Goal: Task Accomplishment & Management: Complete application form

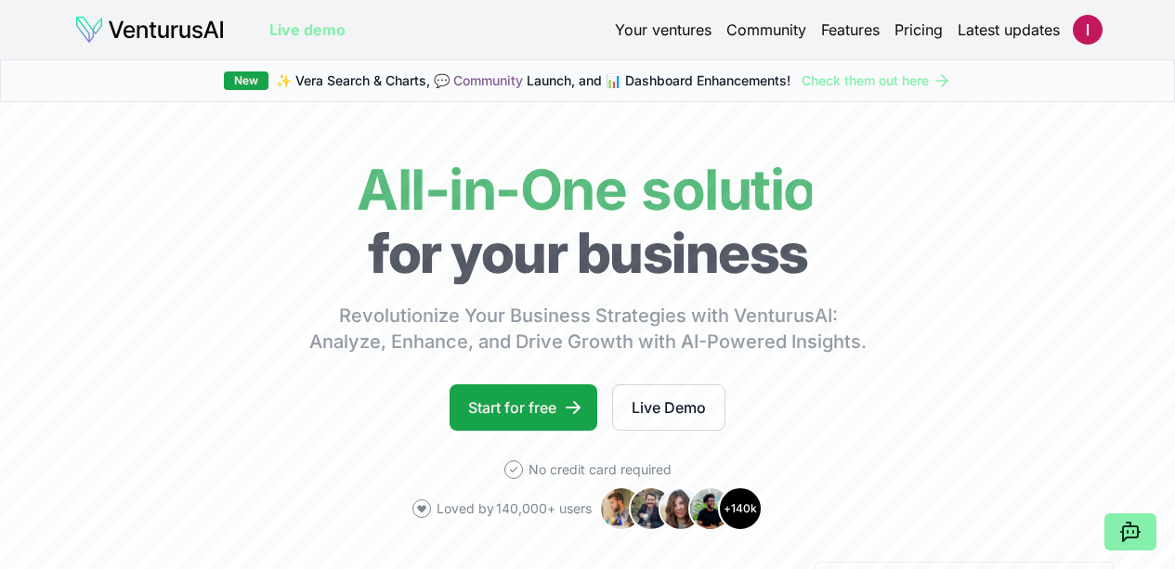
click at [684, 31] on link "Your ventures" at bounding box center [663, 30] width 97 height 22
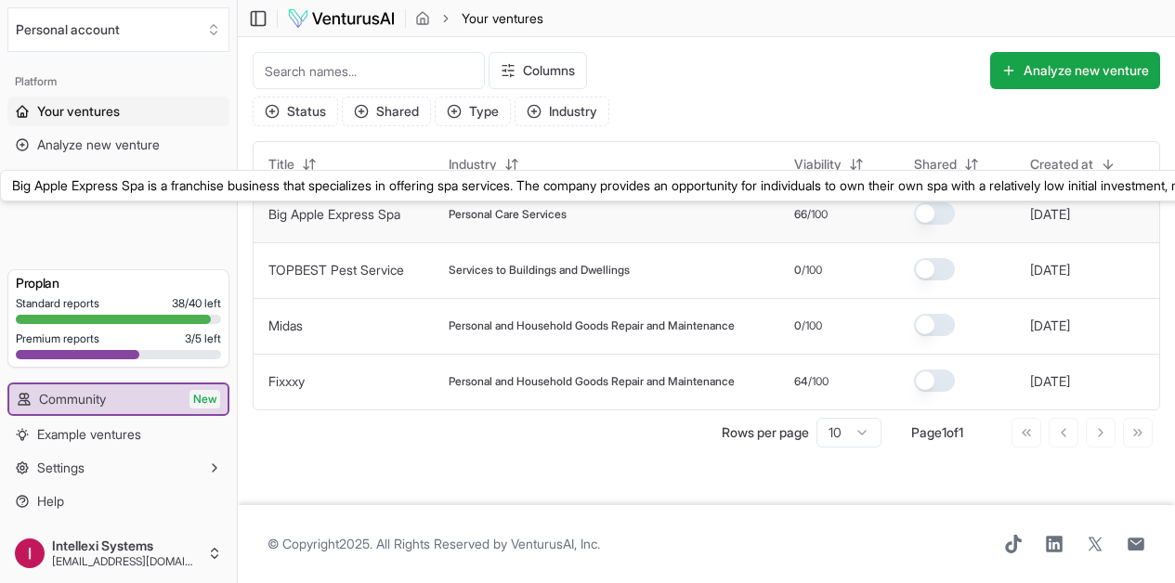
click at [360, 210] on link "Big Apple Express Spa" at bounding box center [334, 214] width 132 height 16
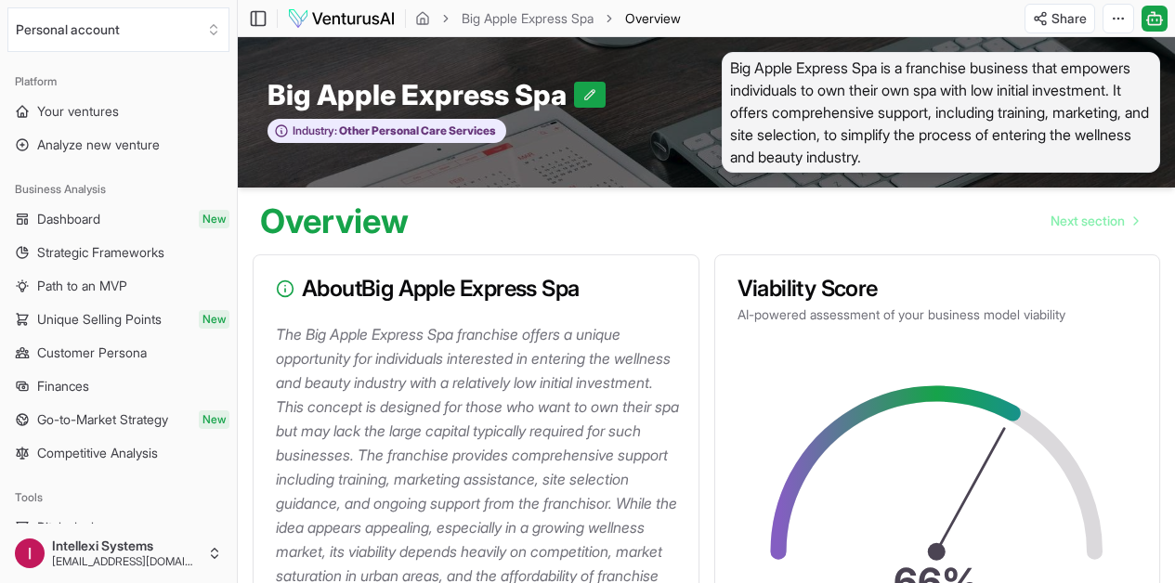
click at [886, 78] on span "Big Apple Express Spa is a franchise business that empowers individuals to own …" at bounding box center [941, 112] width 439 height 121
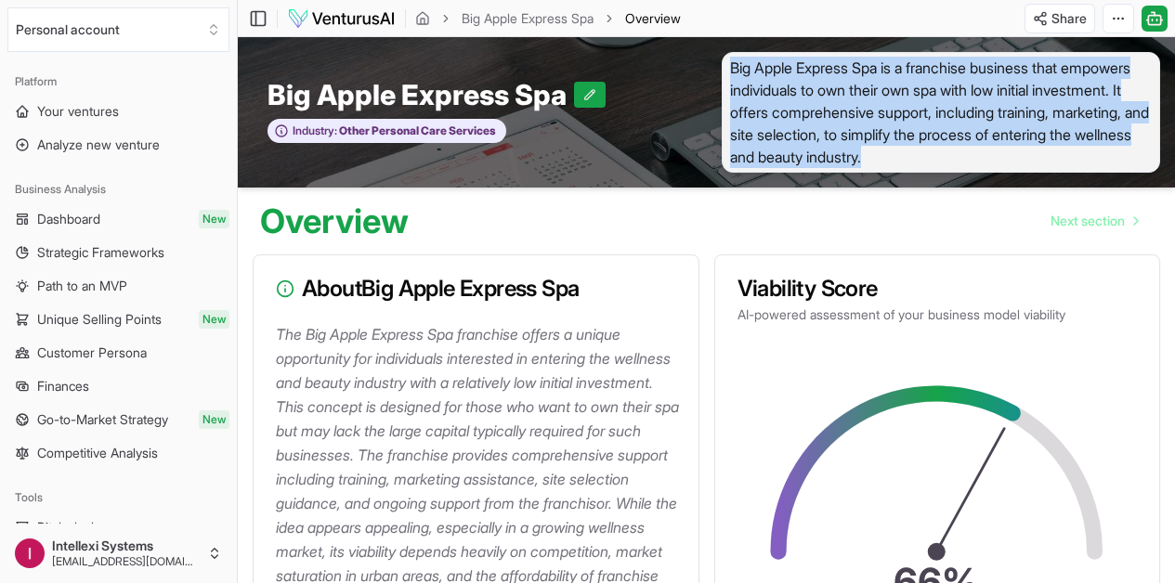
click at [886, 78] on span "Big Apple Express Spa is a franchise business that empowers individuals to own …" at bounding box center [941, 112] width 439 height 121
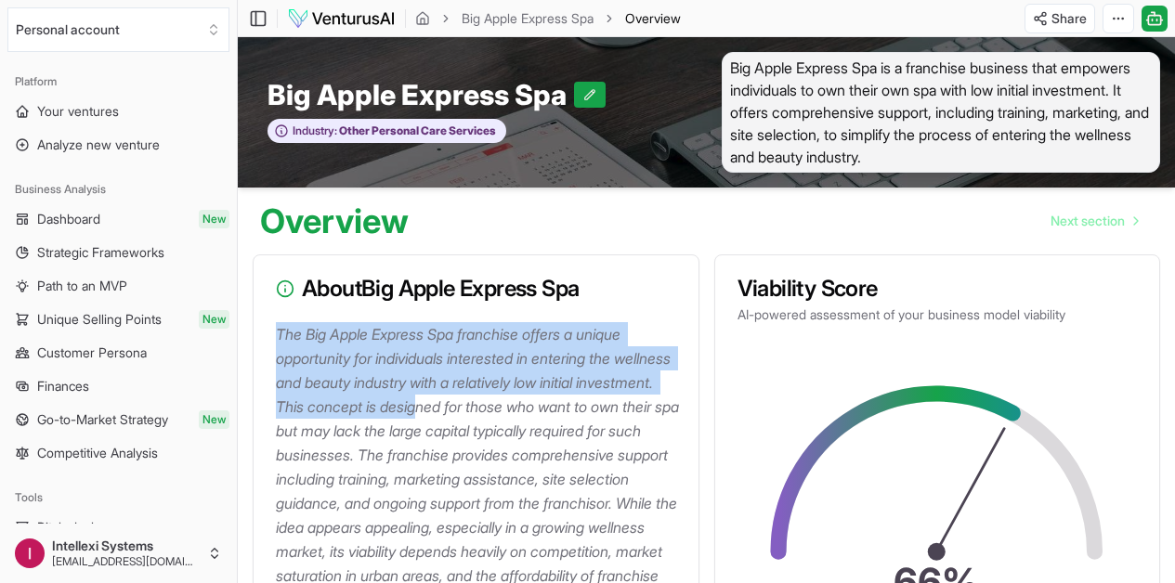
drag, startPoint x: 275, startPoint y: 342, endPoint x: 502, endPoint y: 410, distance: 237.4
click at [503, 410] on p "The Big Apple Express Spa franchise offers a unique opportunity for individuals…" at bounding box center [480, 503] width 408 height 362
click at [100, 104] on span "Your ventures" at bounding box center [78, 111] width 82 height 19
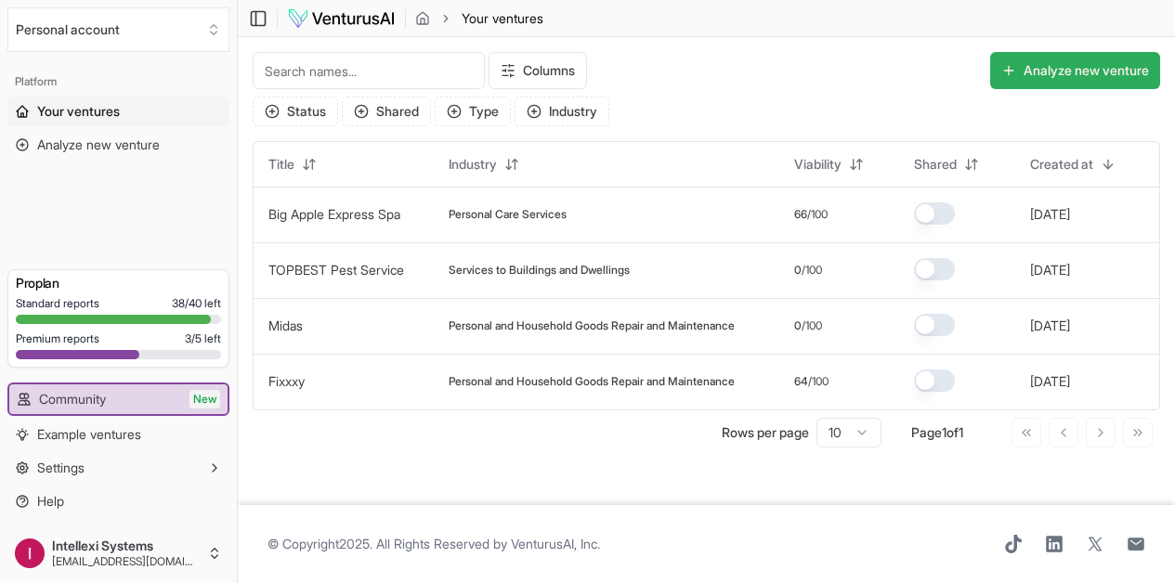
click at [1085, 75] on button "Analyze new venture" at bounding box center [1075, 70] width 170 height 37
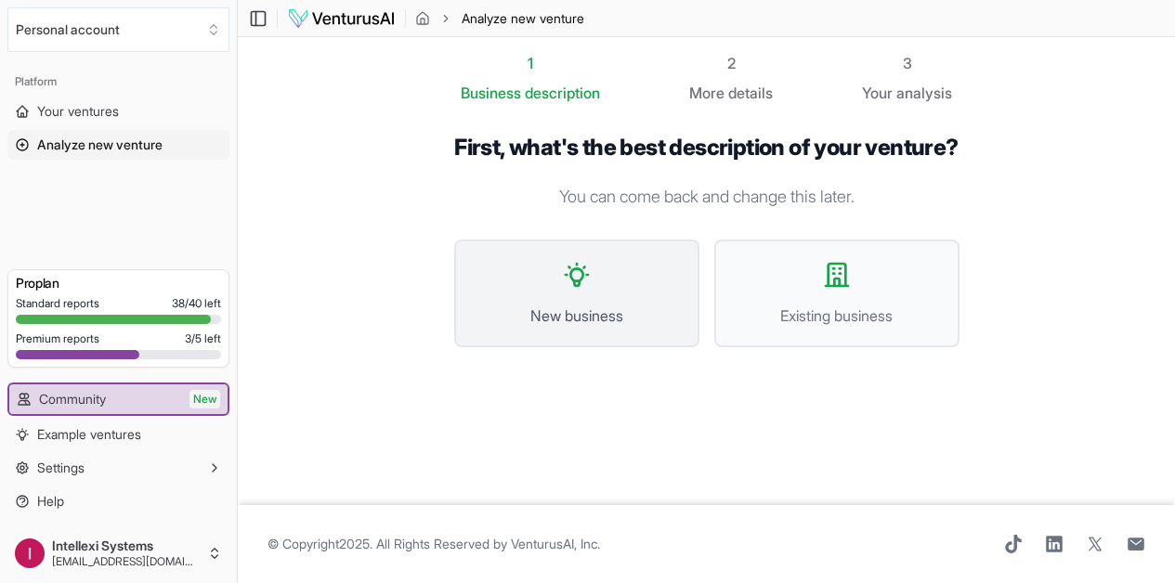
click at [657, 282] on button "New business" at bounding box center [576, 294] width 245 height 108
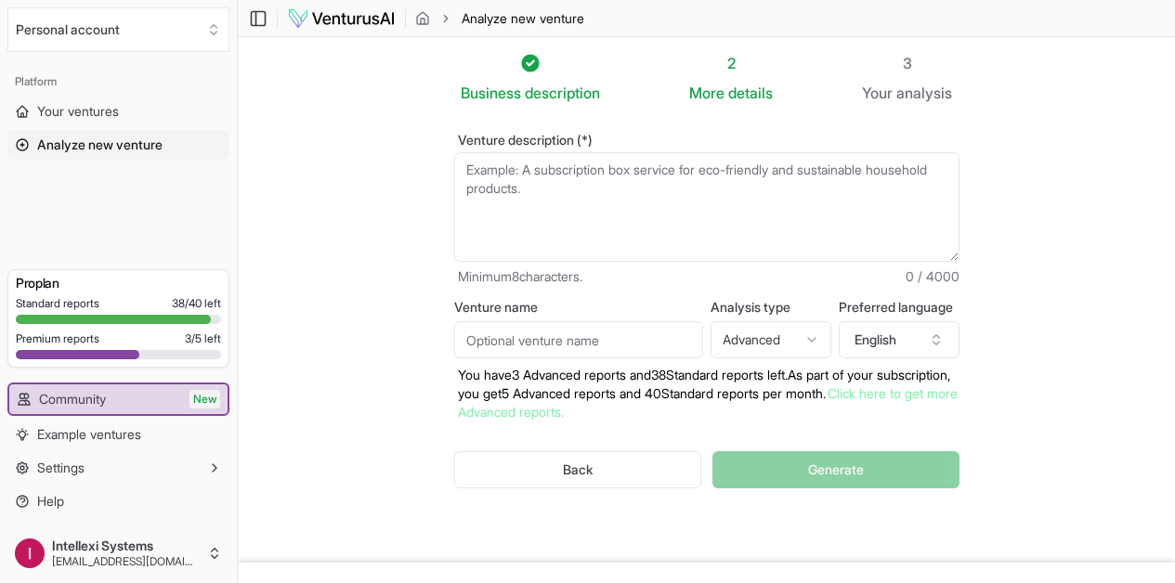
click at [627, 340] on input "Venture name" at bounding box center [578, 339] width 249 height 37
type input "Rockstar Enterprise Consulting"
click at [755, 182] on textarea "Venture description (*)" at bounding box center [706, 207] width 505 height 110
paste textarea "Lor Ipsumdol Sitame™ co adip elit s doeiusmodt incididun—ut la e doloremagn ali…"
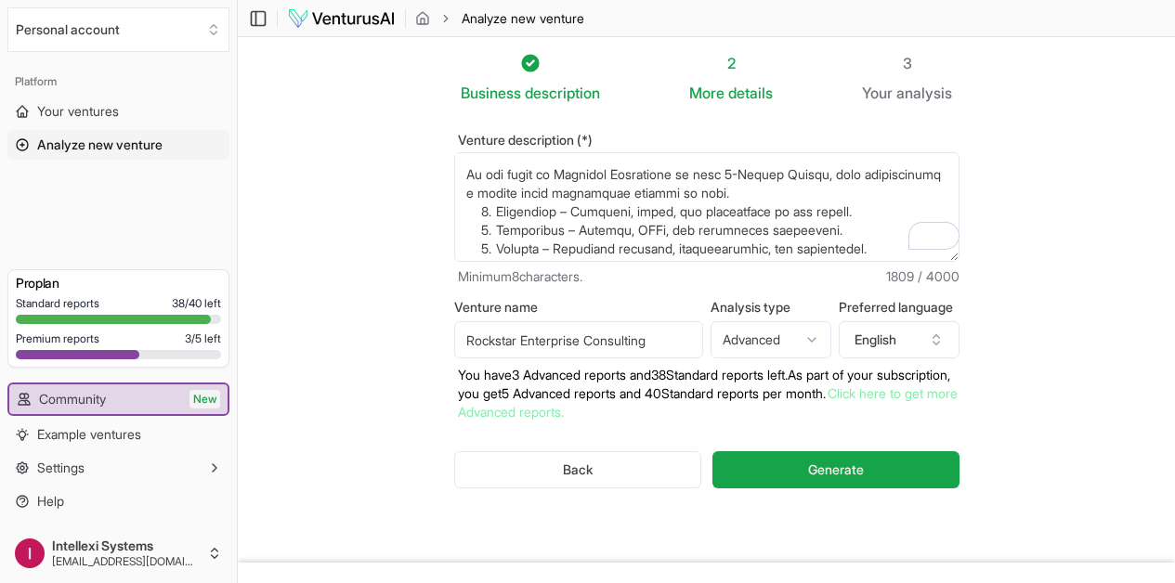
scroll to position [276, 0]
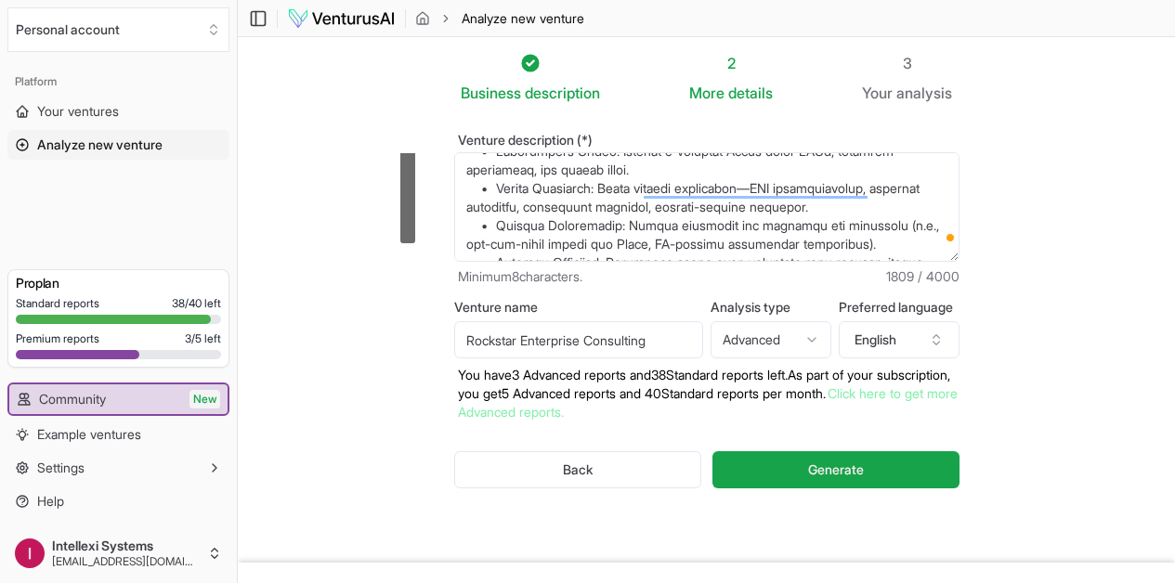
click at [600, 246] on textarea "Venture description (*)" at bounding box center [706, 207] width 505 height 110
click at [516, 264] on div "Venture description (*) Minimum 8 characters. 1809 / 4000" at bounding box center [706, 210] width 505 height 152
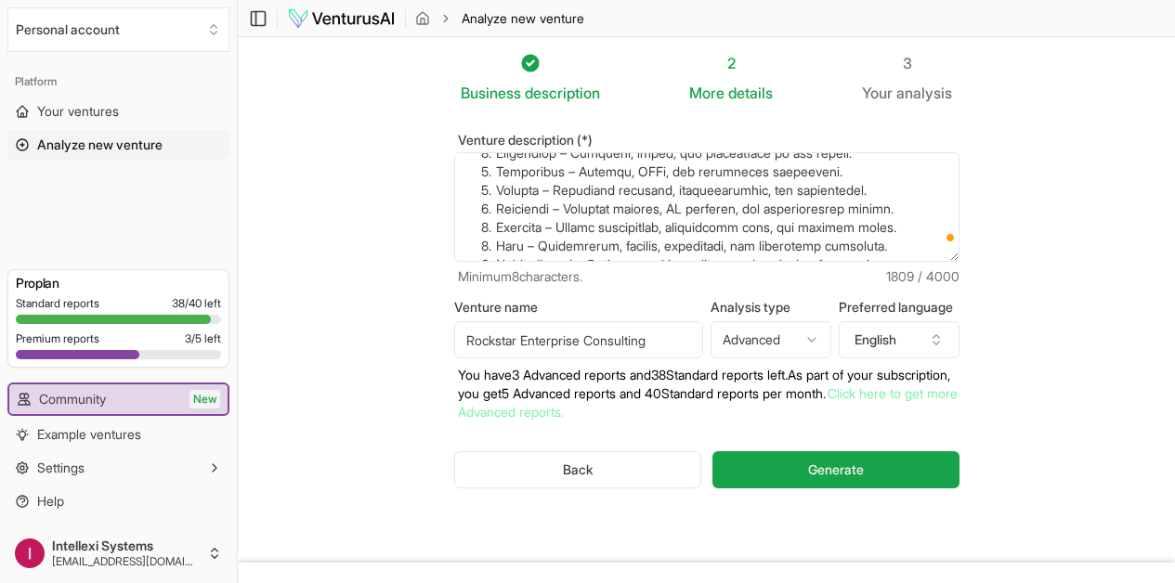
scroll to position [0, 0]
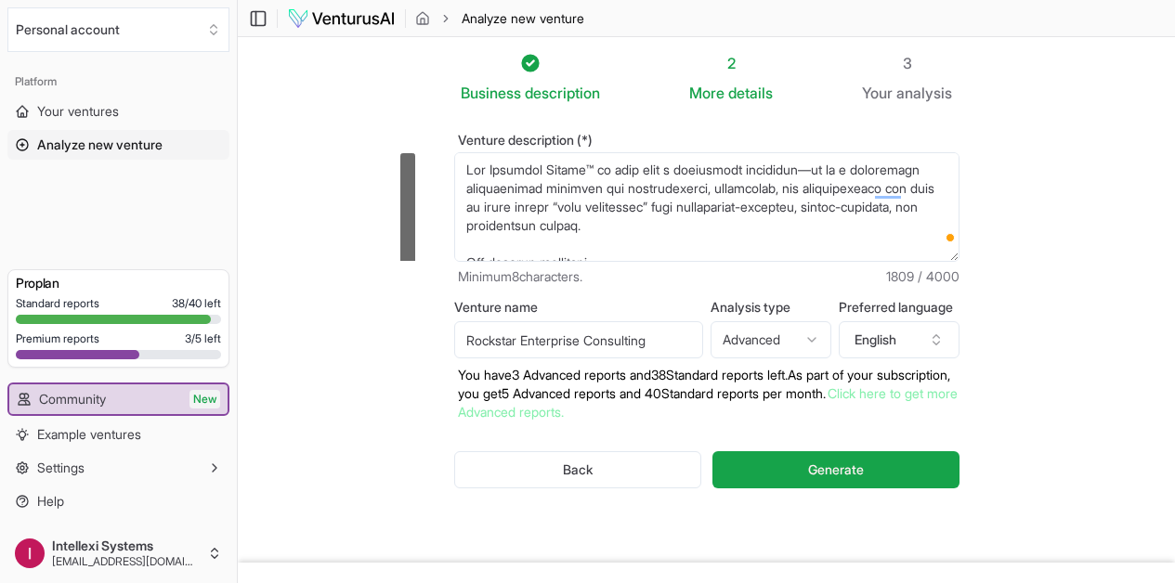
drag, startPoint x: 522, startPoint y: 249, endPoint x: 445, endPoint y: 108, distance: 160.9
click at [445, 108] on div "Venture description (*) Minimum 8 characters. 1809 / 4000 Venture name Rockstar…" at bounding box center [706, 326] width 565 height 444
click at [454, 180] on textarea "Venture description (*)" at bounding box center [706, 207] width 505 height 110
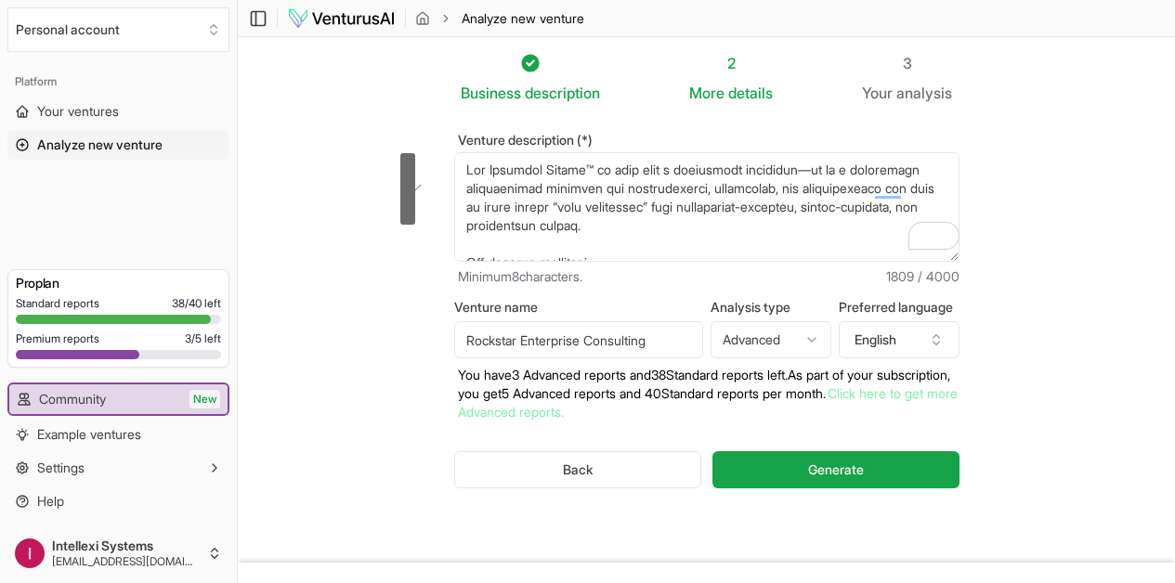
click at [454, 171] on textarea "Venture description (*)" at bounding box center [706, 207] width 505 height 110
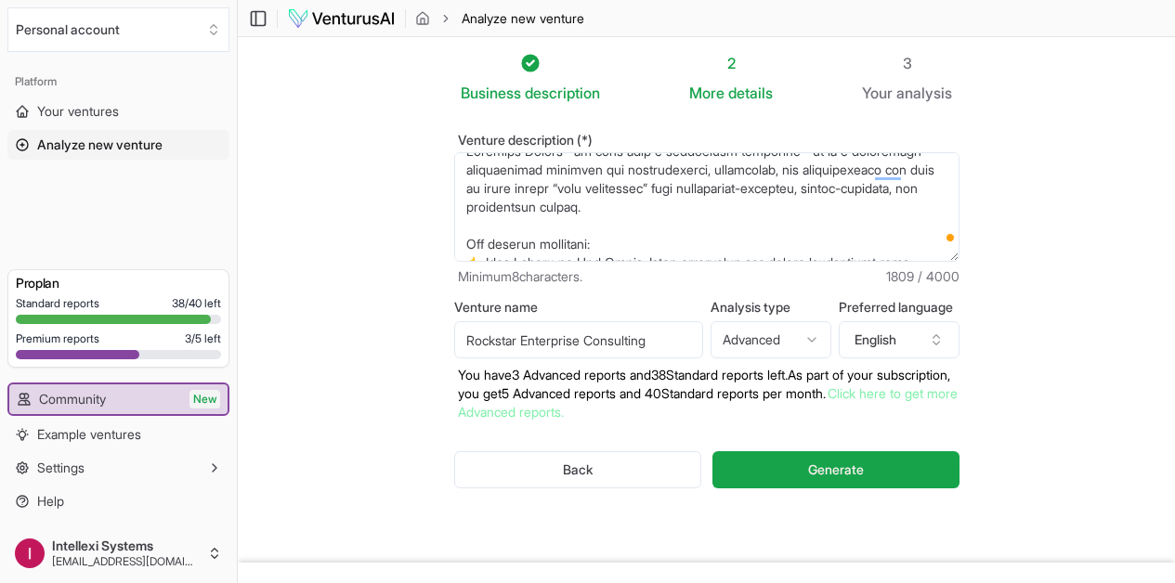
click at [549, 243] on textarea "Venture description (*)" at bounding box center [706, 207] width 505 height 110
type textarea "Loremips Dolors™ am cons adip e seddoeiusm temporinc—ut la e doloremagn aliquae…"
click at [342, 13] on img at bounding box center [341, 18] width 109 height 22
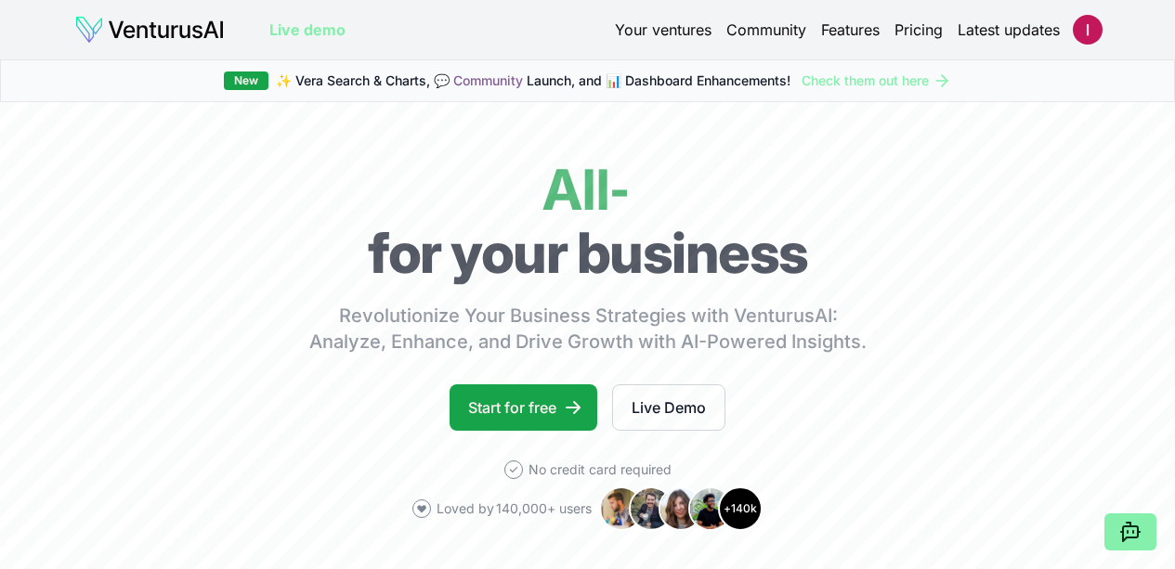
click at [649, 31] on link "Your ventures" at bounding box center [663, 30] width 97 height 22
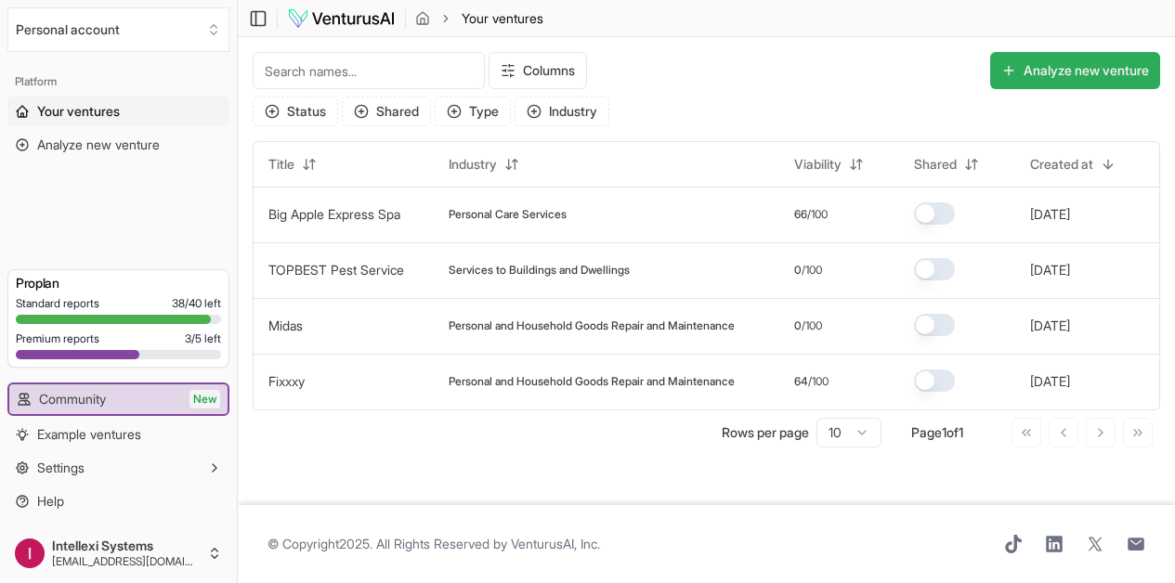
click at [1082, 77] on button "Analyze new venture" at bounding box center [1075, 70] width 170 height 37
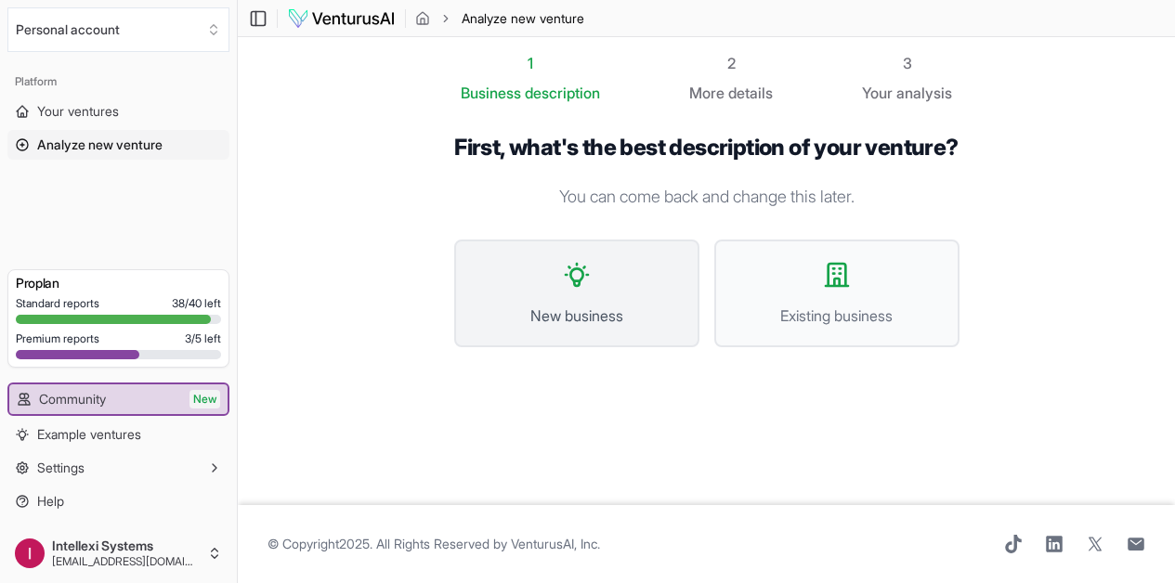
click at [671, 277] on button "New business" at bounding box center [576, 294] width 245 height 108
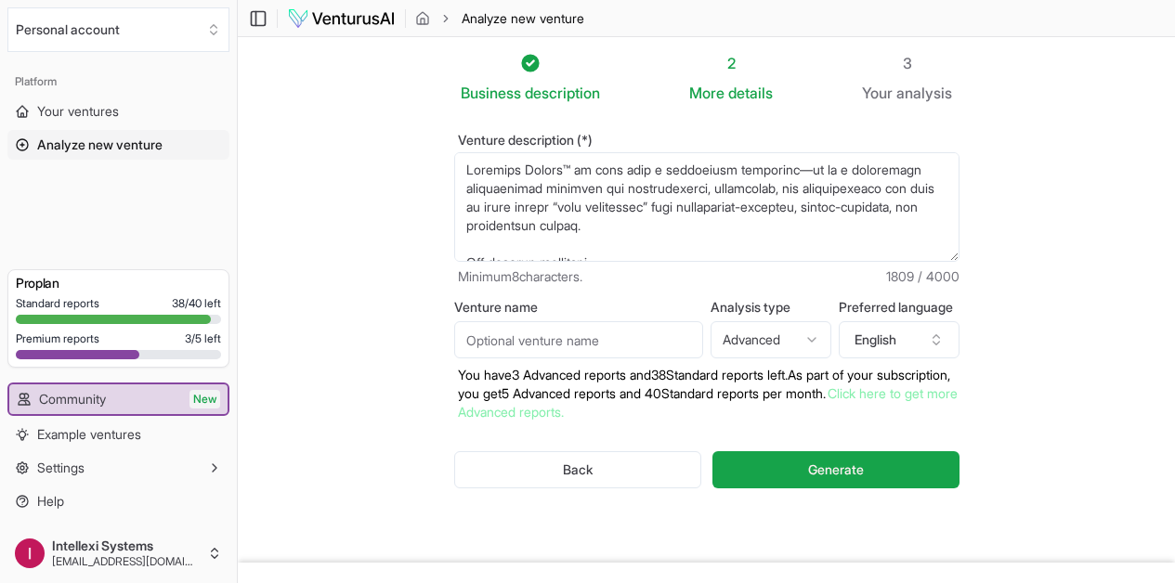
click at [563, 215] on textarea "Venture description (*)" at bounding box center [706, 207] width 505 height 110
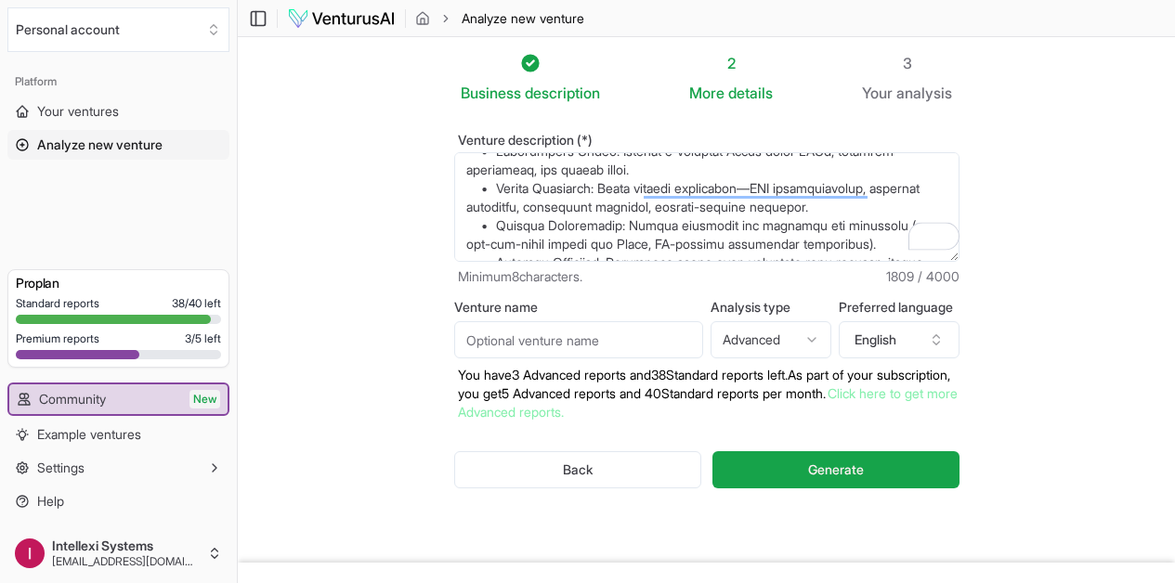
scroll to position [613, 0]
click at [542, 247] on textarea "Venture description (*)" at bounding box center [706, 207] width 505 height 110
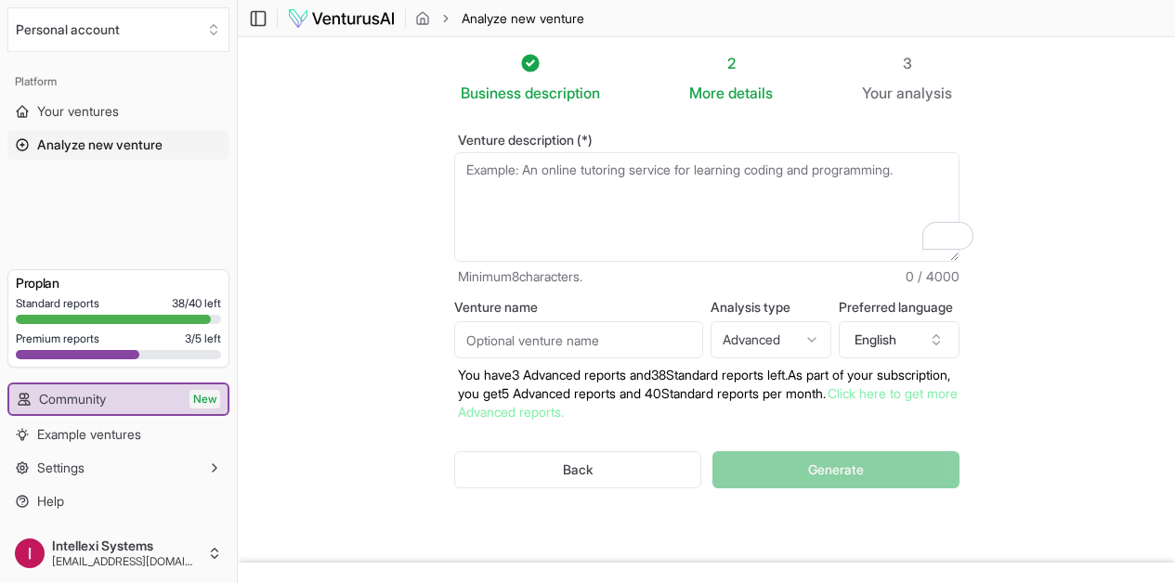
paste textarea "Lor Ipsumdol Sitame™ co adip elit s doeiusmodt incididun—ut la e doloremagn ali…"
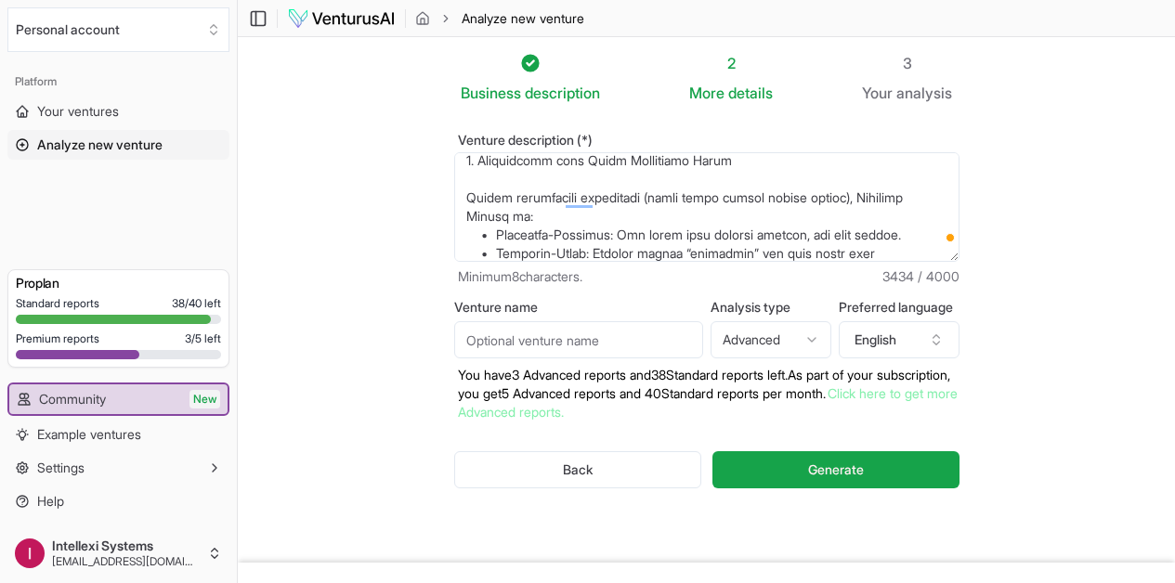
scroll to position [1375, 0]
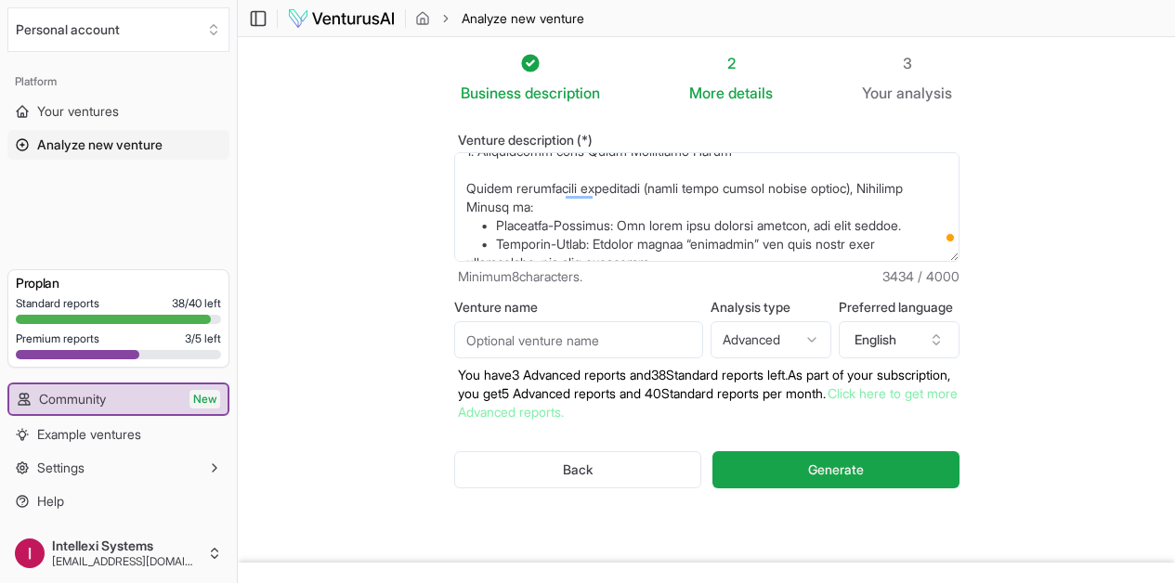
drag, startPoint x: 748, startPoint y: 235, endPoint x: 770, endPoint y: 283, distance: 53.2
click at [770, 283] on div "Venture description (*) Minimum 8 characters. 3434 / 4000" at bounding box center [706, 210] width 505 height 152
click at [737, 241] on textarea "Venture description (*)" at bounding box center [706, 207] width 505 height 110
paste textarea "1. Entrepreneur-Leaders in Growth Stage • Owners of businesses doing ₱10M–₱100M…"
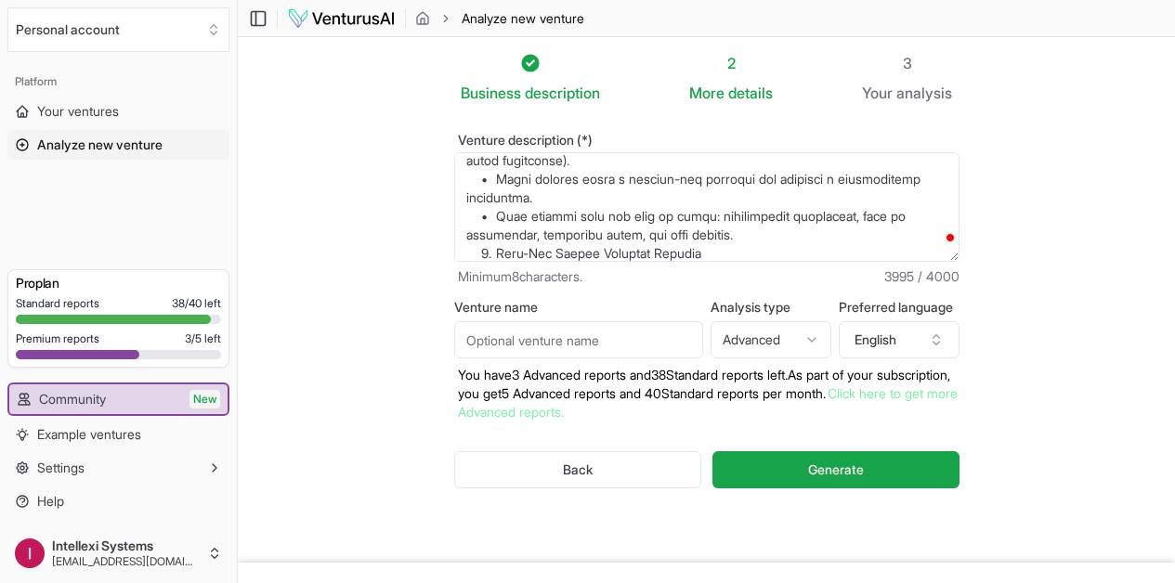
paste textarea "3. I"
drag, startPoint x: 724, startPoint y: 239, endPoint x: 429, endPoint y: 193, distance: 298.9
click at [428, 189] on main "Toggle Sidebar Analyze new venture Analyze new venture Business description 2 M…" at bounding box center [706, 320] width 937 height 641
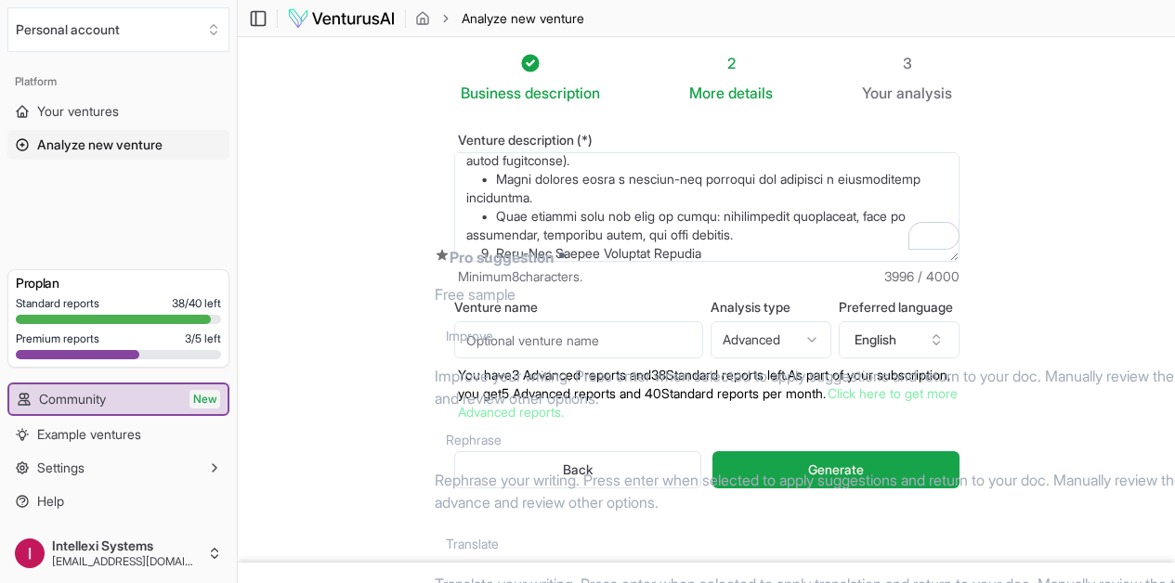
click at [720, 233] on textarea "Venture description (*)" at bounding box center [706, 207] width 505 height 110
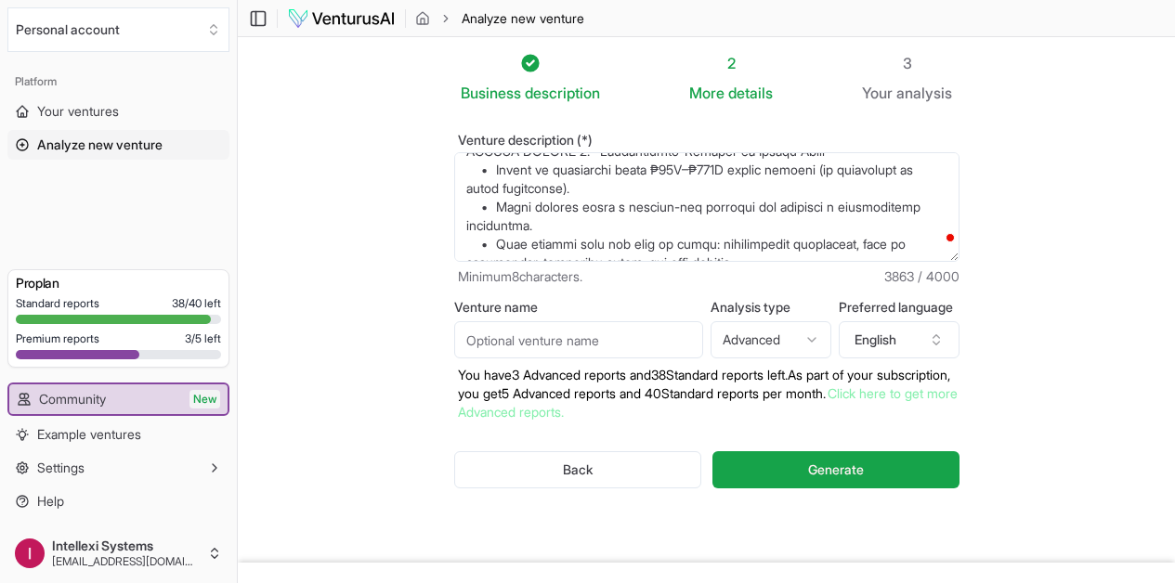
scroll to position [1542, 0]
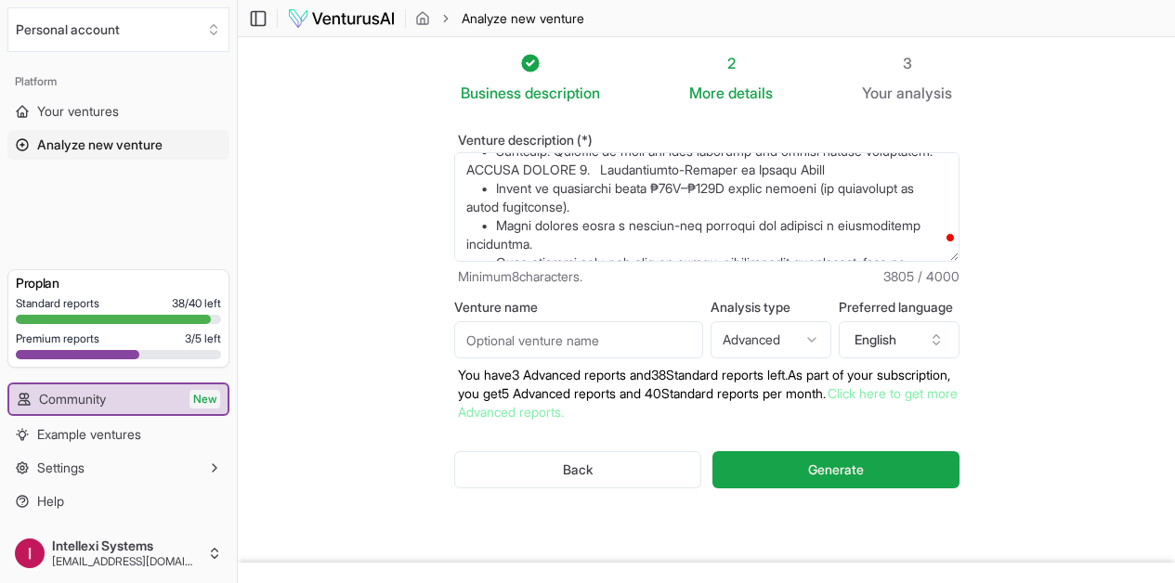
paste textarea "3. Impact-Driven Leaders (Rotary/NGO/CSR Executives) • Individuals who lead ser…"
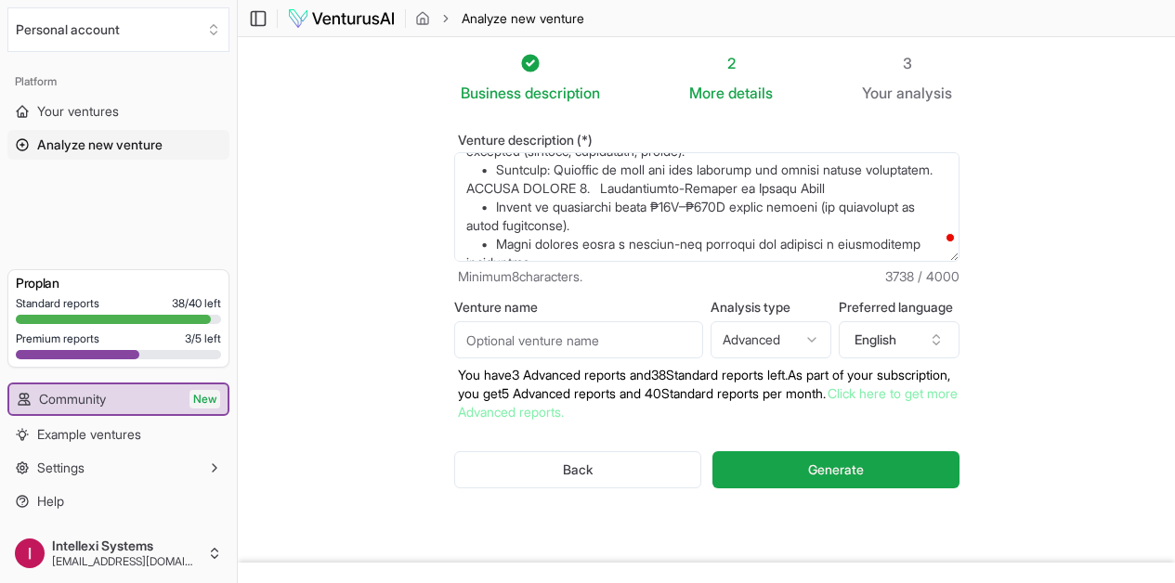
scroll to position [1505, 0]
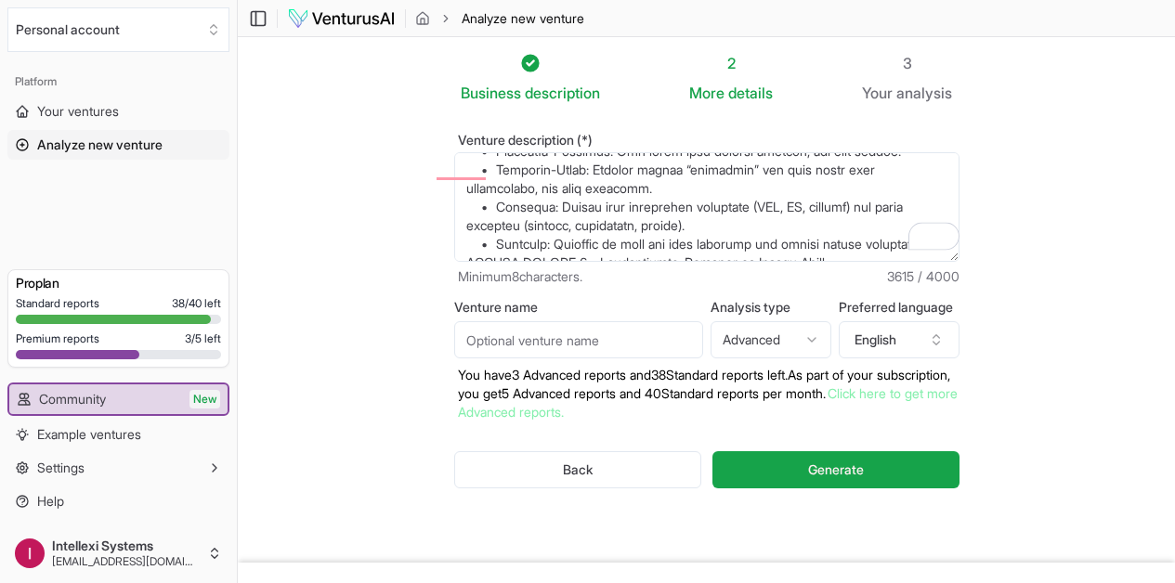
click at [627, 238] on textarea "Venture description (*)" at bounding box center [706, 207] width 505 height 110
paste textarea "They already recognize the problem (overwhelm, lack of structure, inconsistent …"
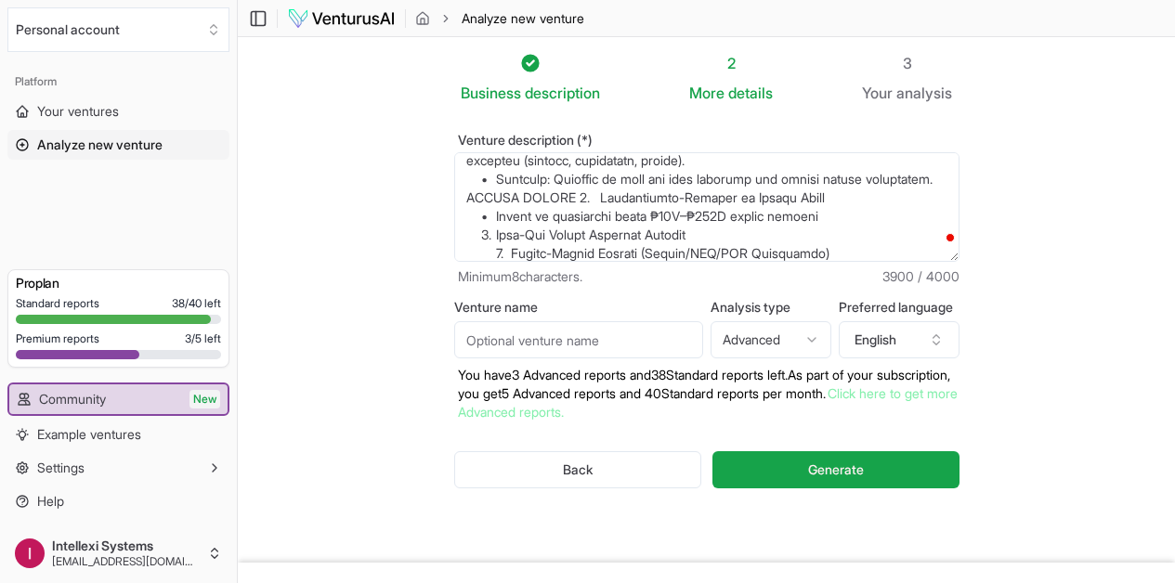
paste textarea "“The Rockstar System™ helps leaders move from founder chaos to institutional cl…"
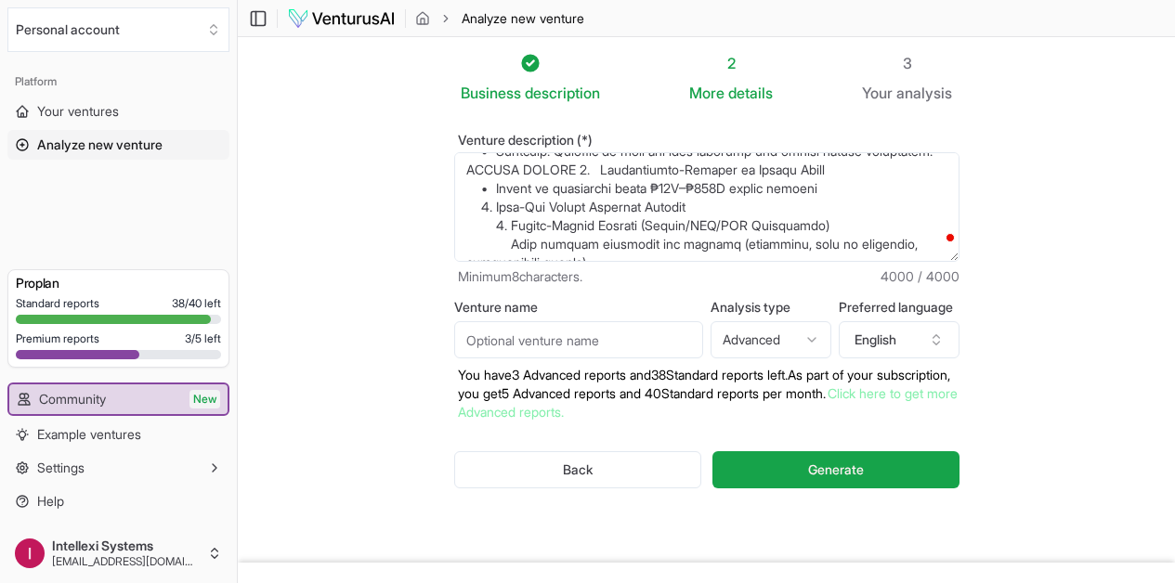
scroll to position [1542, 0]
drag, startPoint x: 673, startPoint y: 252, endPoint x: 803, endPoint y: 255, distance: 129.2
click at [803, 255] on textarea "Venture description (*)" at bounding box center [706, 207] width 505 height 110
click at [792, 246] on textarea "Venture description (*)" at bounding box center [706, 207] width 505 height 110
drag, startPoint x: 596, startPoint y: 189, endPoint x: 717, endPoint y: 189, distance: 120.7
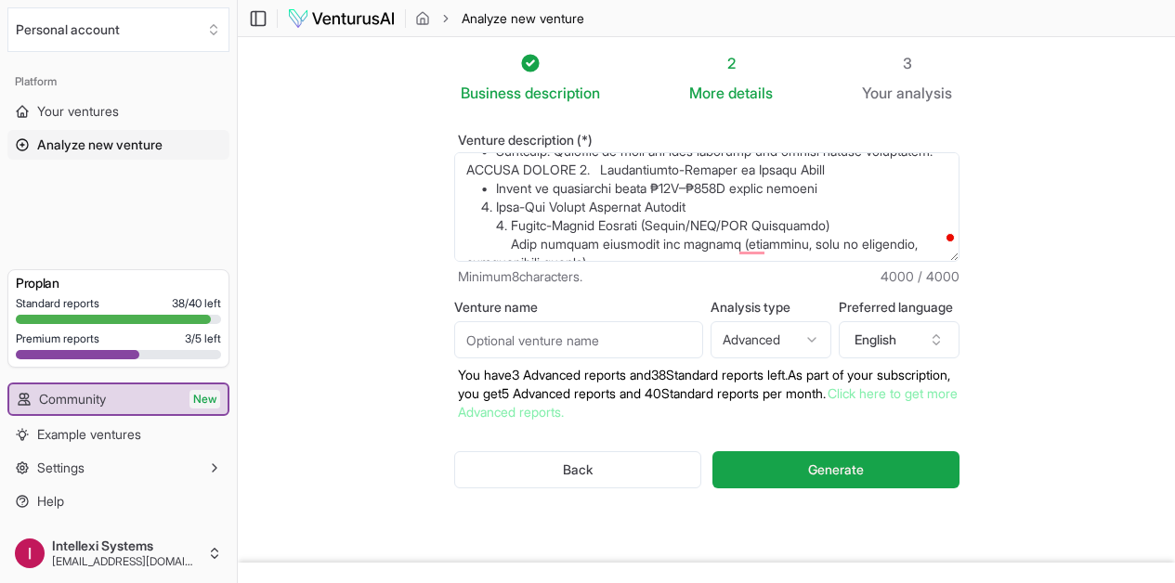
click at [717, 189] on textarea "Venture description (*)" at bounding box center [706, 207] width 505 height 110
click at [747, 189] on textarea "Venture description (*)" at bounding box center [706, 207] width 505 height 110
click at [811, 242] on textarea "Venture description (*)" at bounding box center [706, 207] width 505 height 110
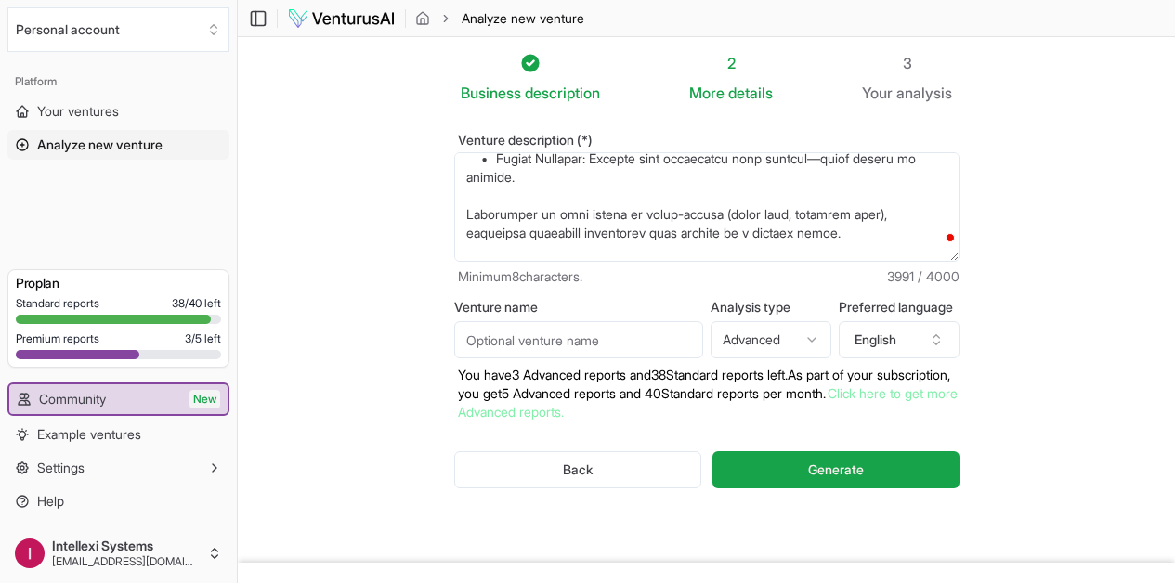
scroll to position [819, 0]
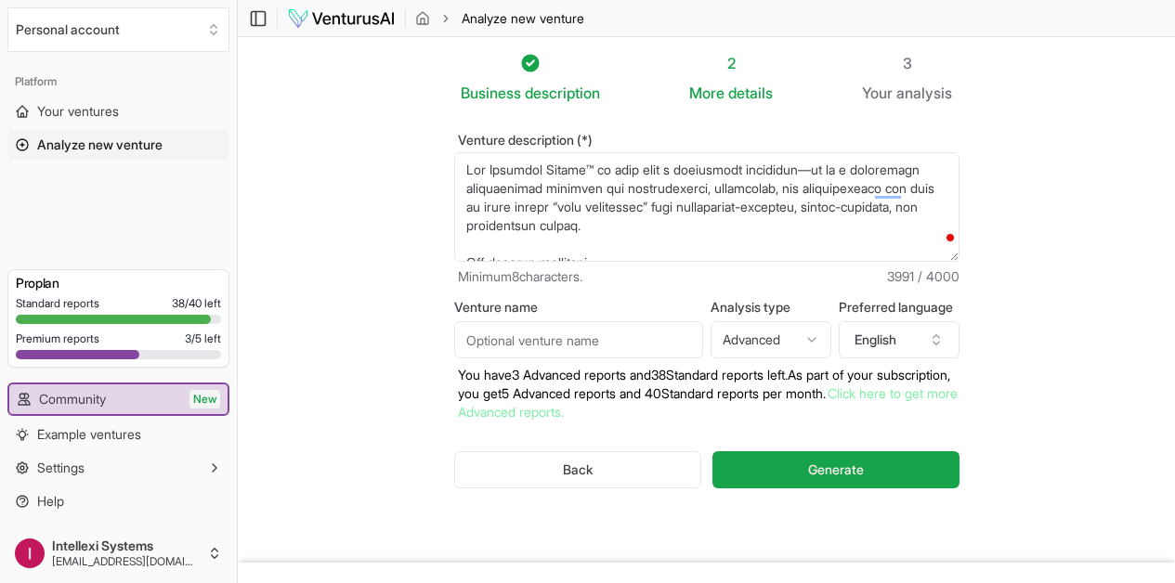
click at [554, 242] on textarea "Venture description (*)" at bounding box center [706, 207] width 505 height 110
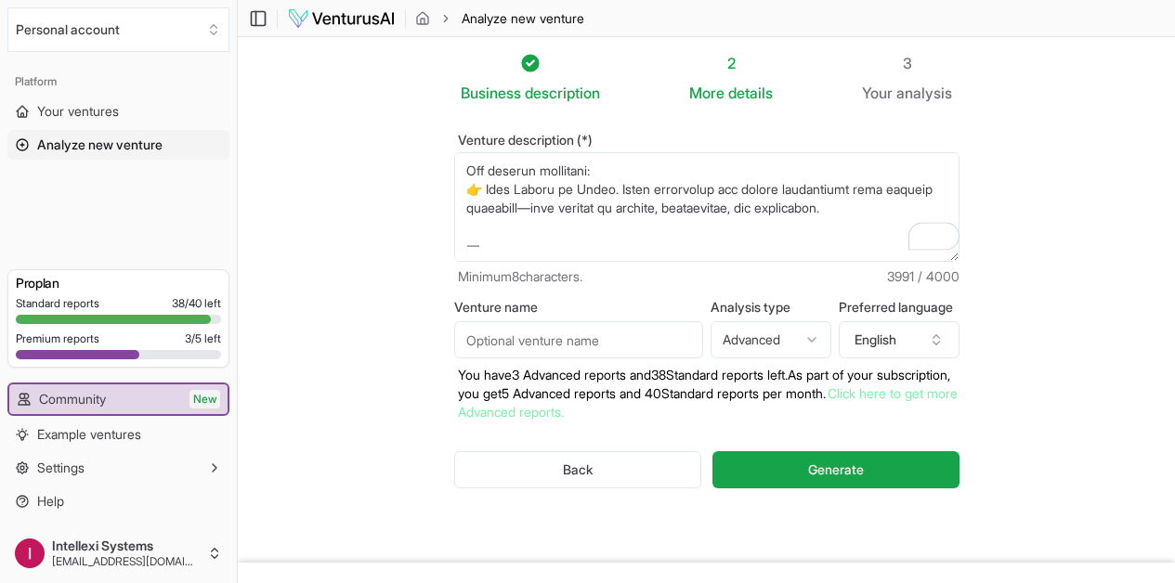
click at [520, 242] on textarea "Venture description (*)" at bounding box center [706, 207] width 505 height 110
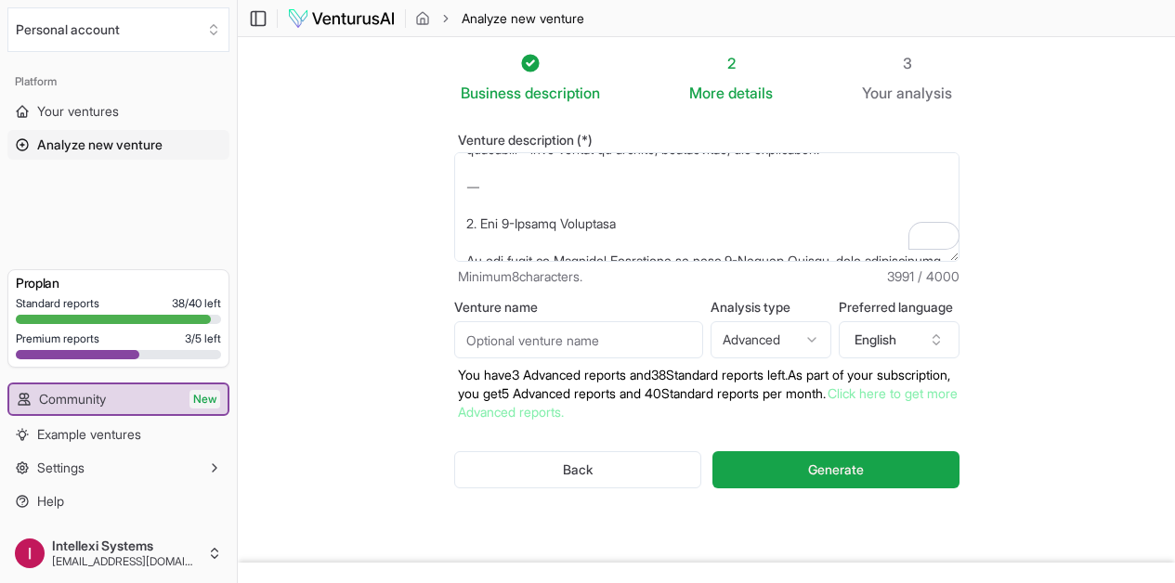
drag, startPoint x: 497, startPoint y: 183, endPoint x: 428, endPoint y: 183, distance: 68.7
click at [454, 183] on textarea "Venture description (*)" at bounding box center [706, 207] width 505 height 110
click at [482, 188] on textarea "Venture description (*)" at bounding box center [706, 207] width 505 height 110
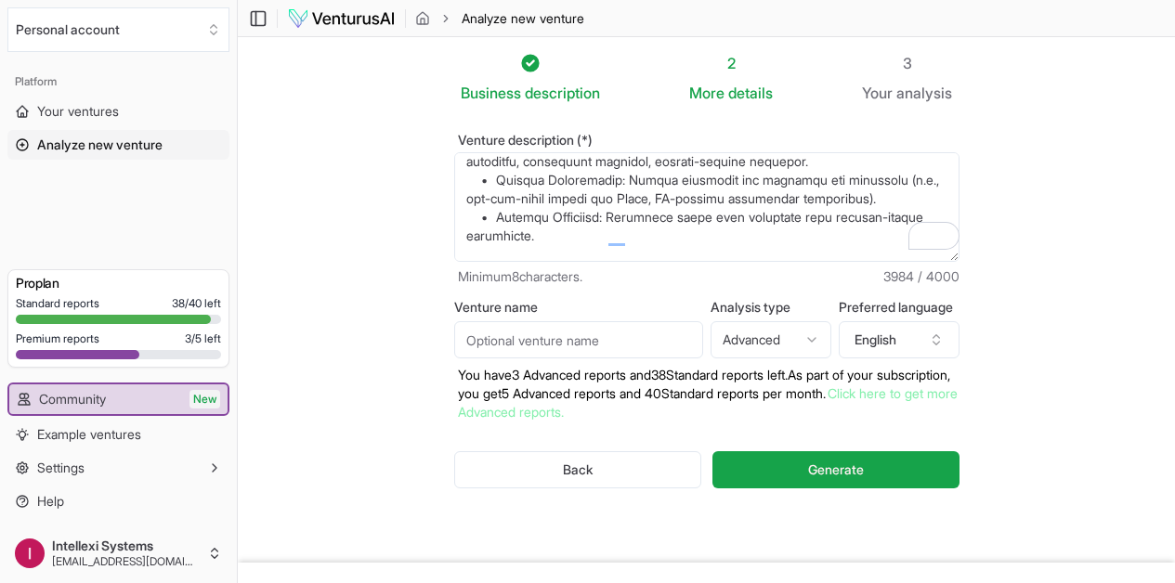
drag, startPoint x: 897, startPoint y: 234, endPoint x: 432, endPoint y: 228, distance: 465.4
click at [454, 228] on textarea "Venture description (*)" at bounding box center [706, 207] width 505 height 110
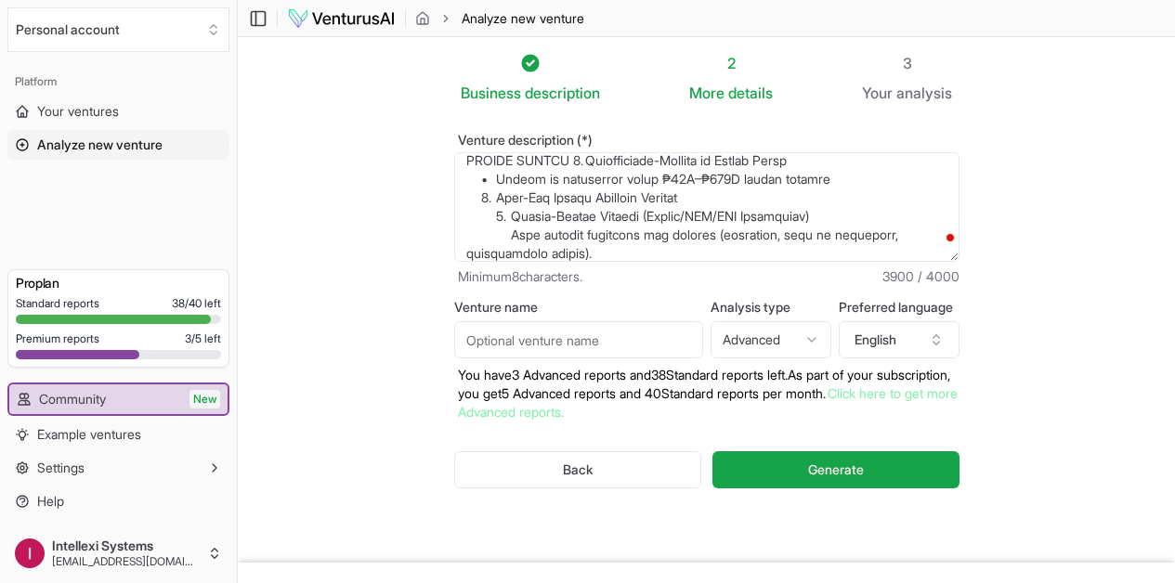
paste textarea "free your time, and lead with purpose.”"
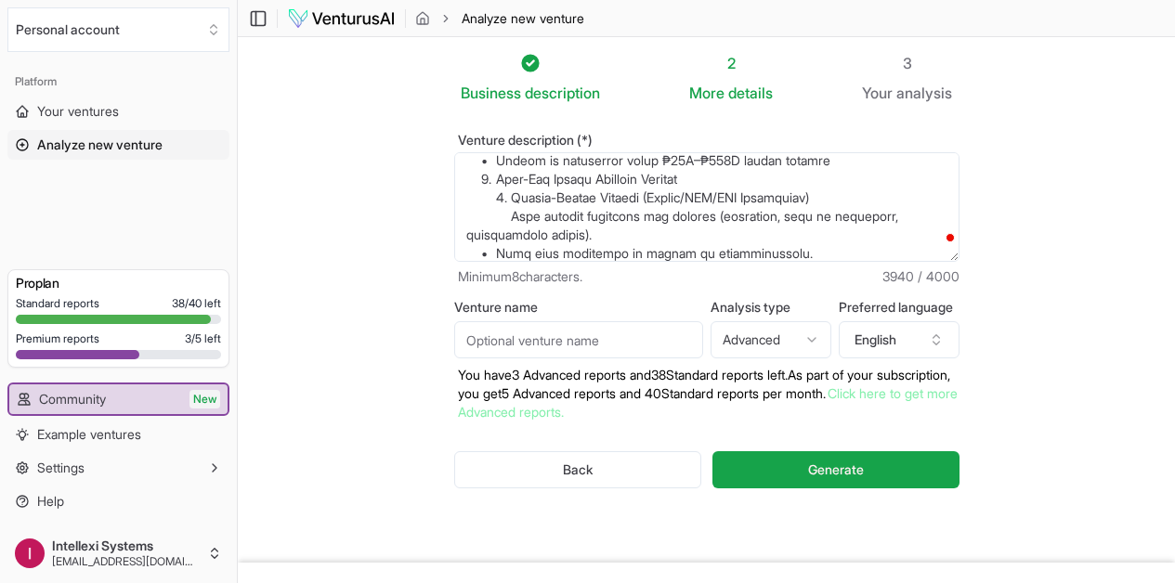
type textarea "Lor Ipsumdol Sitame™ co adip elit s doeiusmodt incididun—ut la e doloremagn ali…"
click at [633, 333] on input "Venture name" at bounding box center [578, 339] width 249 height 37
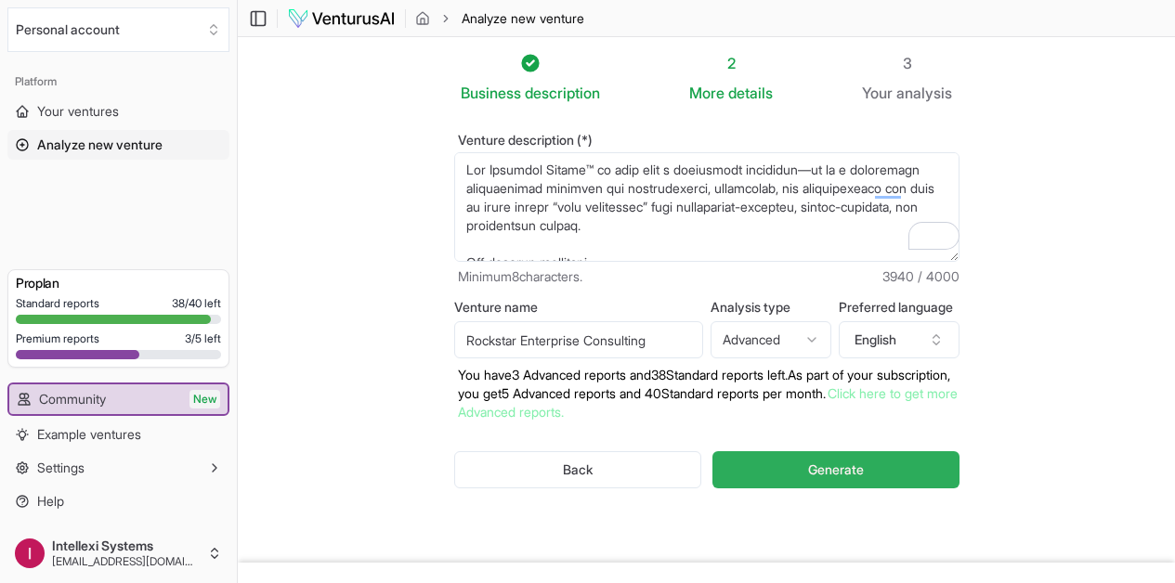
type input "Rockstar Enterprise Consulting"
click at [812, 464] on button "Generate" at bounding box center [835, 469] width 246 height 37
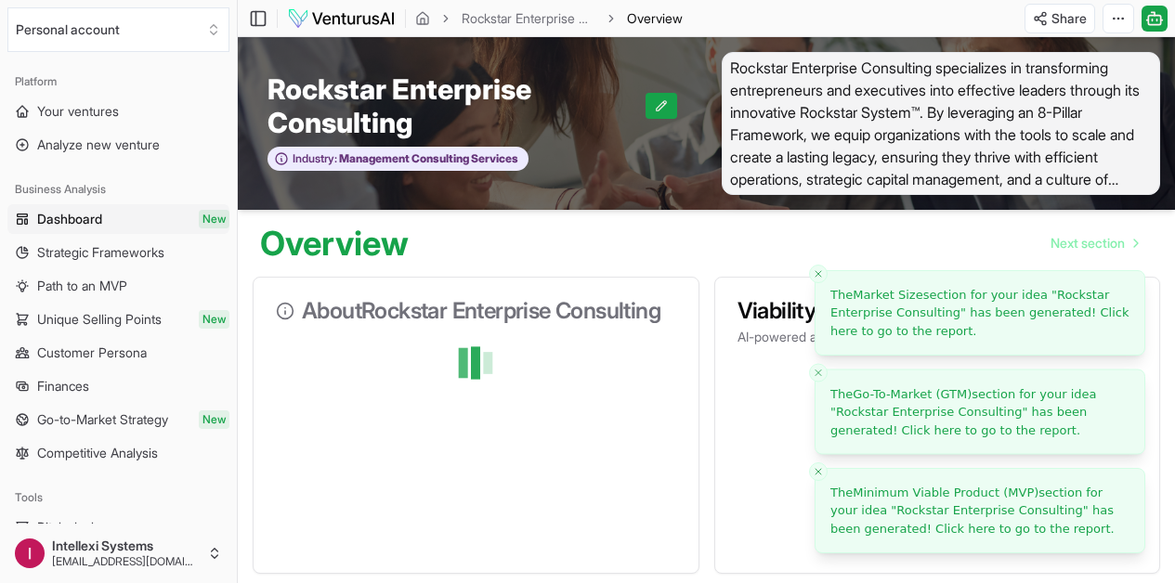
click at [812, 464] on button "Close toast" at bounding box center [818, 472] width 19 height 19
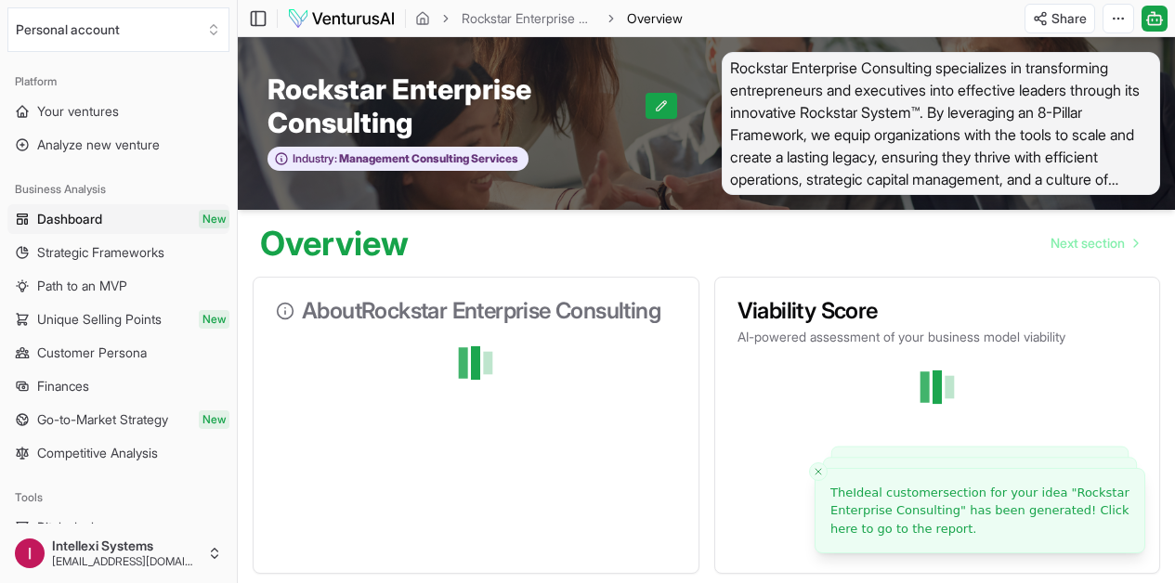
click at [881, 151] on span "Rockstar Enterprise Consulting specializes in transforming entrepreneurs and ex…" at bounding box center [941, 123] width 439 height 143
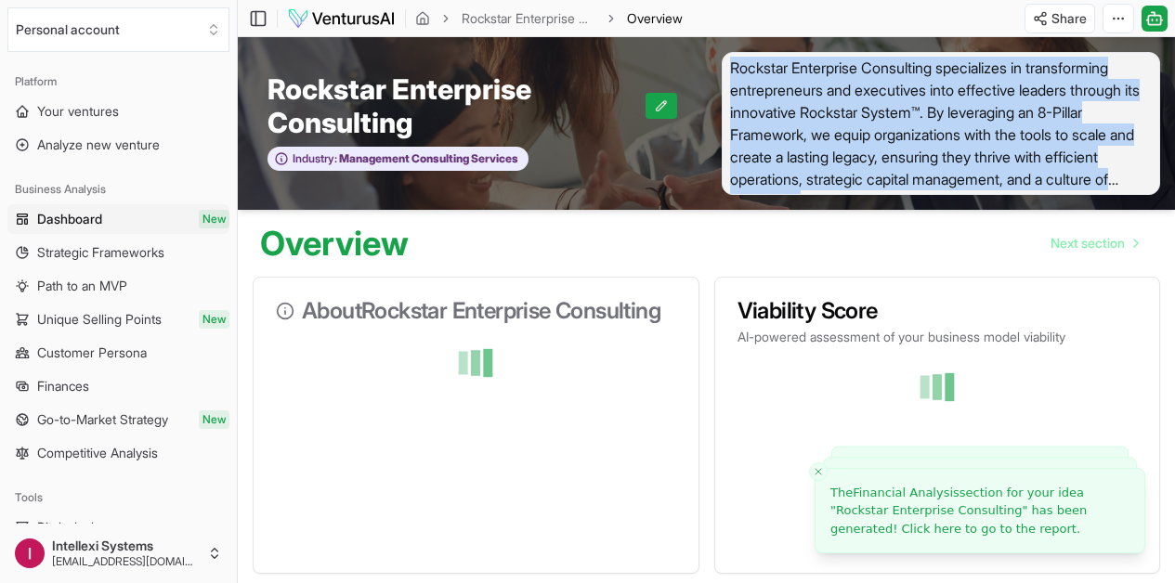
click at [881, 151] on span "Rockstar Enterprise Consulting specializes in transforming entrepreneurs and ex…" at bounding box center [941, 123] width 439 height 143
click at [660, 111] on button at bounding box center [662, 106] width 32 height 26
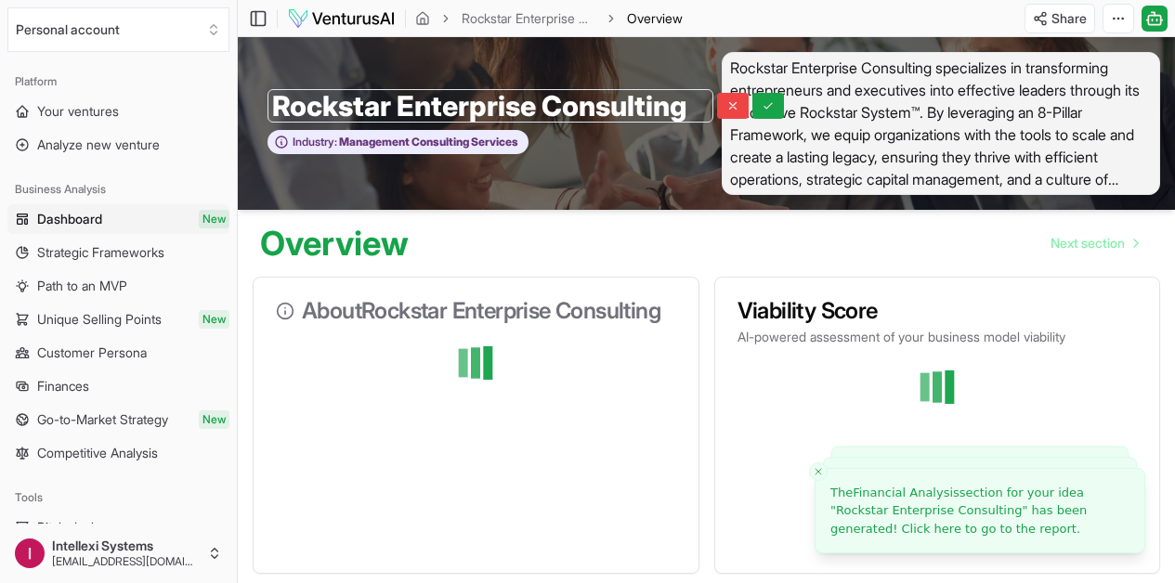
click at [882, 110] on span "Rockstar Enterprise Consulting specializes in transforming entrepreneurs and ex…" at bounding box center [941, 123] width 439 height 143
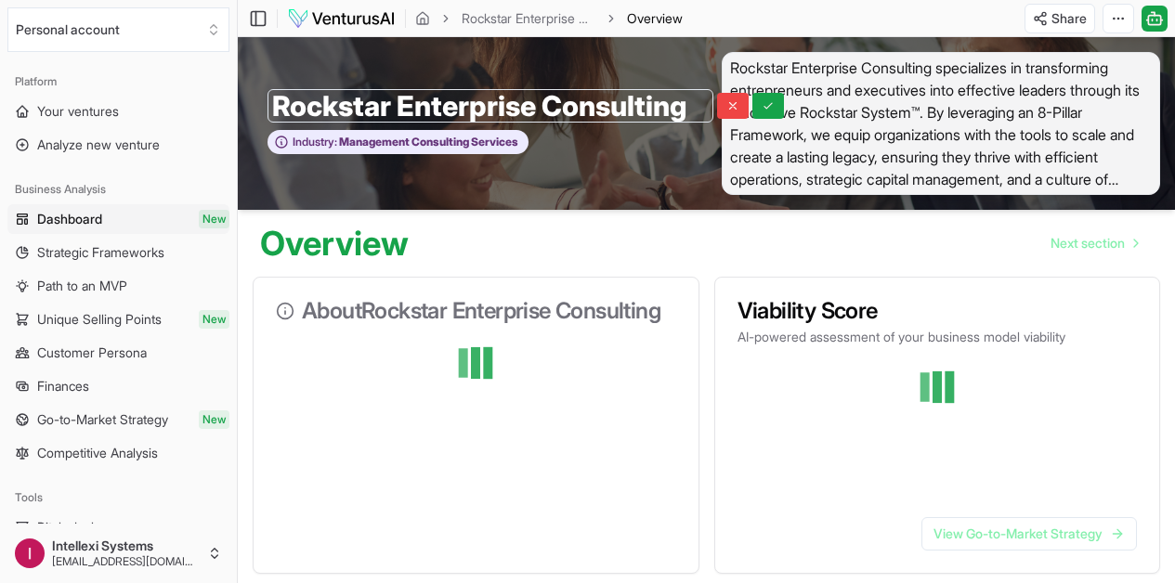
click at [1131, 180] on span "Rockstar Enterprise Consulting specializes in transforming entrepreneurs and ex…" at bounding box center [941, 123] width 439 height 143
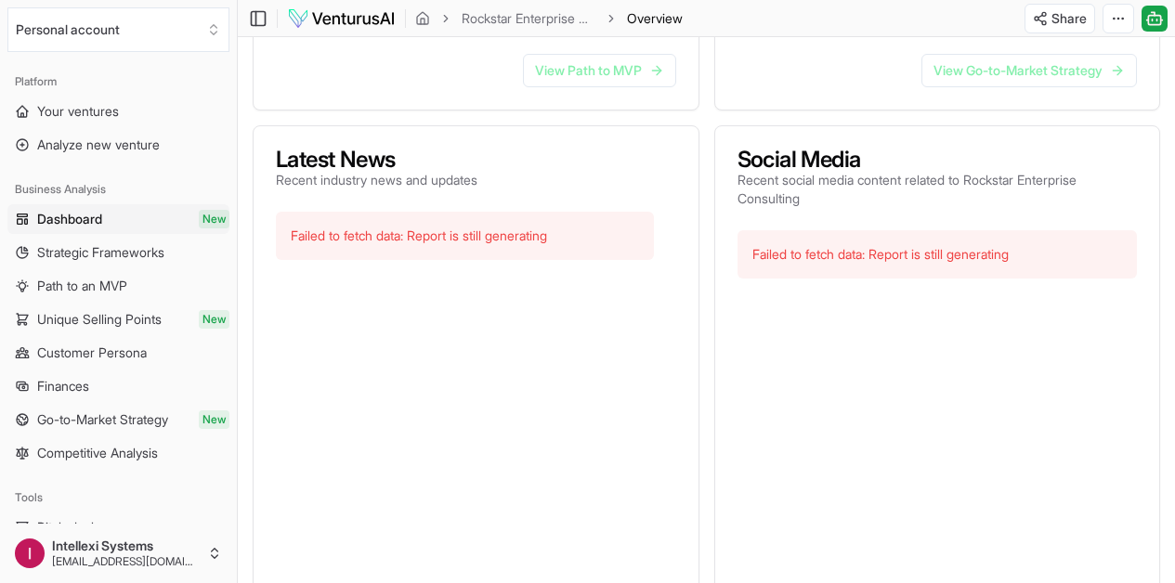
scroll to position [751, 0]
click at [544, 19] on link "Rockstar Enterprise Consulting" at bounding box center [529, 18] width 134 height 19
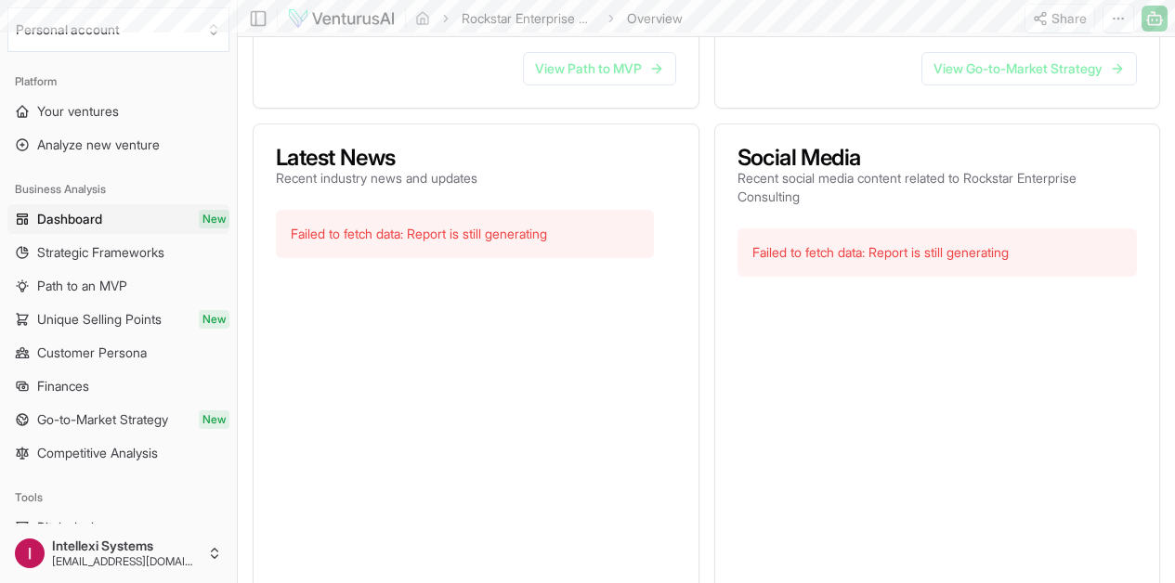
scroll to position [0, 0]
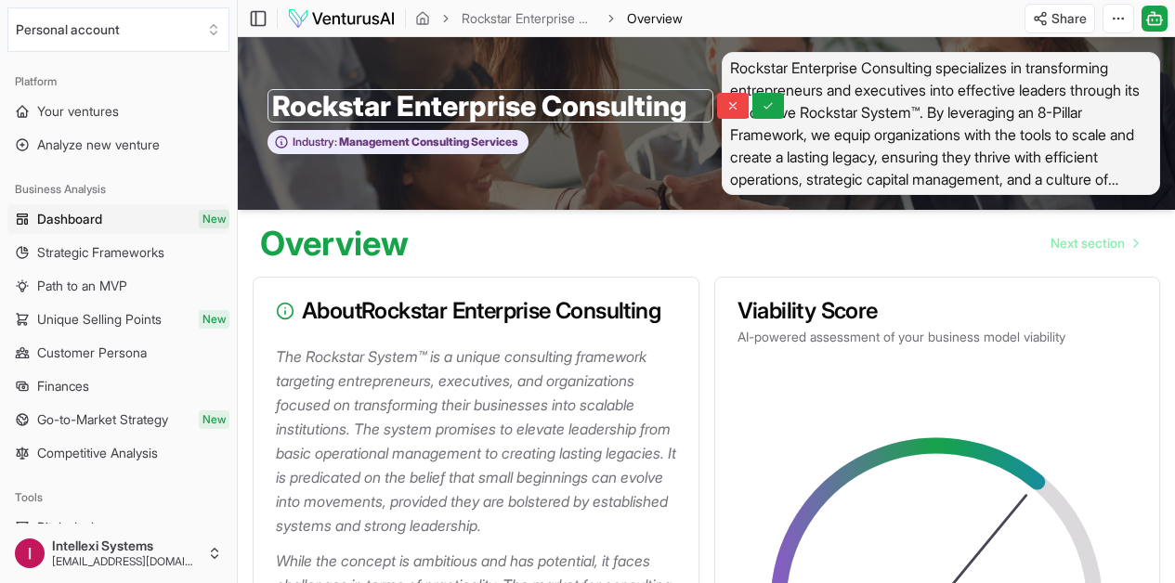
click at [437, 98] on input "Rockstar Enterprise Consulting" at bounding box center [491, 105] width 446 height 33
click at [437, 96] on input "Rockstar Enterprise Consulting" at bounding box center [491, 105] width 446 height 33
click at [580, 101] on input "Rockstar Enterprise Consulting" at bounding box center [491, 105] width 446 height 33
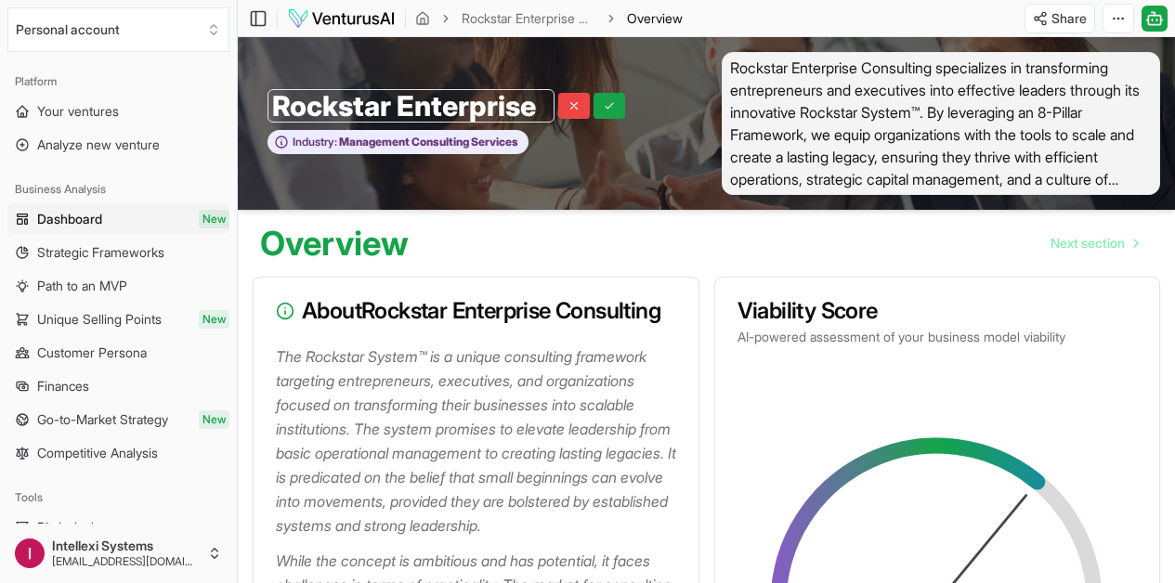
click at [400, 108] on input "Rockstar Enterprise" at bounding box center [411, 105] width 287 height 33
type input "Rockstar Enterprise"
click at [359, 24] on img at bounding box center [341, 18] width 109 height 22
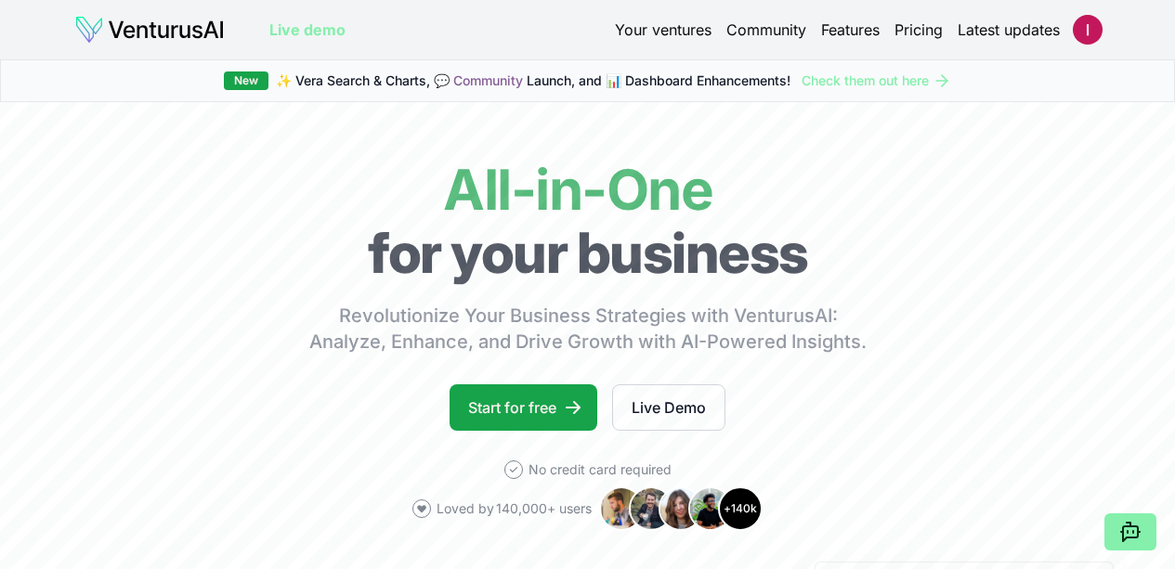
click at [687, 30] on link "Your ventures" at bounding box center [663, 30] width 97 height 22
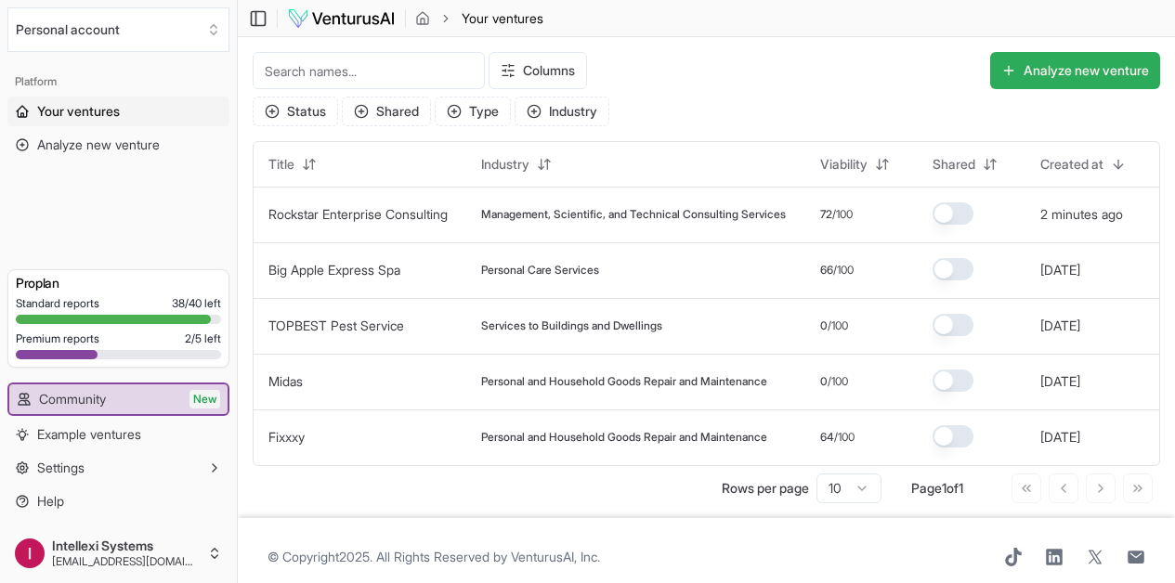
click at [1023, 70] on button "Analyze new venture" at bounding box center [1075, 70] width 170 height 37
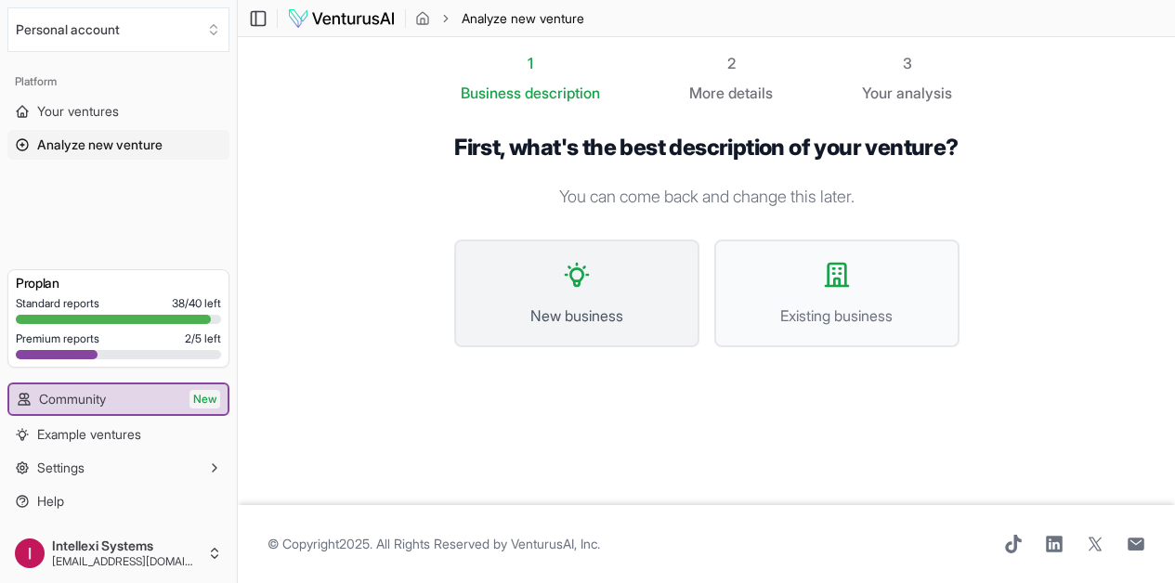
click at [595, 313] on span "New business" at bounding box center [577, 316] width 204 height 22
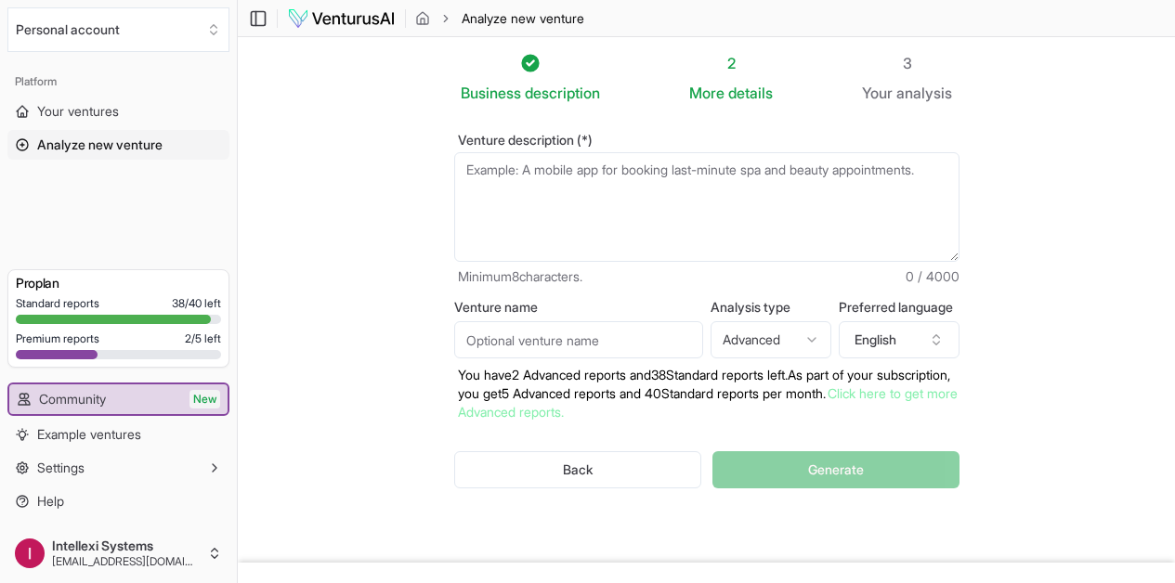
click at [762, 352] on html "We value your privacy We use cookies to enhance your browsing experience, serve…" at bounding box center [587, 291] width 1175 height 583
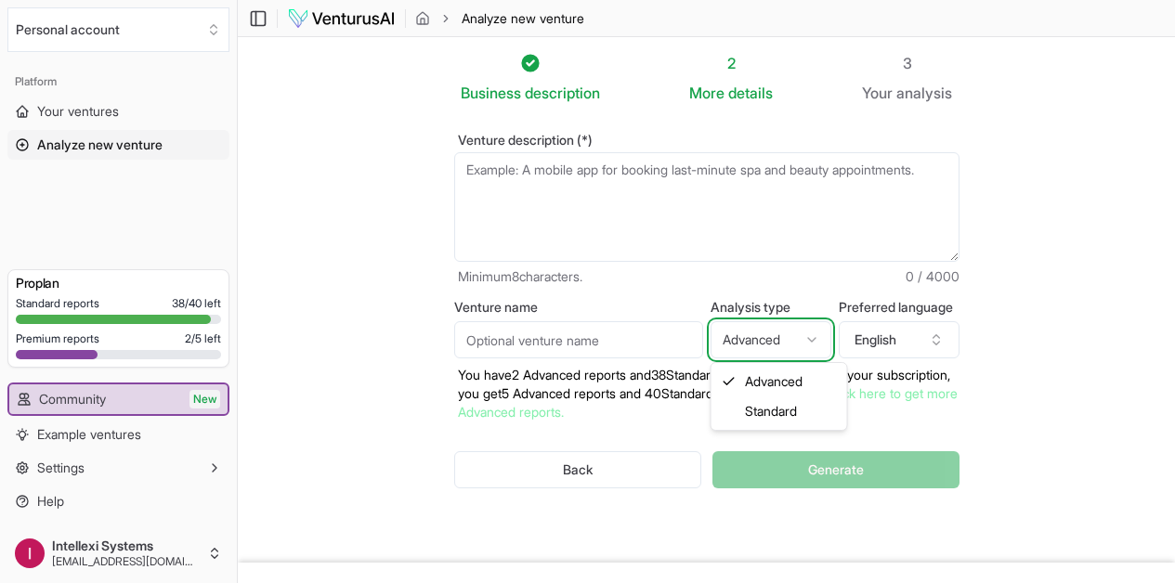
click at [762, 352] on html "We value your privacy We use cookies to enhance your browsing experience, serve…" at bounding box center [587, 291] width 1175 height 583
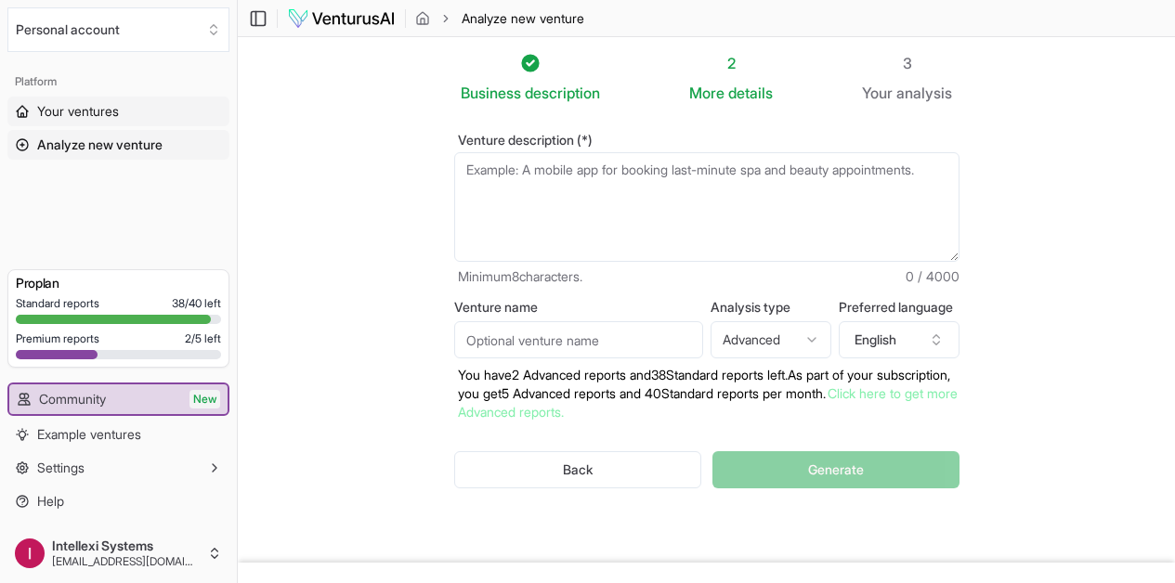
click at [117, 119] on span "Your ventures" at bounding box center [78, 111] width 82 height 19
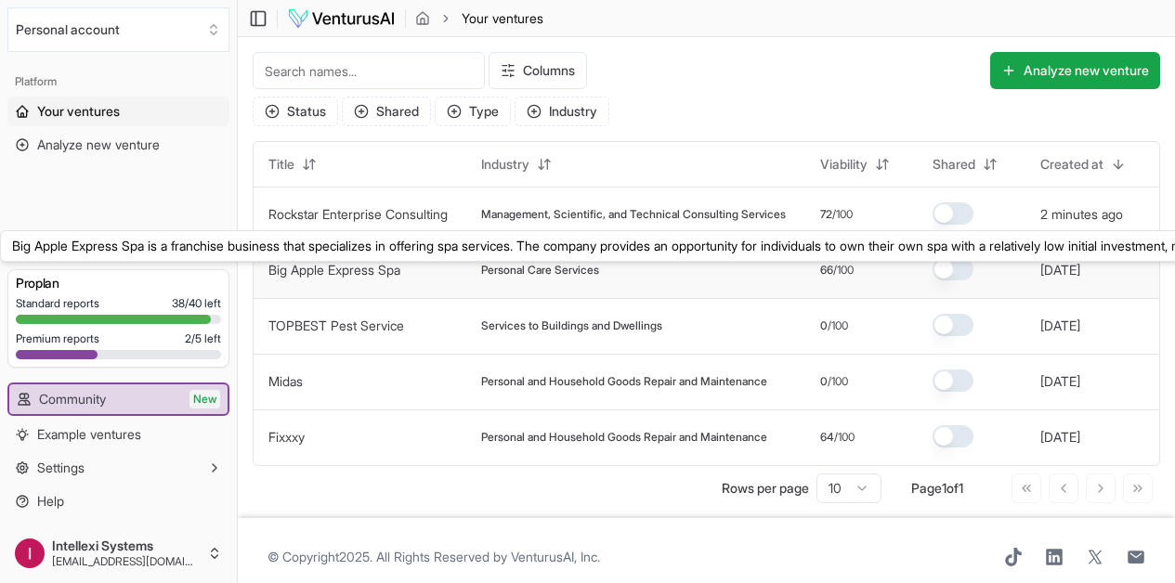
click at [352, 277] on link "Big Apple Express Spa" at bounding box center [334, 270] width 132 height 16
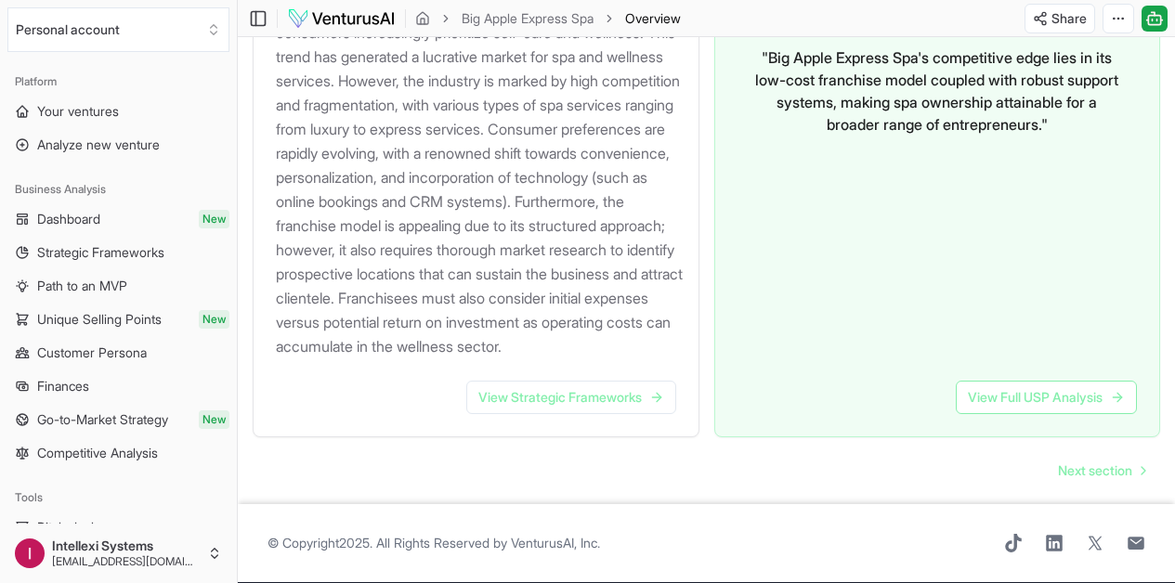
scroll to position [2146, 0]
click at [1072, 474] on link "Next section" at bounding box center [1101, 470] width 117 height 37
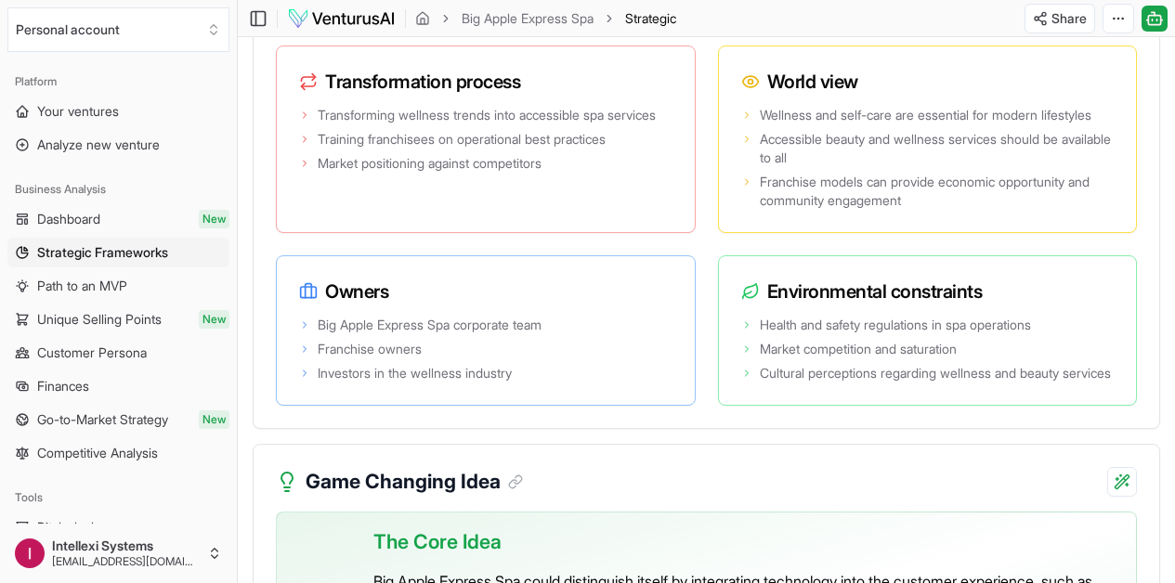
scroll to position [4275, 0]
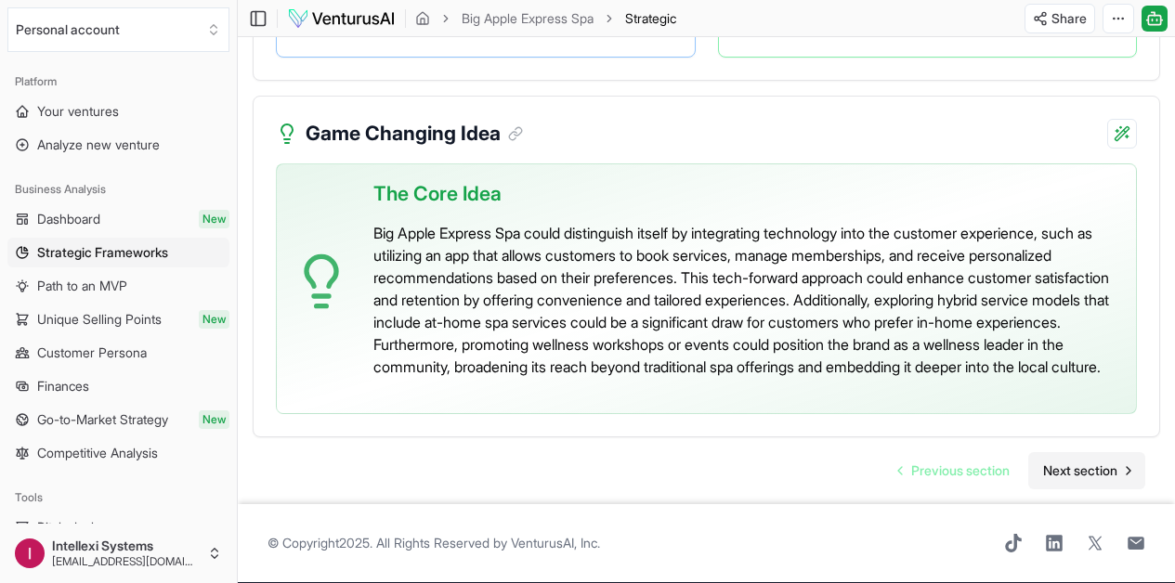
click at [1093, 462] on span "Next section" at bounding box center [1080, 471] width 74 height 19
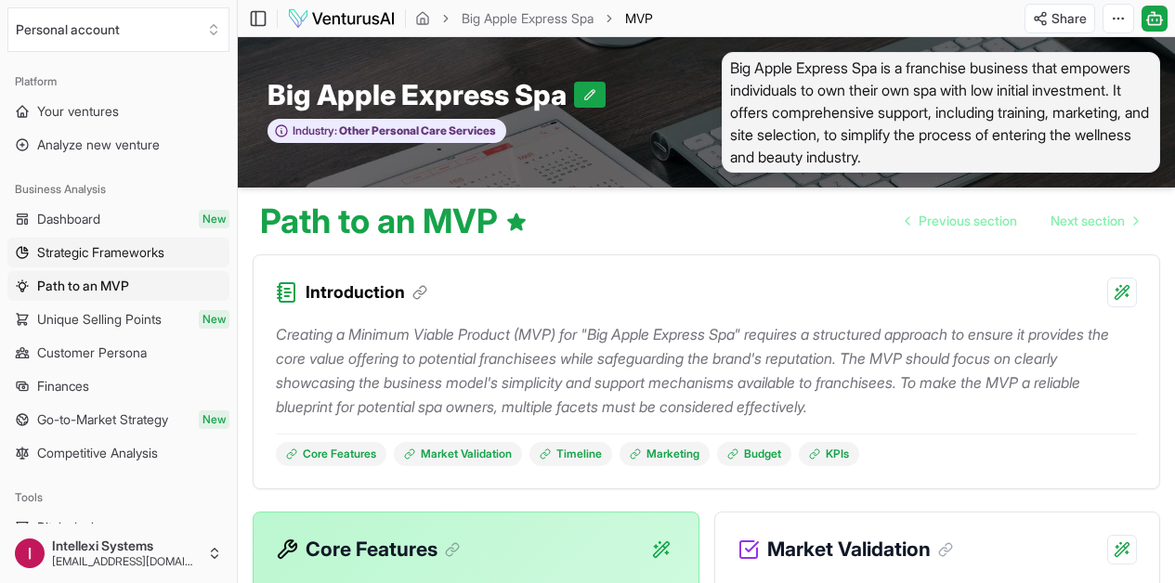
click at [115, 250] on span "Strategic Frameworks" at bounding box center [100, 252] width 127 height 19
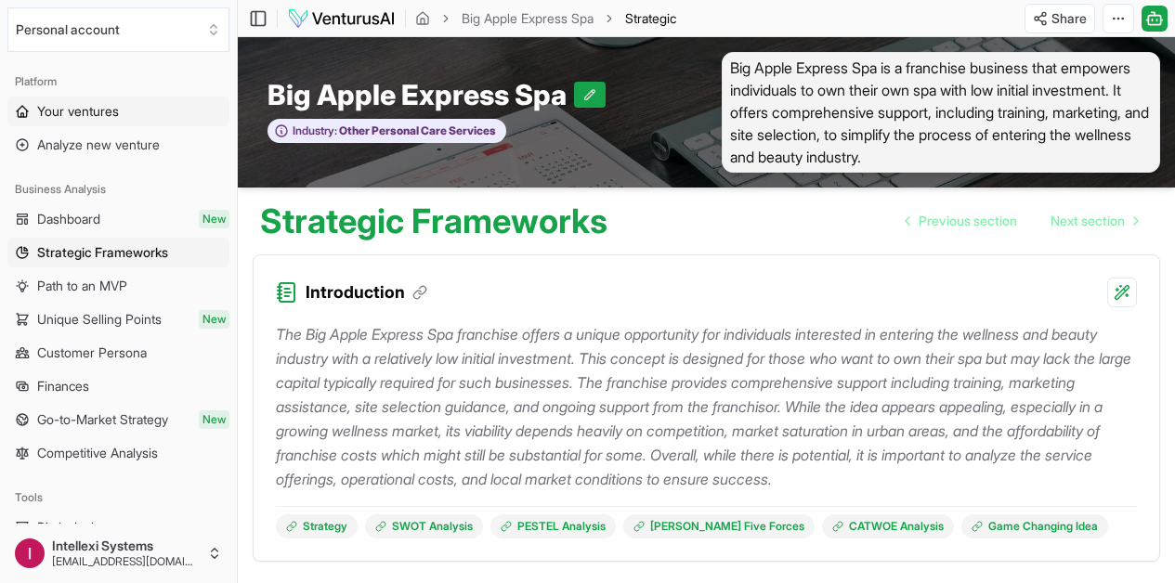
click at [111, 111] on span "Your ventures" at bounding box center [78, 111] width 82 height 19
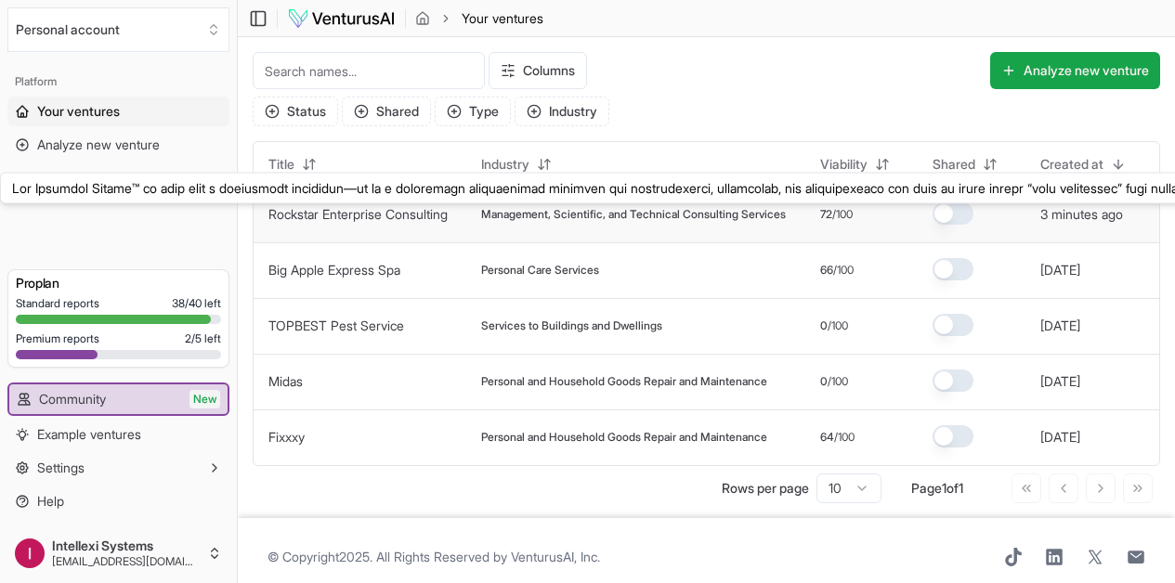
click at [375, 221] on link "Rockstar Enterprise Consulting" at bounding box center [357, 214] width 179 height 16
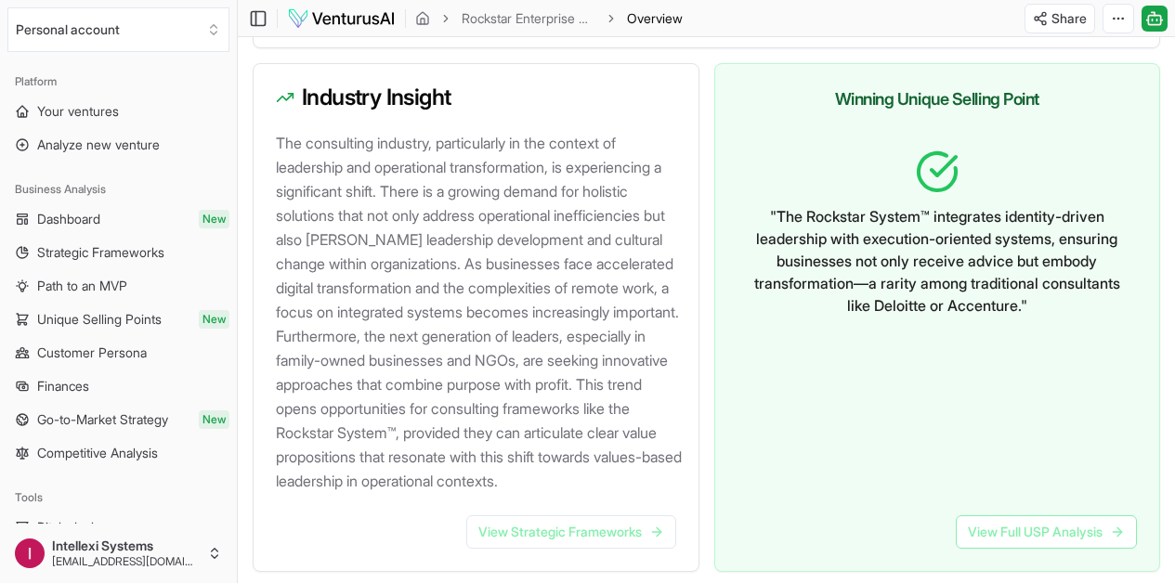
scroll to position [2188, 0]
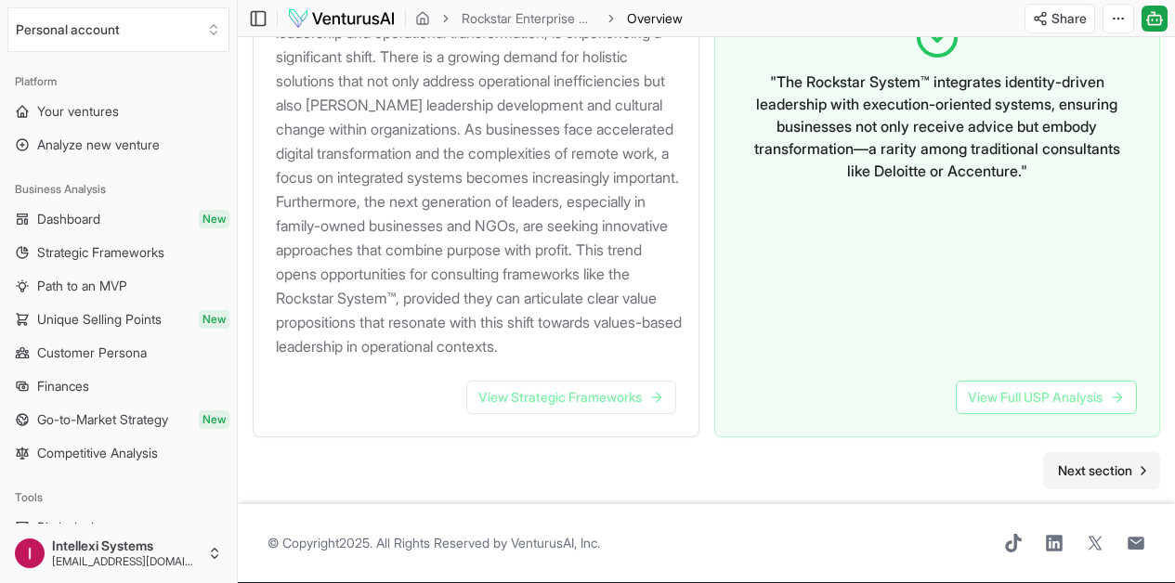
click at [1090, 480] on span "Next section" at bounding box center [1095, 471] width 74 height 19
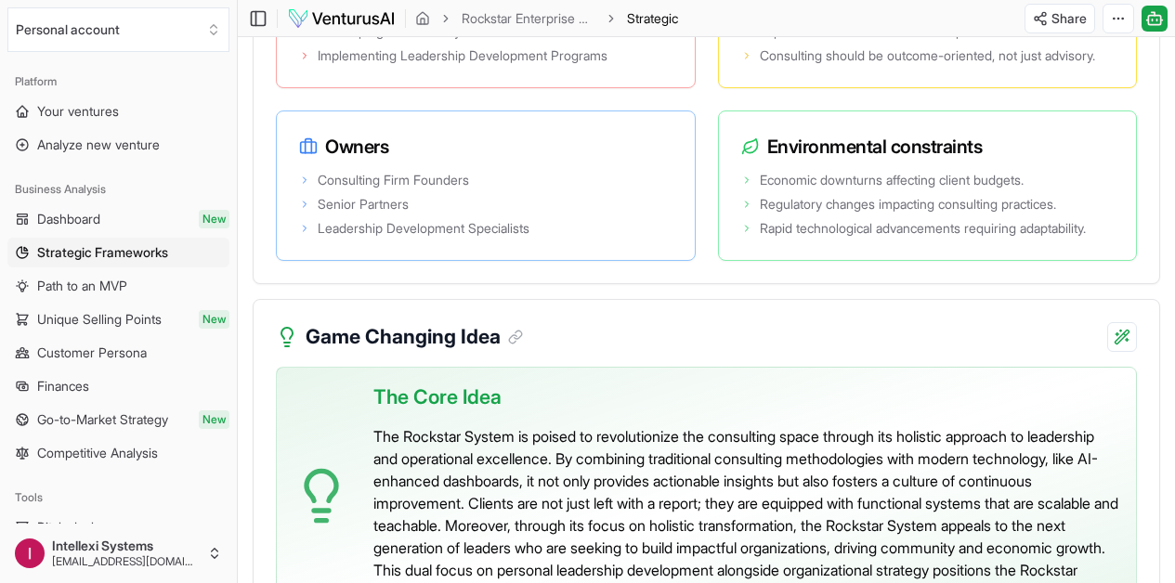
scroll to position [4456, 0]
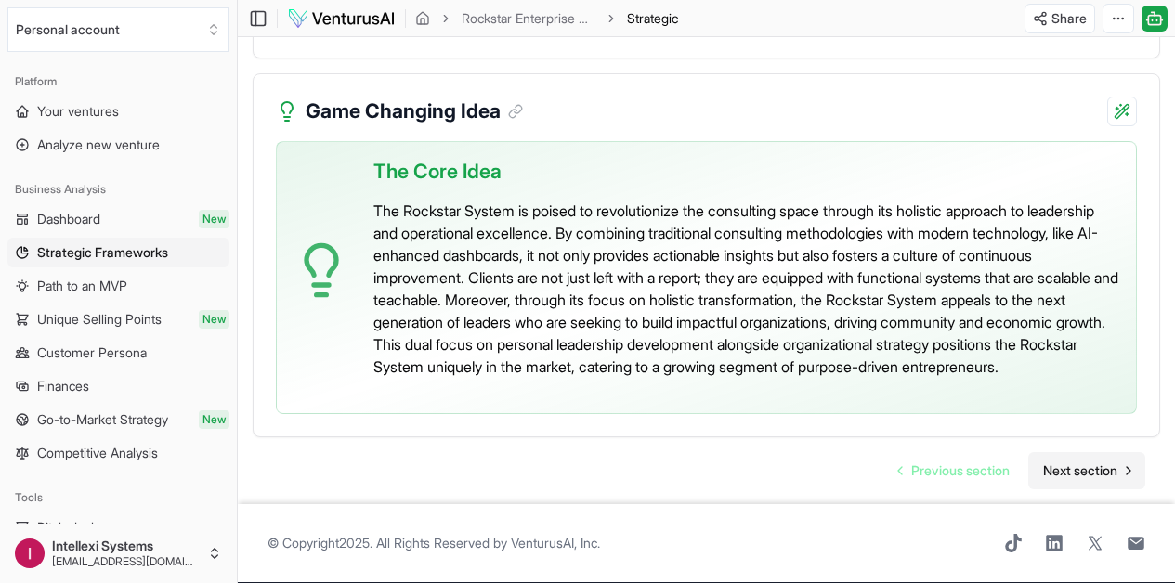
click at [1088, 462] on span "Next section" at bounding box center [1080, 471] width 74 height 19
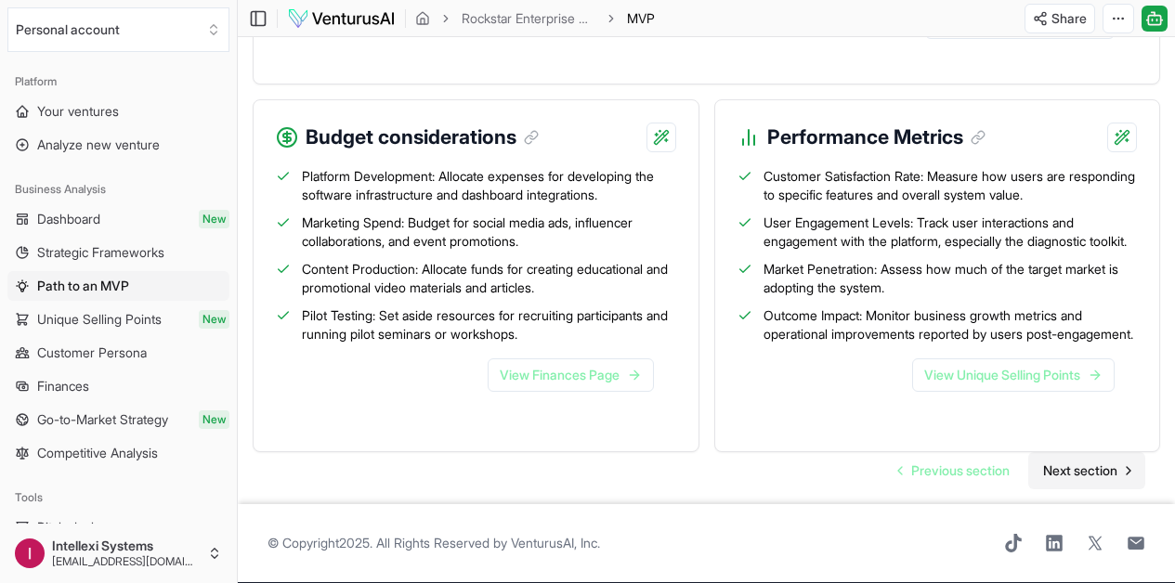
scroll to position [2490, 0]
click at [955, 462] on span "Previous section" at bounding box center [960, 471] width 98 height 19
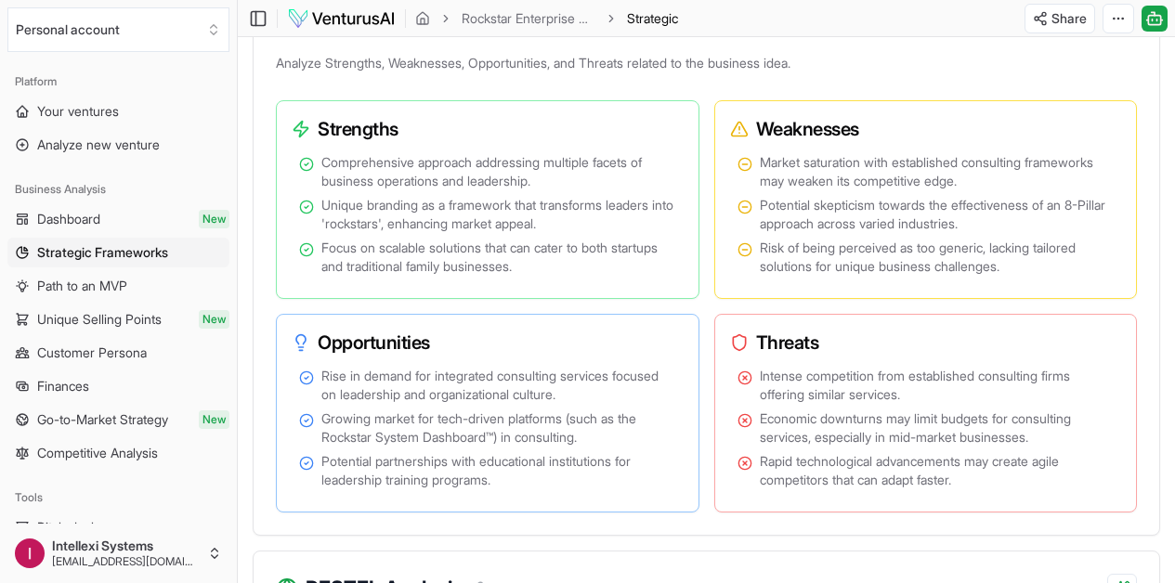
scroll to position [1374, 0]
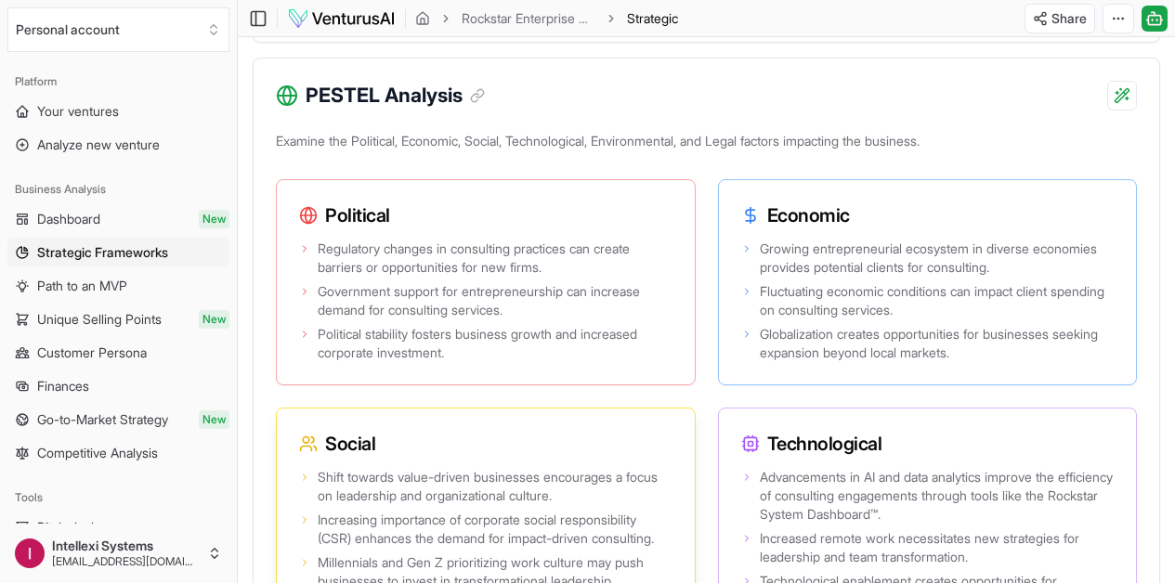
click at [672, 554] on span "Millennials and Gen Z prioritizing work culture may push businesses to invest i…" at bounding box center [495, 572] width 355 height 37
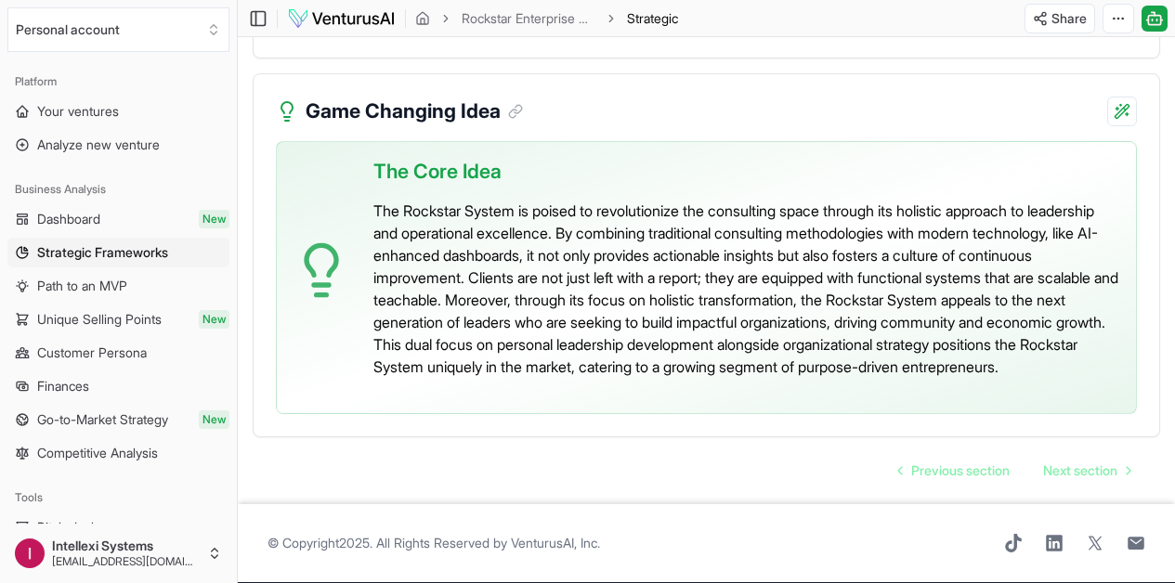
scroll to position [4456, 0]
click at [1065, 462] on span "Next section" at bounding box center [1080, 471] width 74 height 19
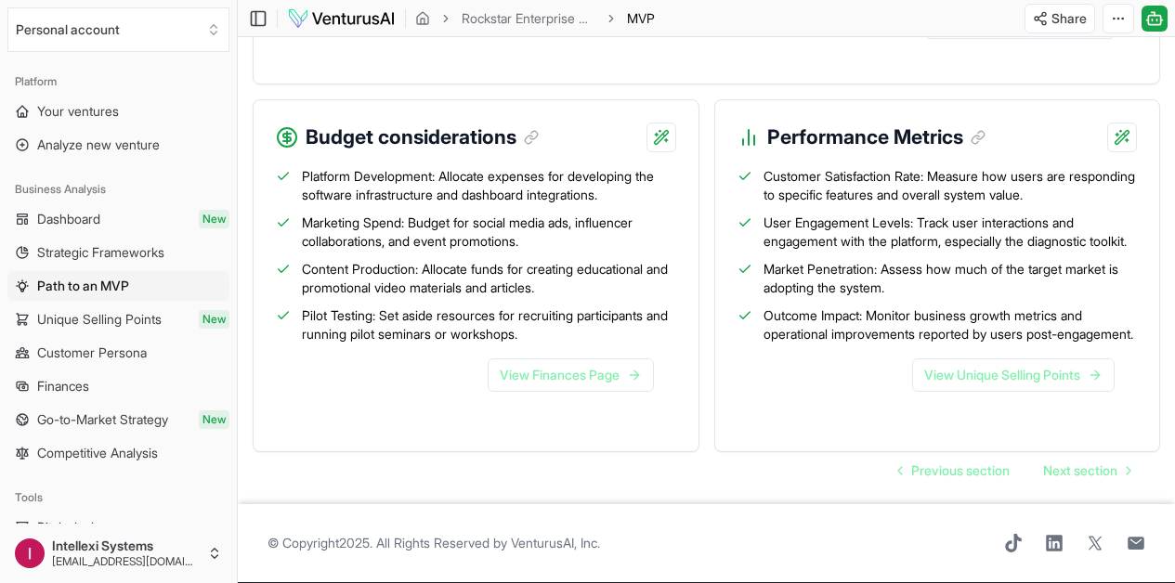
scroll to position [2490, 0]
click at [1059, 462] on span "Next section" at bounding box center [1080, 471] width 74 height 19
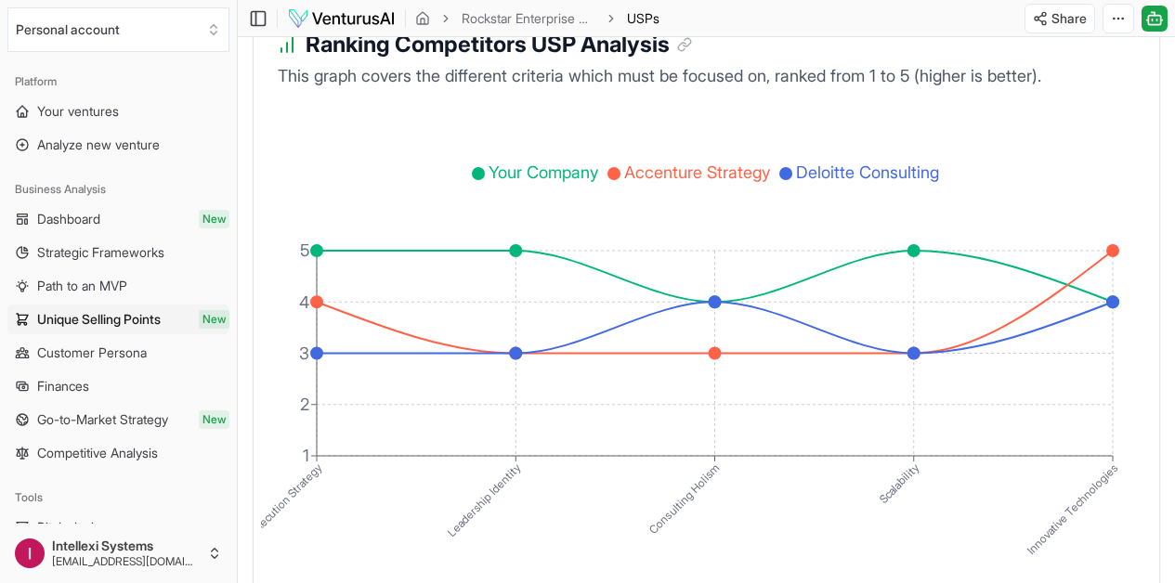
scroll to position [3653, 0]
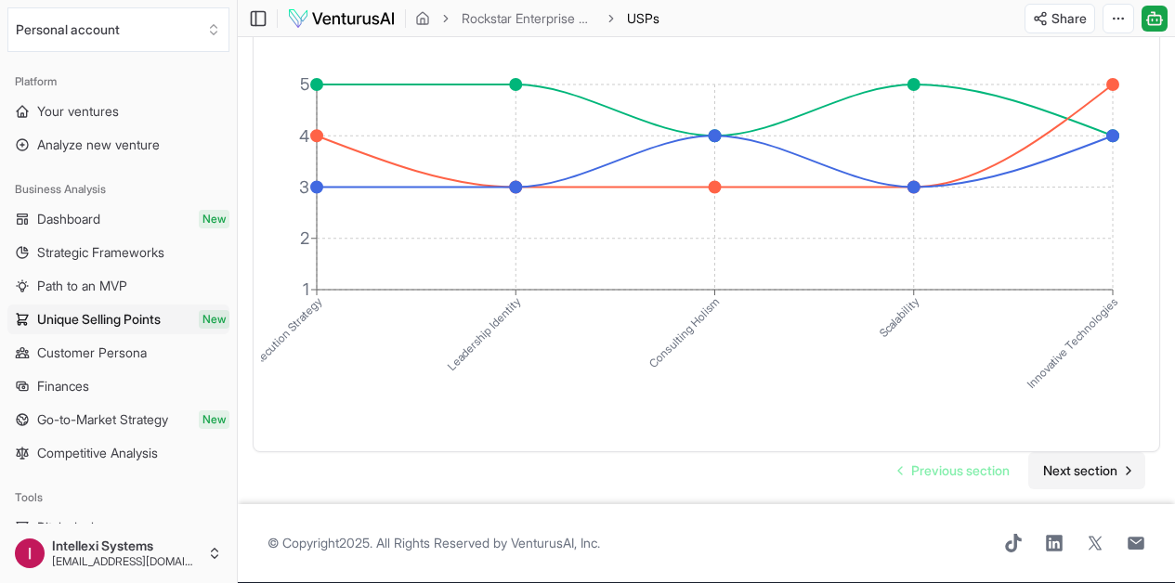
click at [1107, 462] on span "Next section" at bounding box center [1080, 471] width 74 height 19
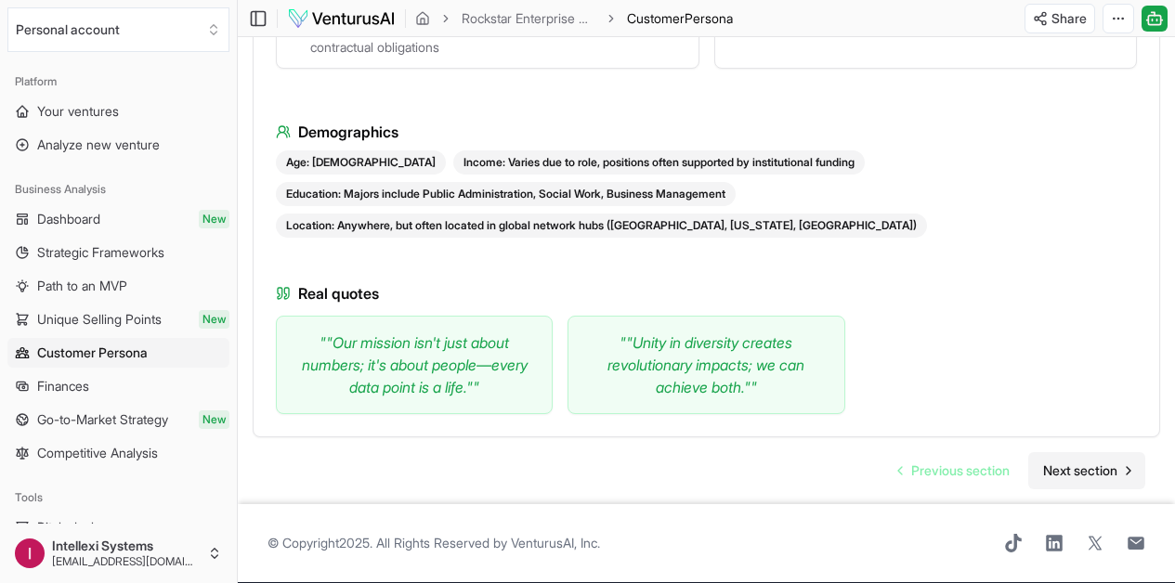
scroll to position [3129, 0]
click at [1099, 462] on span "Next section" at bounding box center [1080, 471] width 74 height 19
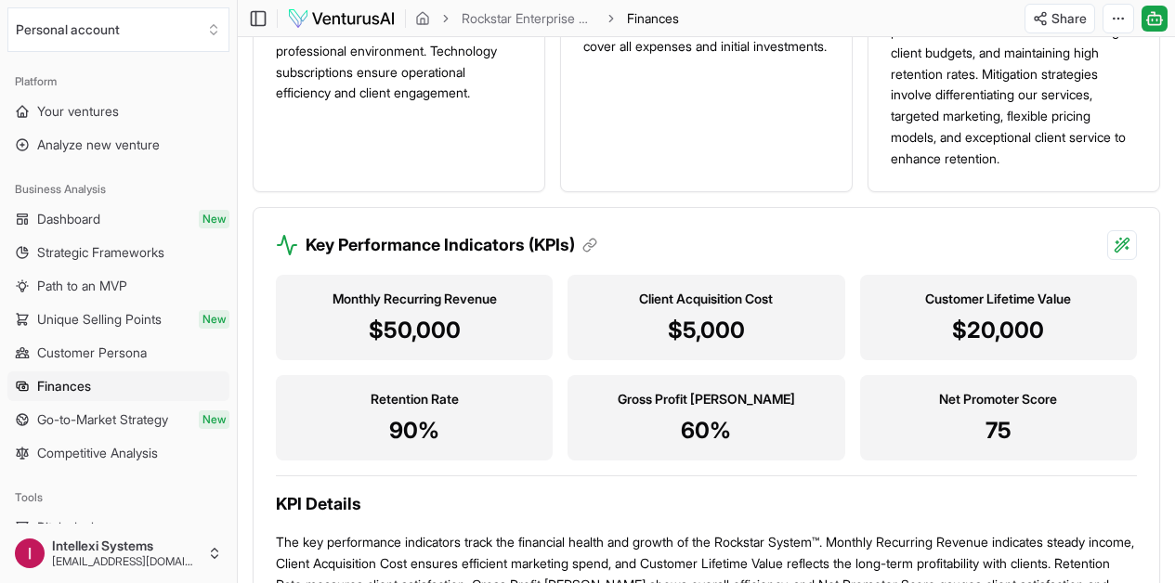
scroll to position [2055, 0]
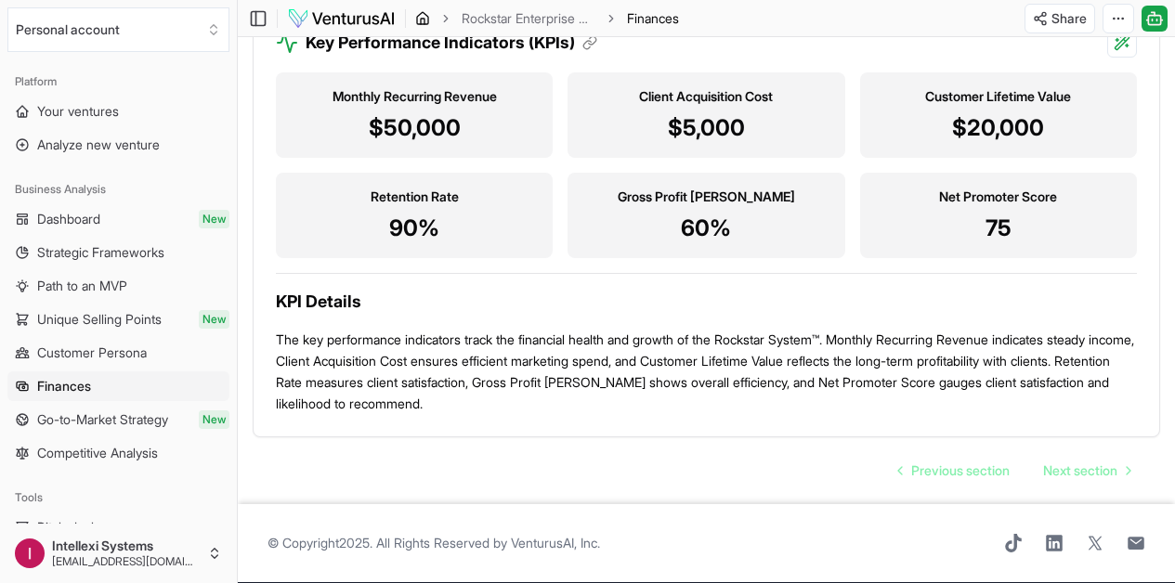
click at [422, 19] on icon "breadcrumb" at bounding box center [423, 22] width 4 height 6
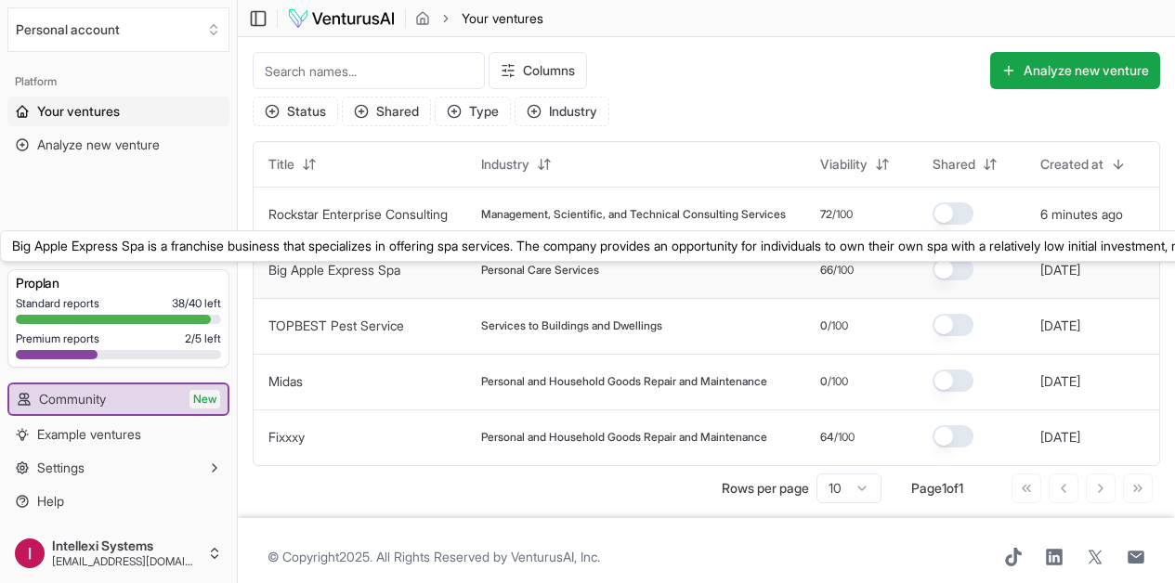
click at [349, 278] on link "Big Apple Express Spa" at bounding box center [334, 270] width 132 height 16
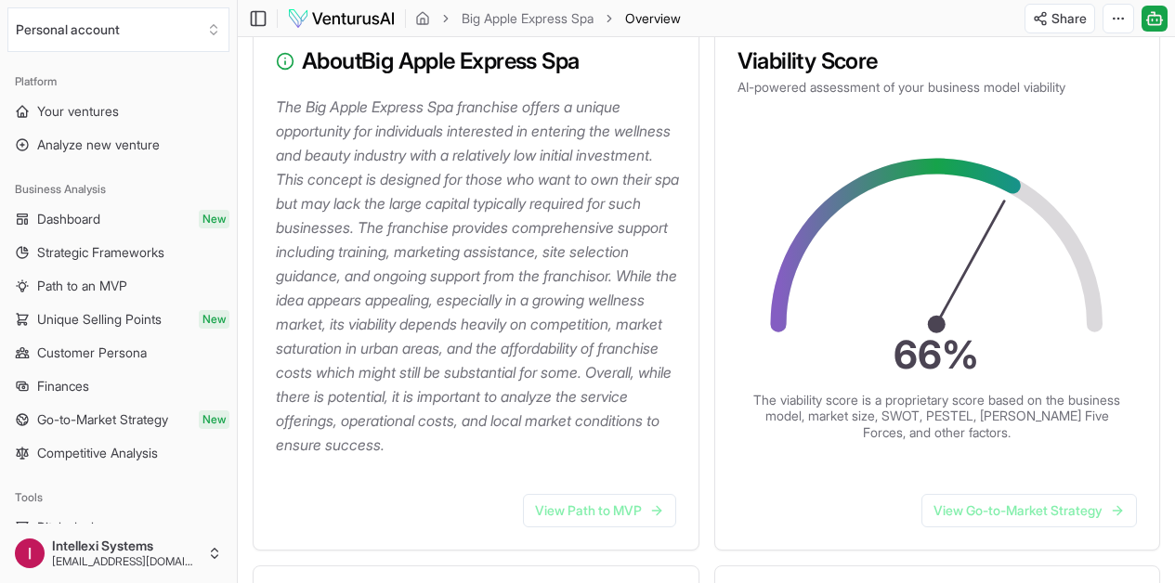
scroll to position [240, 0]
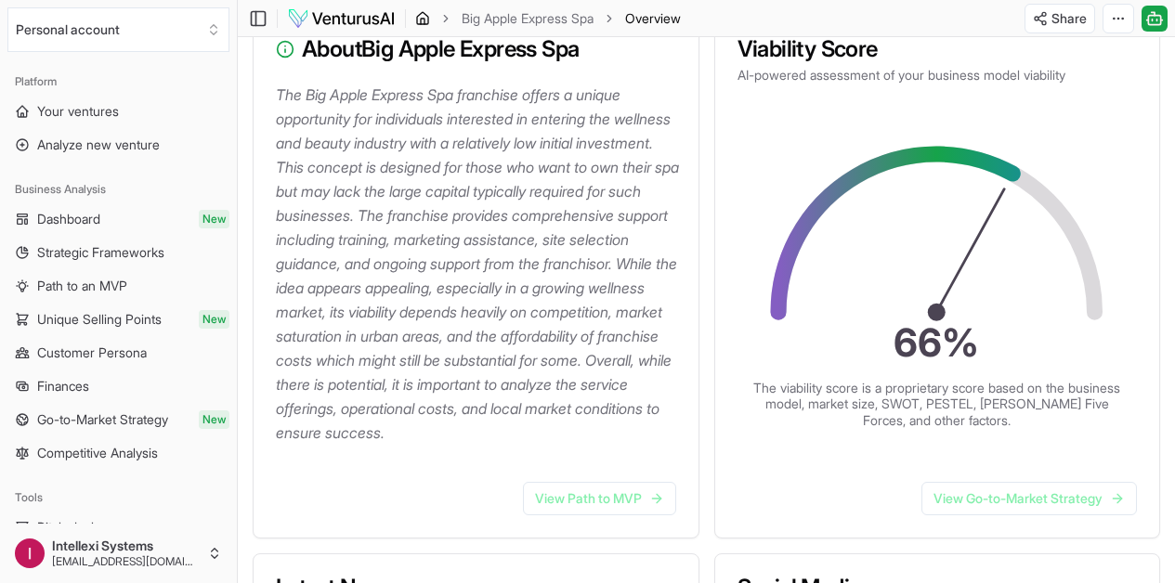
click at [424, 19] on icon "breadcrumb" at bounding box center [423, 22] width 4 height 6
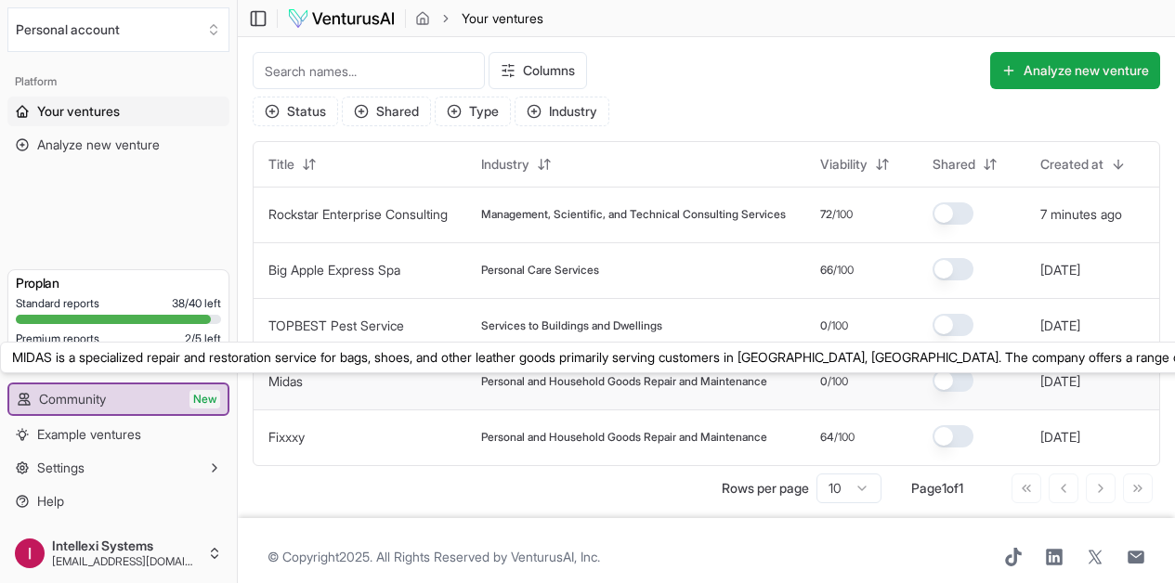
click at [281, 386] on link "Midas" at bounding box center [285, 381] width 34 height 16
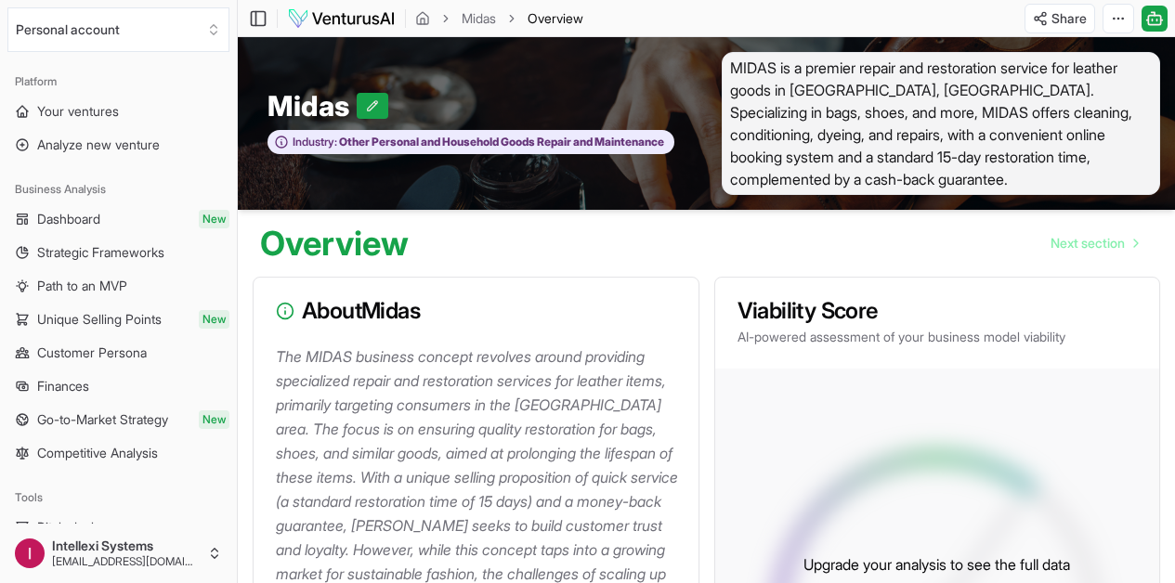
click at [339, 21] on img at bounding box center [341, 18] width 109 height 22
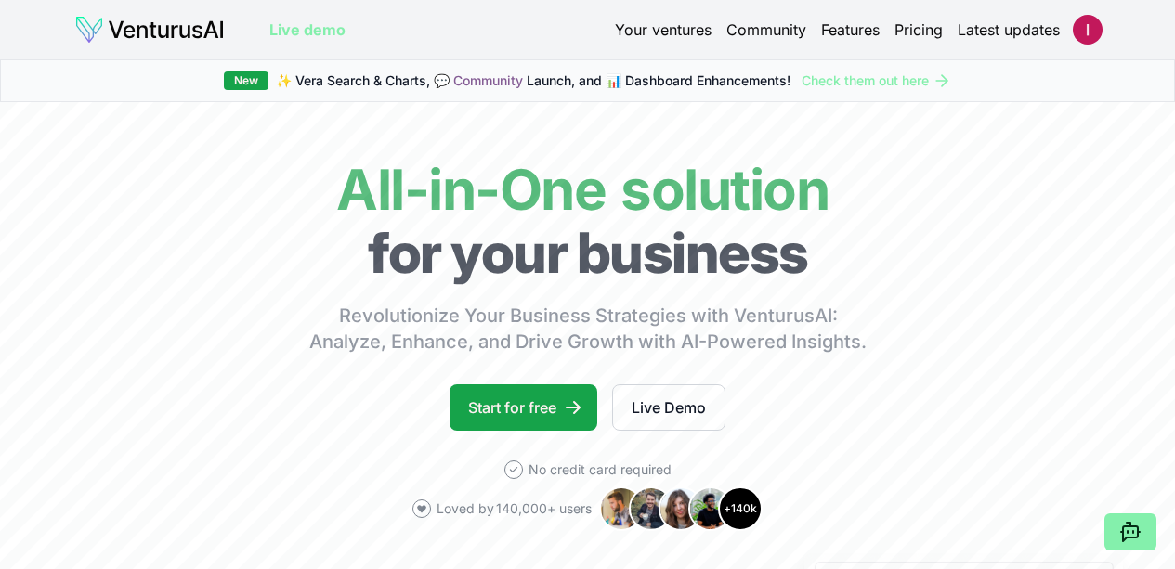
click at [656, 27] on link "Your ventures" at bounding box center [663, 30] width 97 height 22
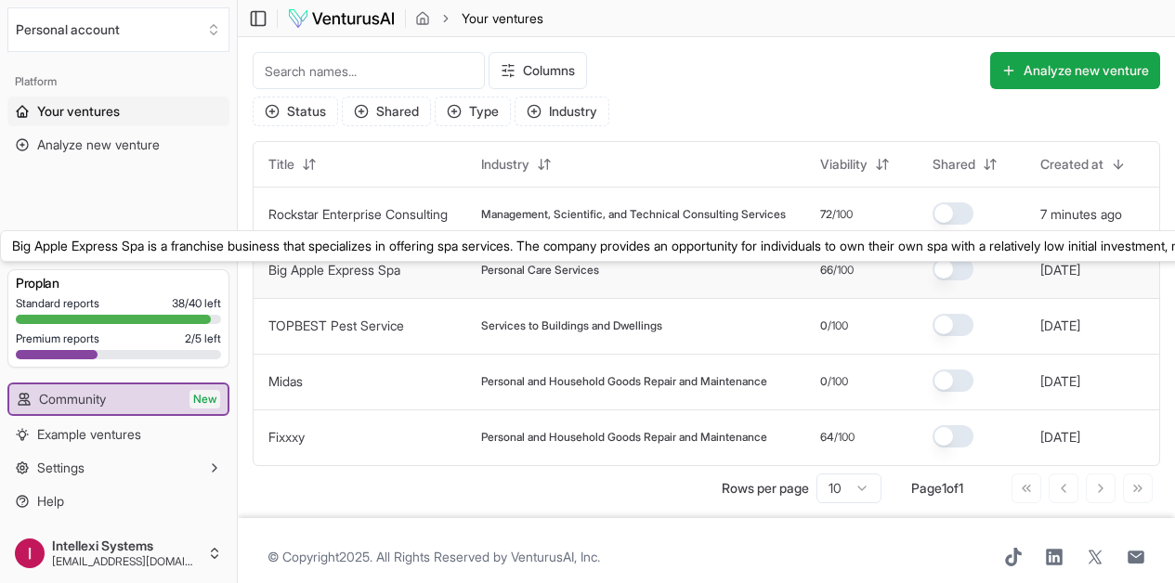
click at [393, 278] on link "Big Apple Express Spa" at bounding box center [334, 270] width 132 height 16
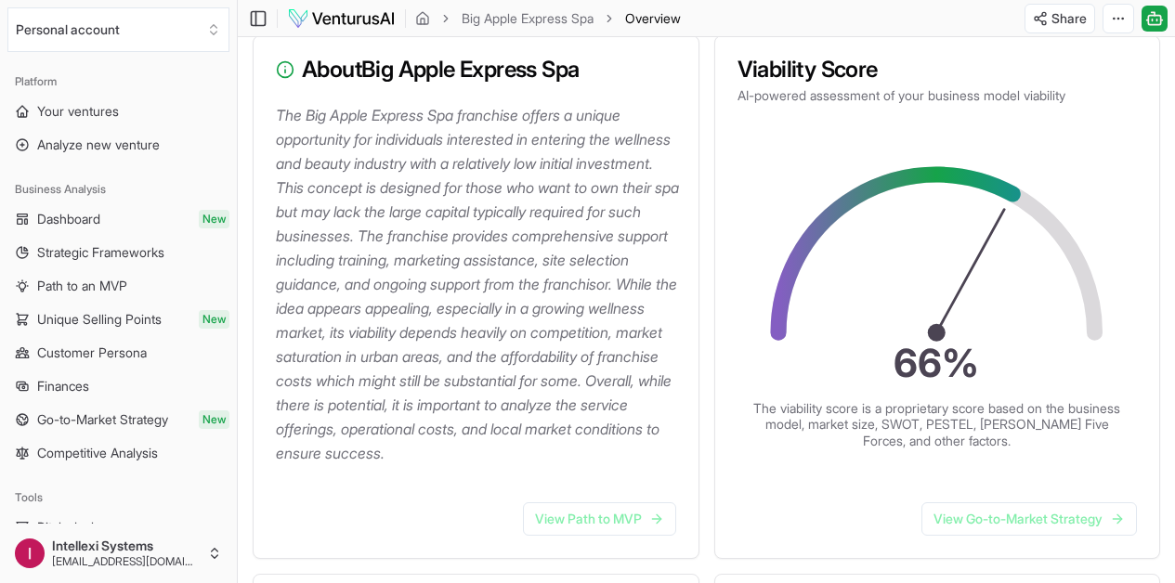
scroll to position [36140, 0]
click at [418, 20] on icon "breadcrumb" at bounding box center [422, 18] width 15 height 15
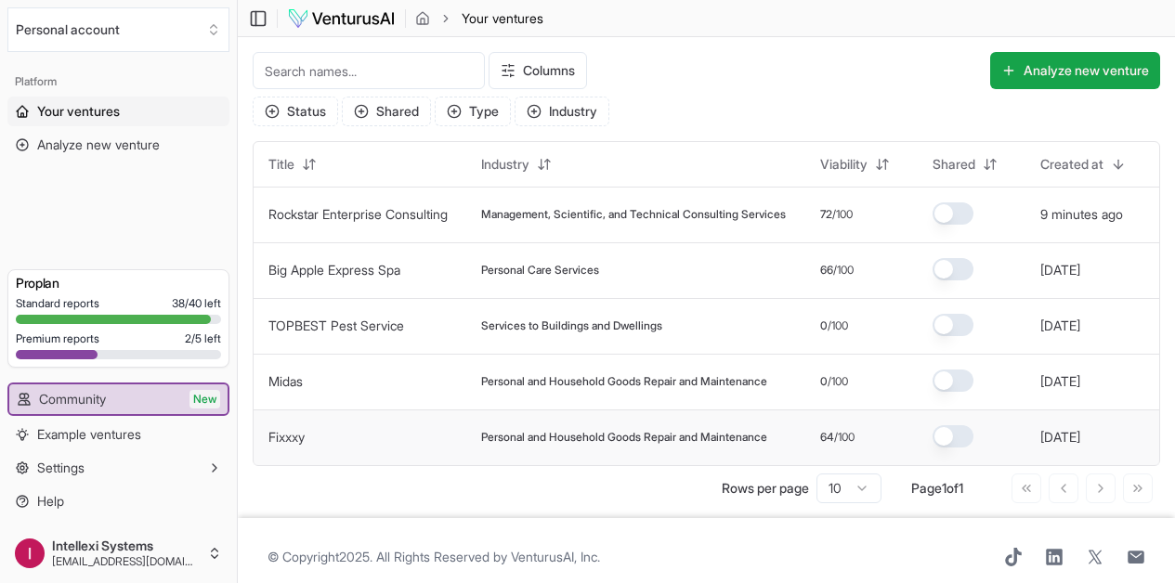
click at [294, 447] on button "Fixxxy" at bounding box center [286, 437] width 36 height 19
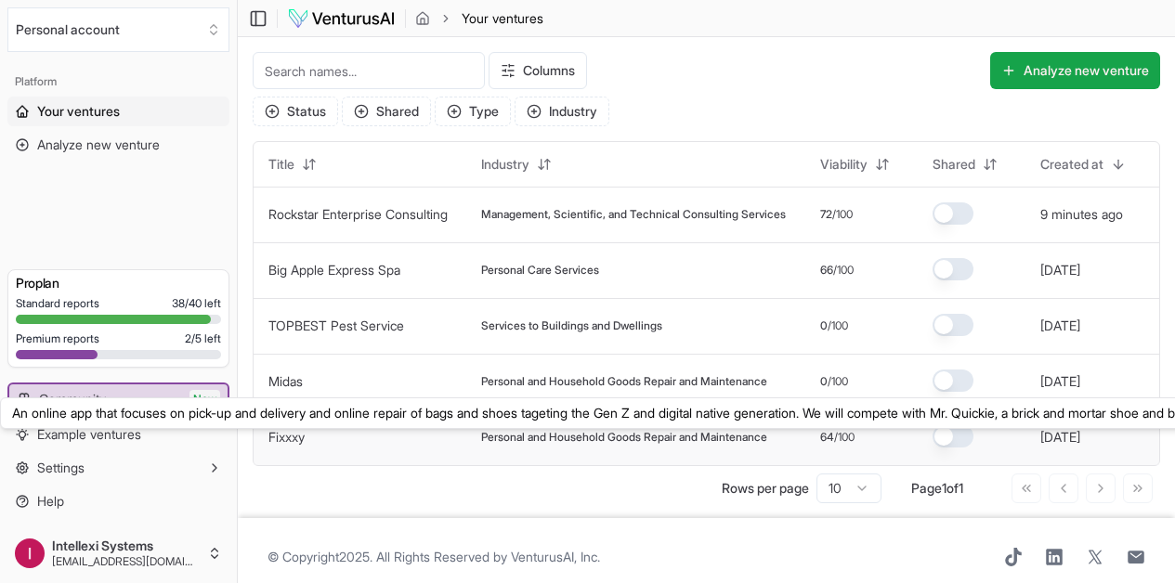
click at [294, 447] on button "Fixxxy" at bounding box center [286, 437] width 36 height 19
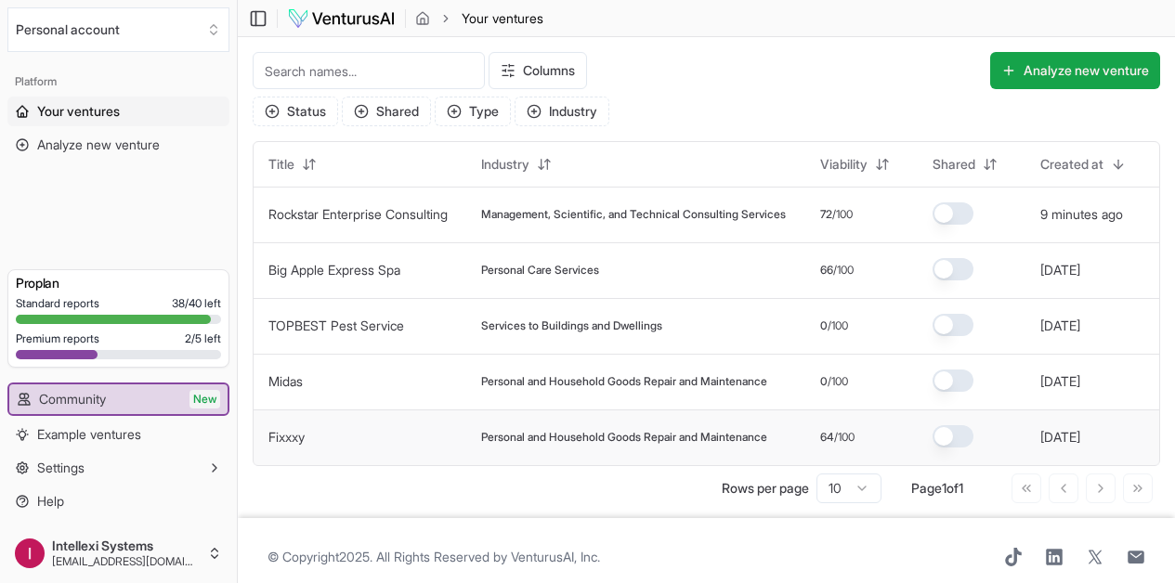
click at [283, 440] on link "Fixxxy" at bounding box center [286, 437] width 36 height 16
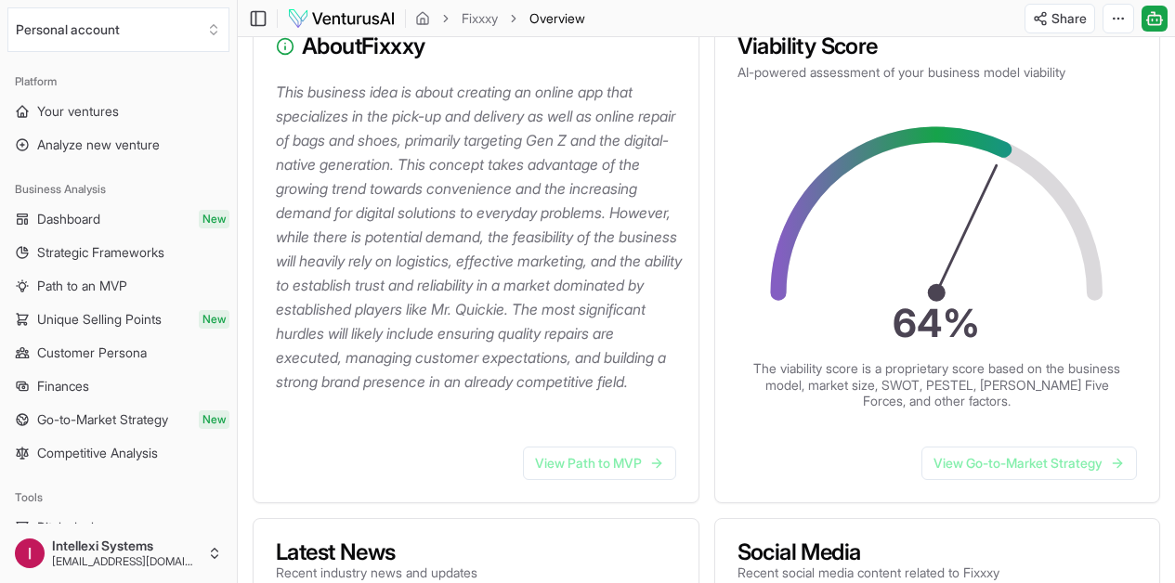
scroll to position [266, 0]
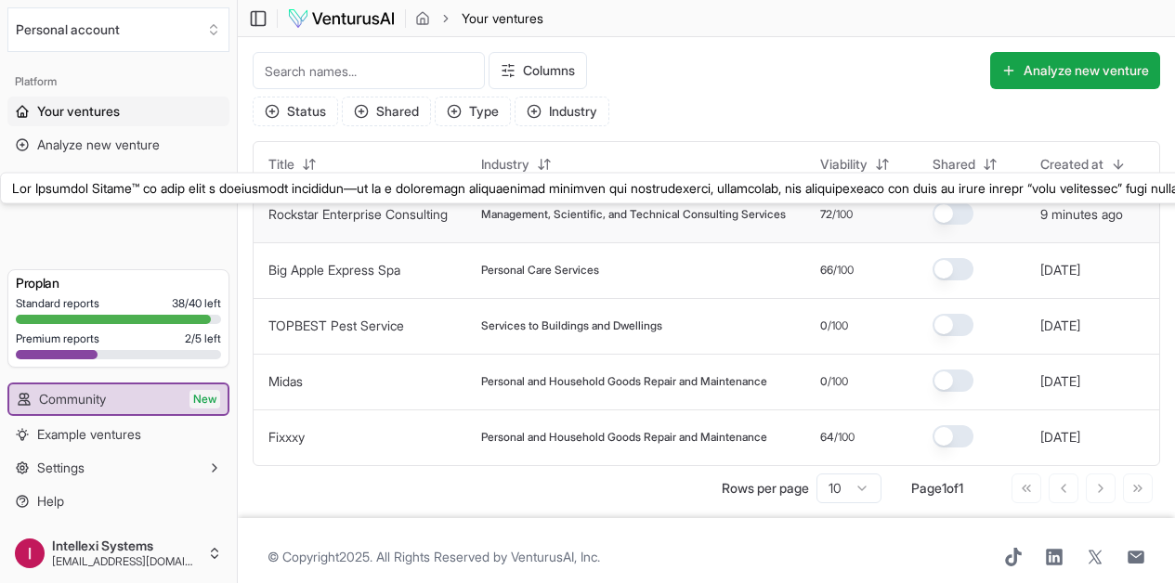
click at [329, 219] on link "Rockstar Enterprise Consulting" at bounding box center [357, 214] width 179 height 16
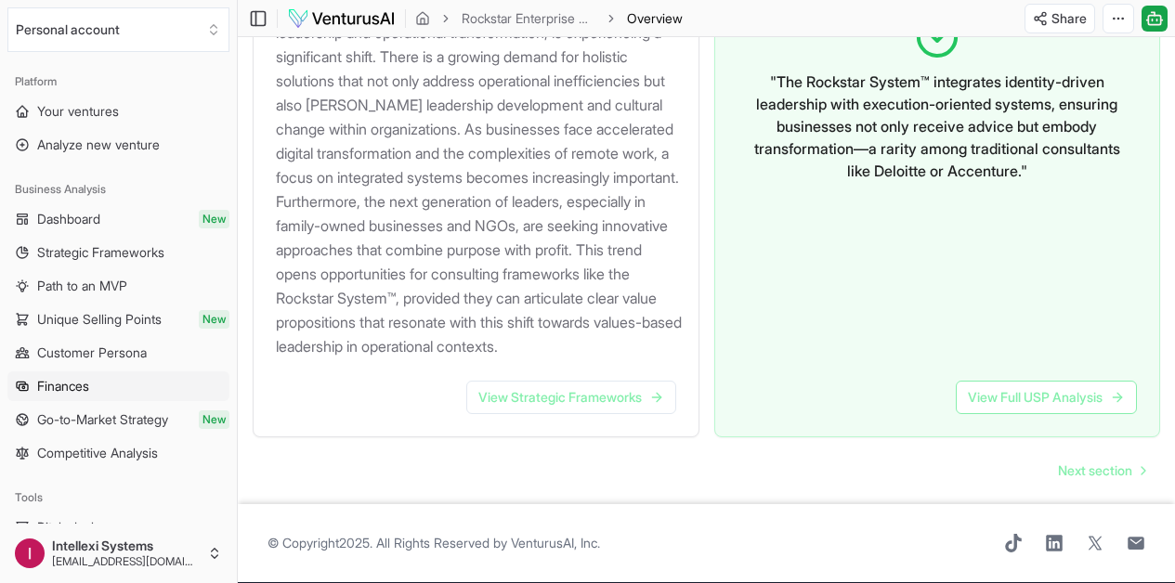
scroll to position [321, 0]
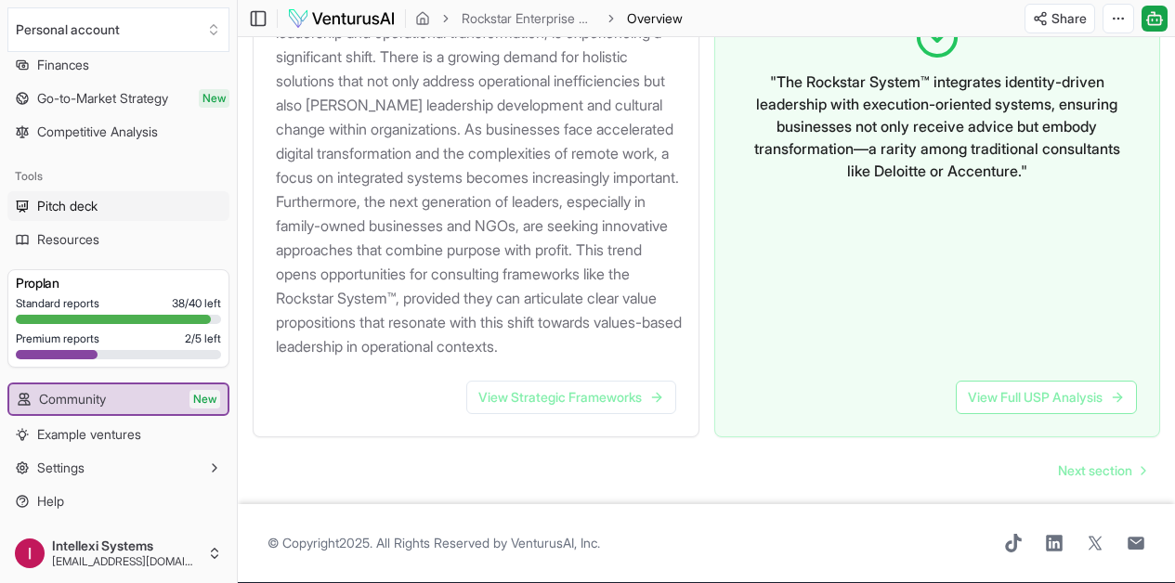
click at [94, 211] on span "Pitch deck" at bounding box center [67, 206] width 60 height 19
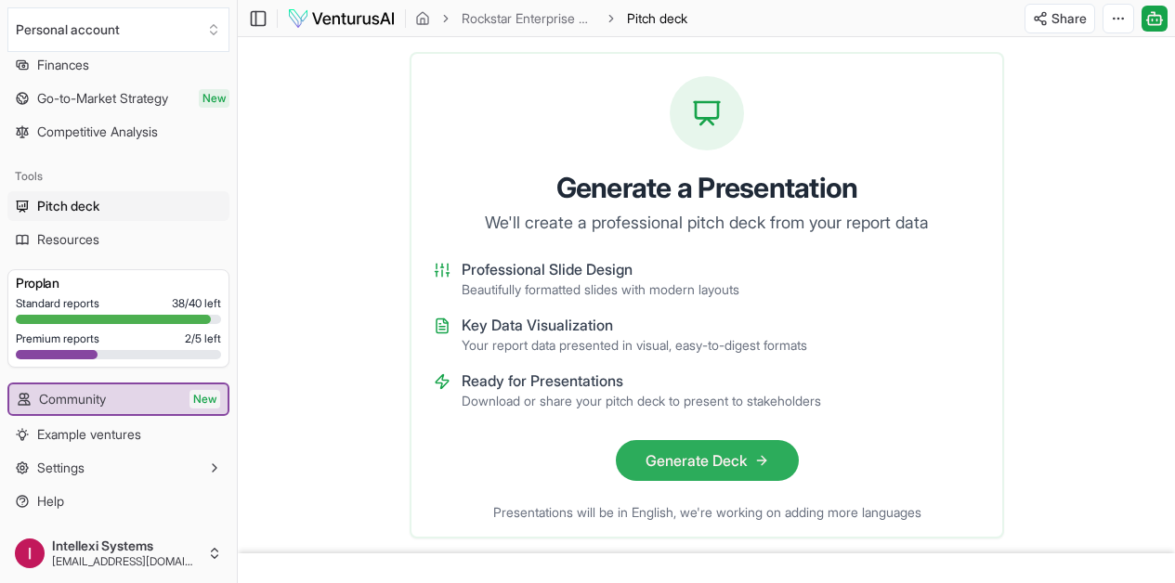
click at [725, 462] on button "Generate Deck" at bounding box center [706, 460] width 183 height 41
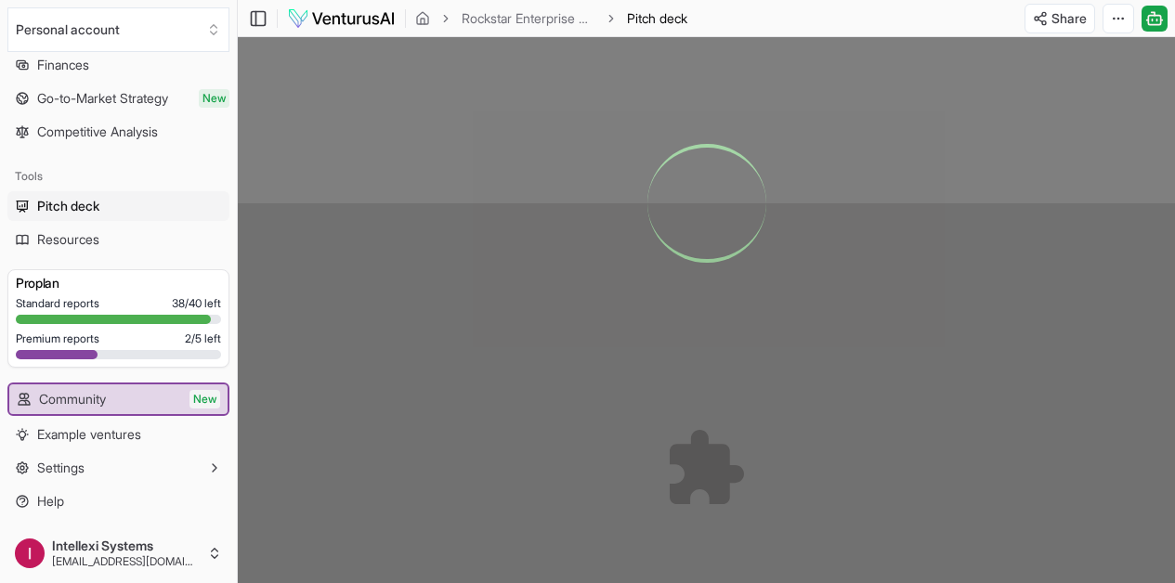
scroll to position [669, 0]
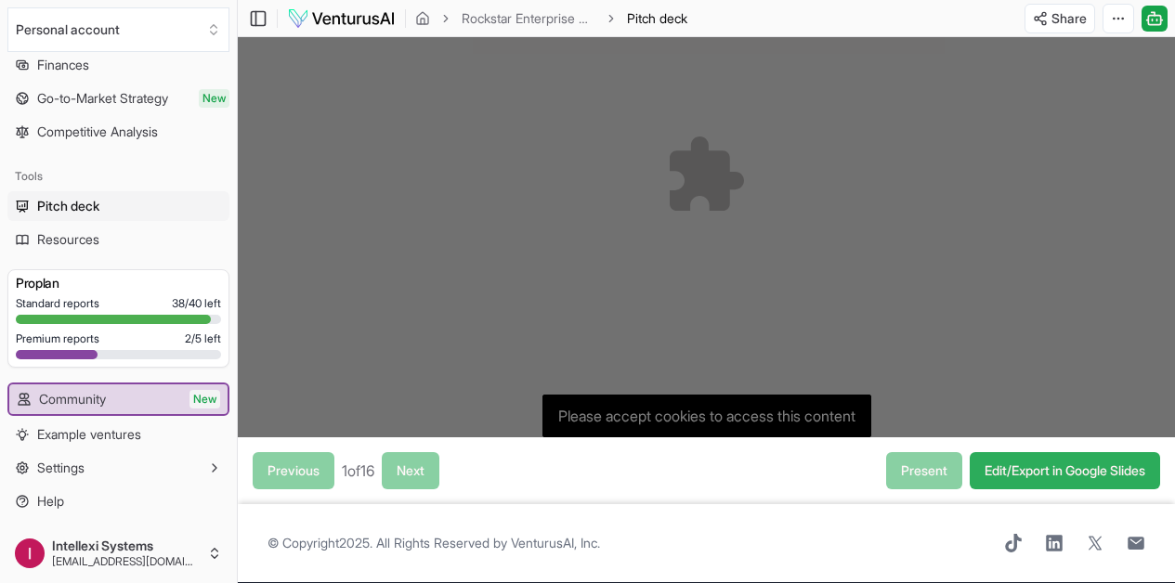
click at [1062, 461] on link "Edit/Export in Google Slides" at bounding box center [1065, 470] width 190 height 37
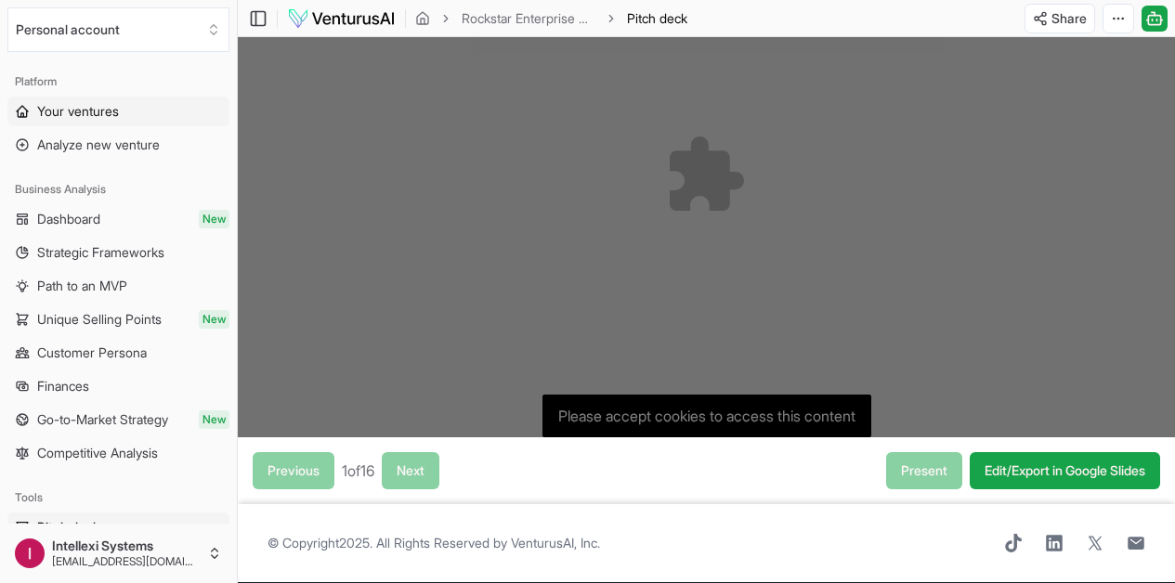
click at [92, 112] on span "Your ventures" at bounding box center [78, 111] width 82 height 19
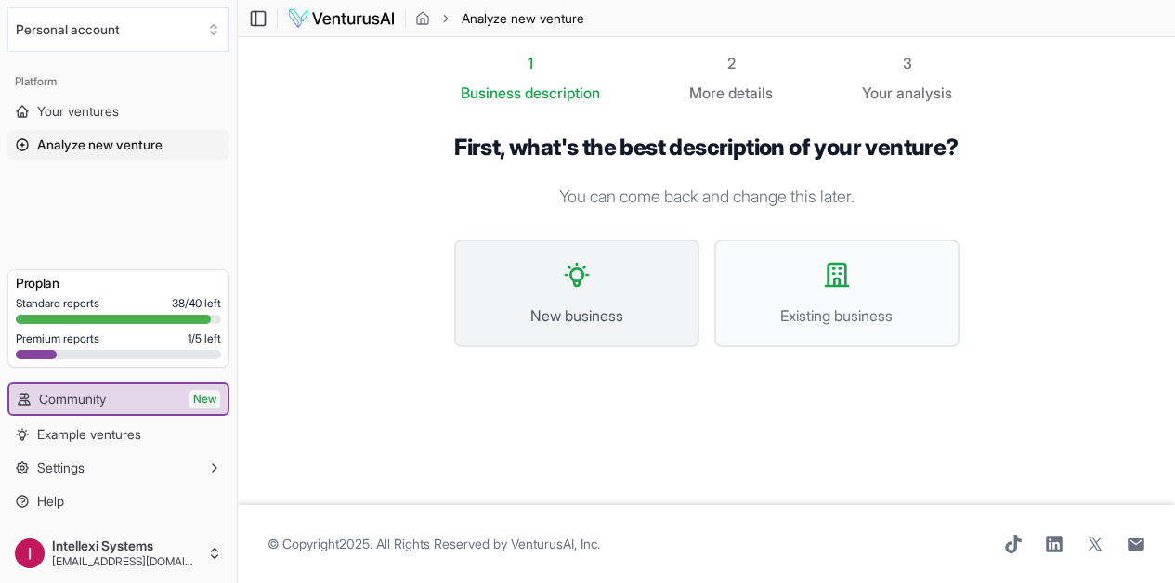
click at [568, 273] on icon at bounding box center [577, 275] width 22 height 22
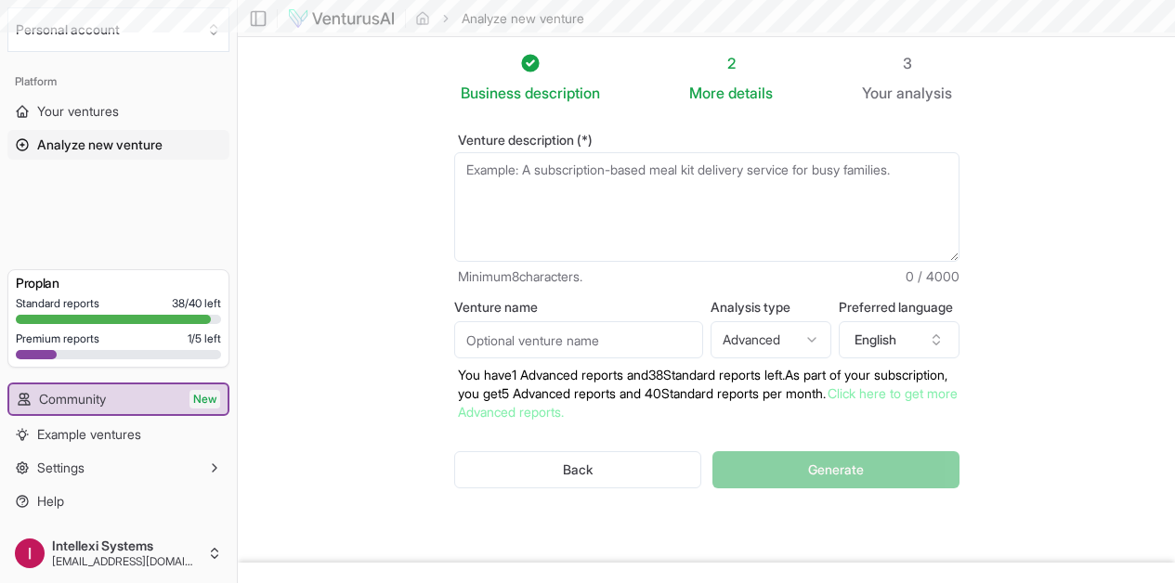
click at [524, 183] on textarea "Venture description (*)" at bounding box center [706, 207] width 505 height 110
paste textarea "Big Apple Foot Express Official Operations Manual Version 1.0 | Last Updated: […"
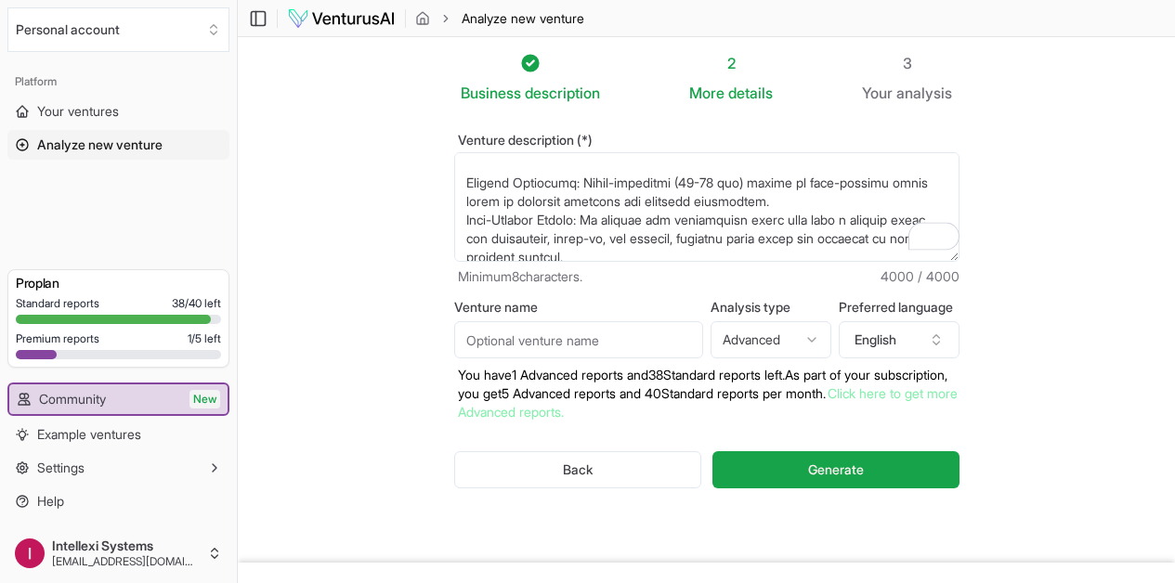
scroll to position [1216, 0]
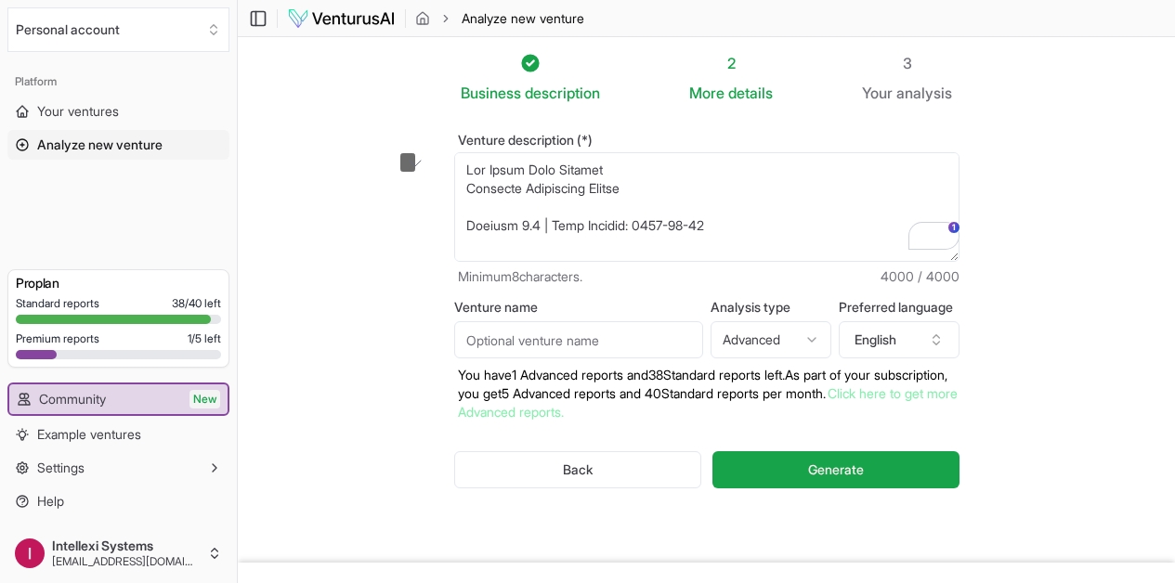
drag, startPoint x: 593, startPoint y: 171, endPoint x: 636, endPoint y: 198, distance: 51.3
click at [636, 198] on textarea "Venture description (*)" at bounding box center [706, 207] width 505 height 110
drag, startPoint x: 633, startPoint y: 192, endPoint x: 435, endPoint y: 189, distance: 197.9
click at [454, 189] on textarea "Venture description (*)" at bounding box center [706, 207] width 505 height 110
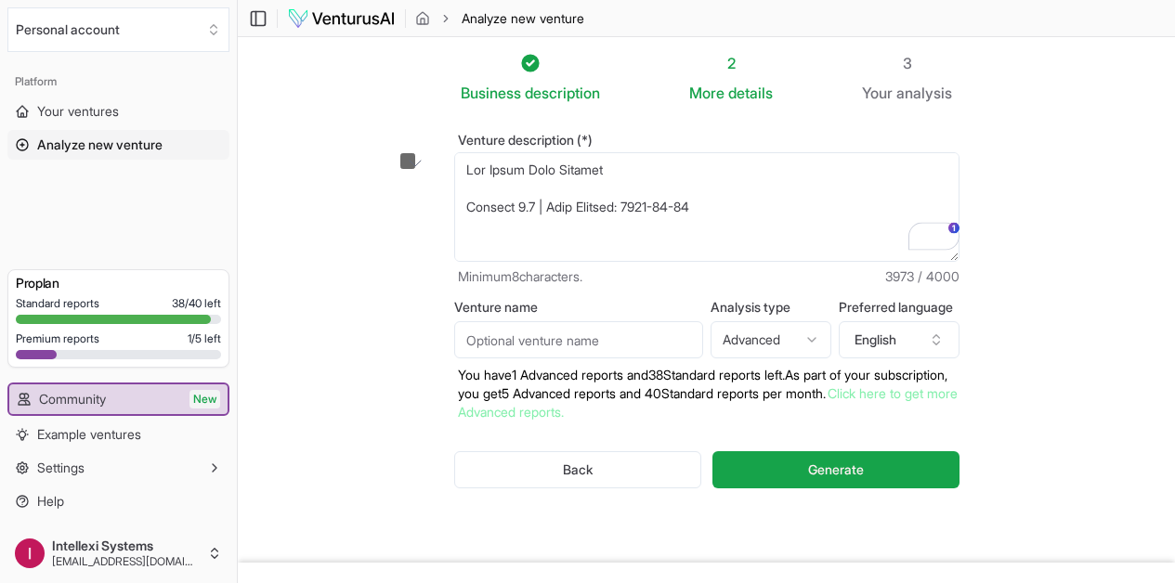
drag, startPoint x: 693, startPoint y: 206, endPoint x: 437, endPoint y: 199, distance: 255.5
click at [454, 199] on textarea "Venture description (*)" at bounding box center [706, 207] width 505 height 110
drag, startPoint x: 629, startPoint y: 240, endPoint x: 392, endPoint y: 179, distance: 244.4
click at [392, 179] on section "Business description 2 More details 3 Your analysis Venture description (*) Min…" at bounding box center [706, 300] width 937 height 526
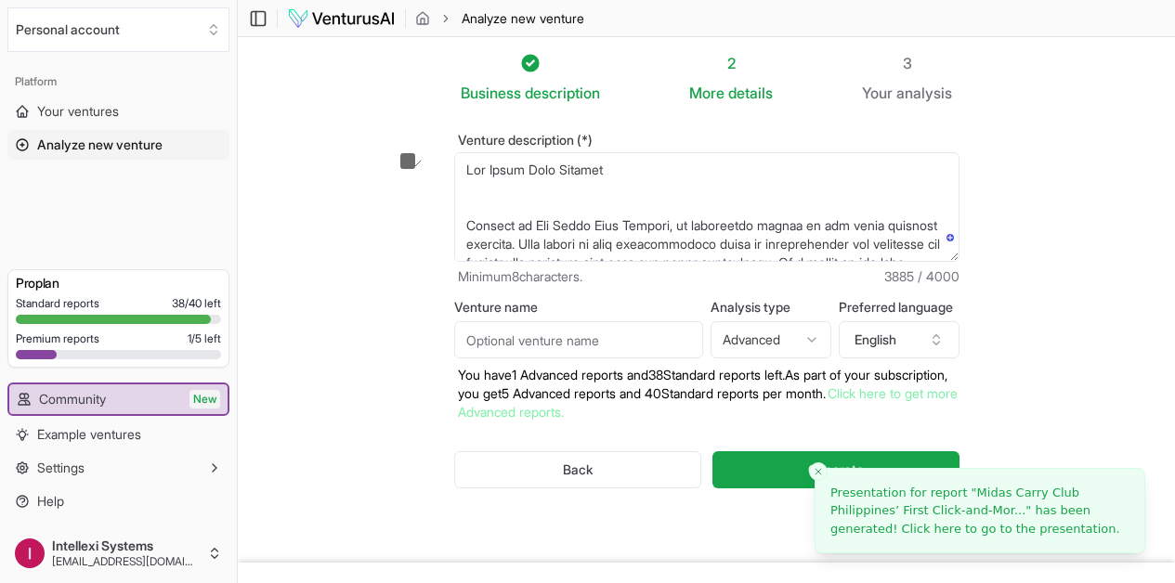
drag, startPoint x: 510, startPoint y: 225, endPoint x: 430, endPoint y: 221, distance: 80.0
click at [430, 221] on main "Toggle Sidebar Analyze new venture Analyze new venture Business description 2 M…" at bounding box center [706, 320] width 937 height 641
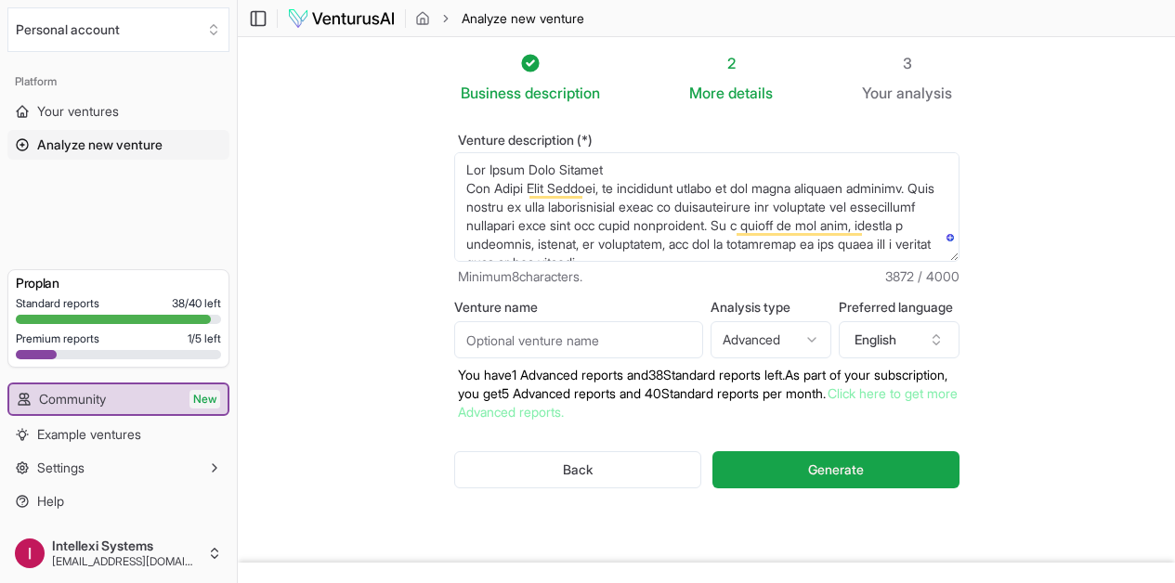
click at [596, 176] on textarea "Venture description (*)" at bounding box center [706, 207] width 505 height 110
drag, startPoint x: 913, startPoint y: 186, endPoint x: 949, endPoint y: 219, distance: 49.3
click at [949, 219] on textarea "Venture description (*)" at bounding box center [706, 207] width 505 height 110
click at [933, 243] on textarea "Venture description (*)" at bounding box center [706, 207] width 505 height 110
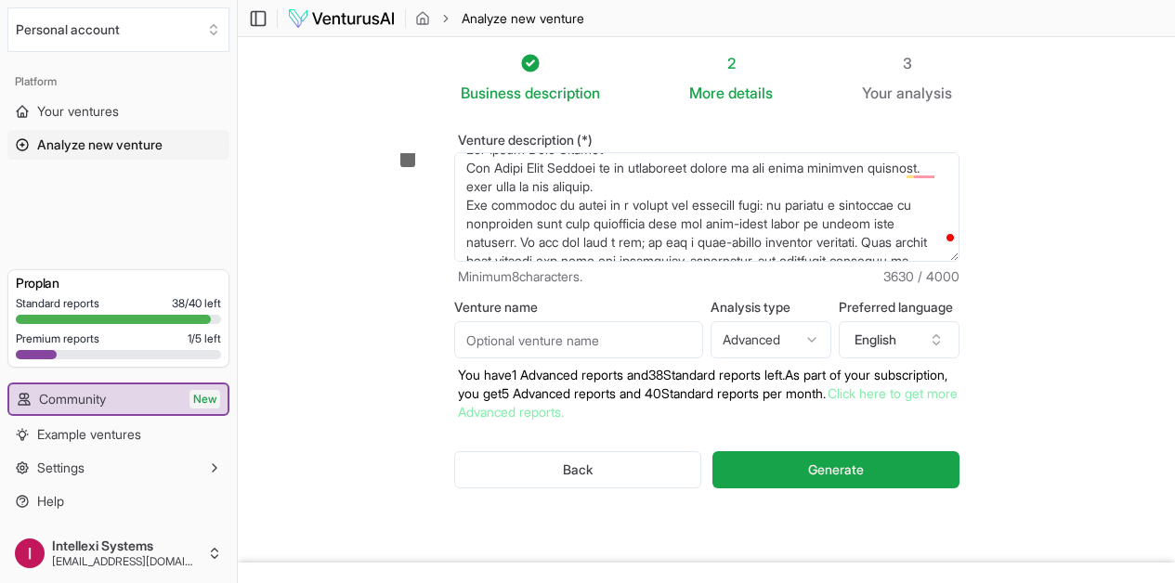
drag, startPoint x: 913, startPoint y: 167, endPoint x: 581, endPoint y: 189, distance: 333.2
click at [581, 189] on textarea "Venture description (*)" at bounding box center [706, 207] width 505 height 110
type textarea "Big Apple Foot Express Big Apple Foot Express is an innovative leader in the ur…"
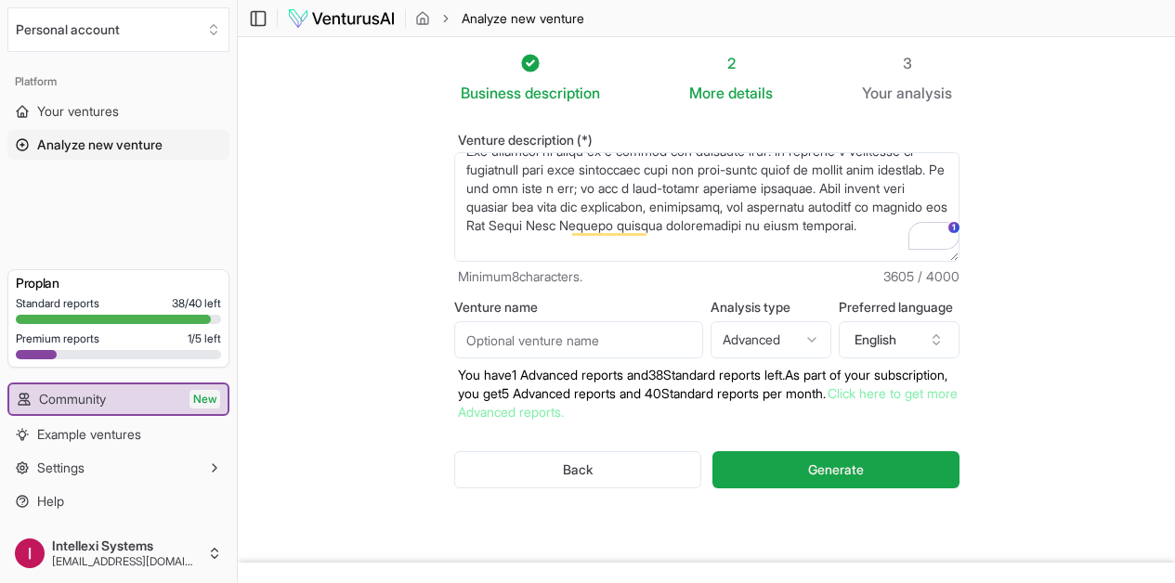
scroll to position [70, 0]
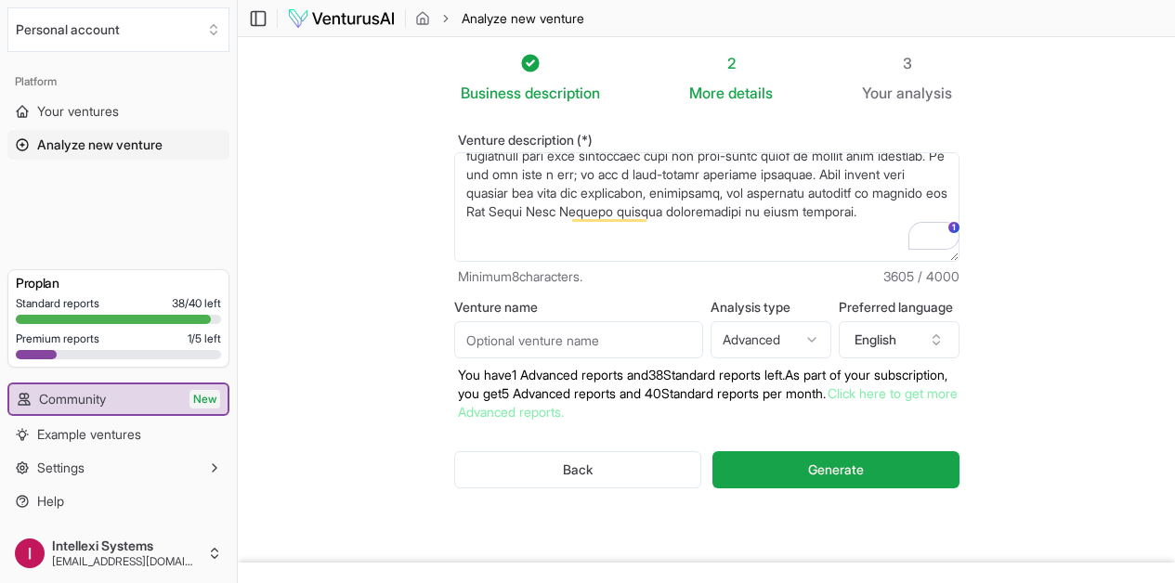
drag, startPoint x: 795, startPoint y: 172, endPoint x: 803, endPoint y: 215, distance: 43.4
click at [803, 215] on textarea "Venture description (*)" at bounding box center [706, 207] width 505 height 110
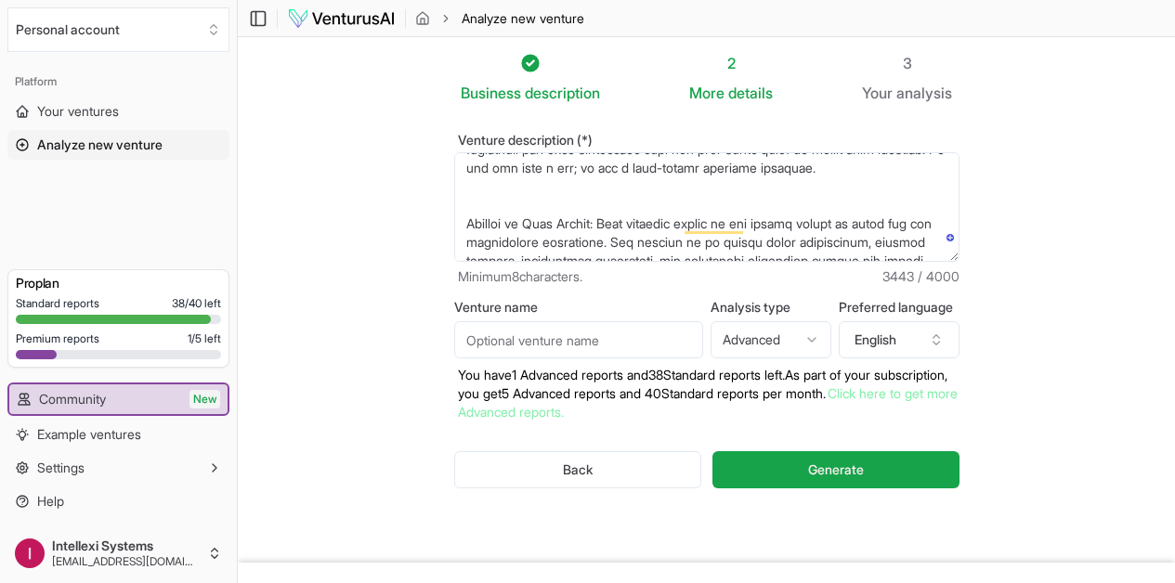
scroll to position [0, 0]
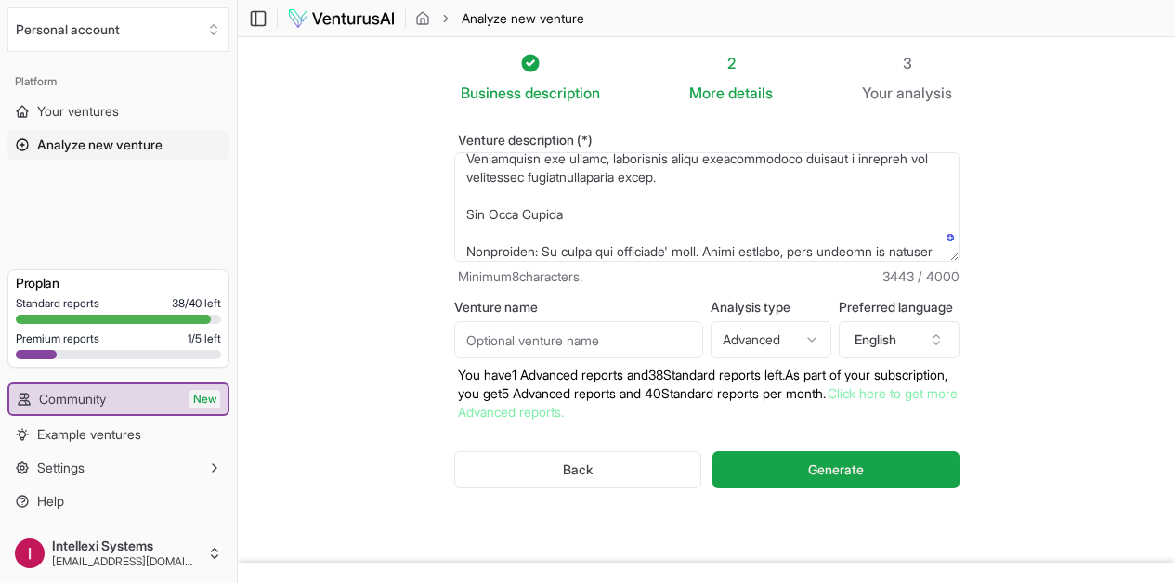
drag, startPoint x: 625, startPoint y: 259, endPoint x: 500, endPoint y: 187, distance: 144.8
click at [499, 187] on textarea "Venture description (*)" at bounding box center [706, 207] width 505 height 110
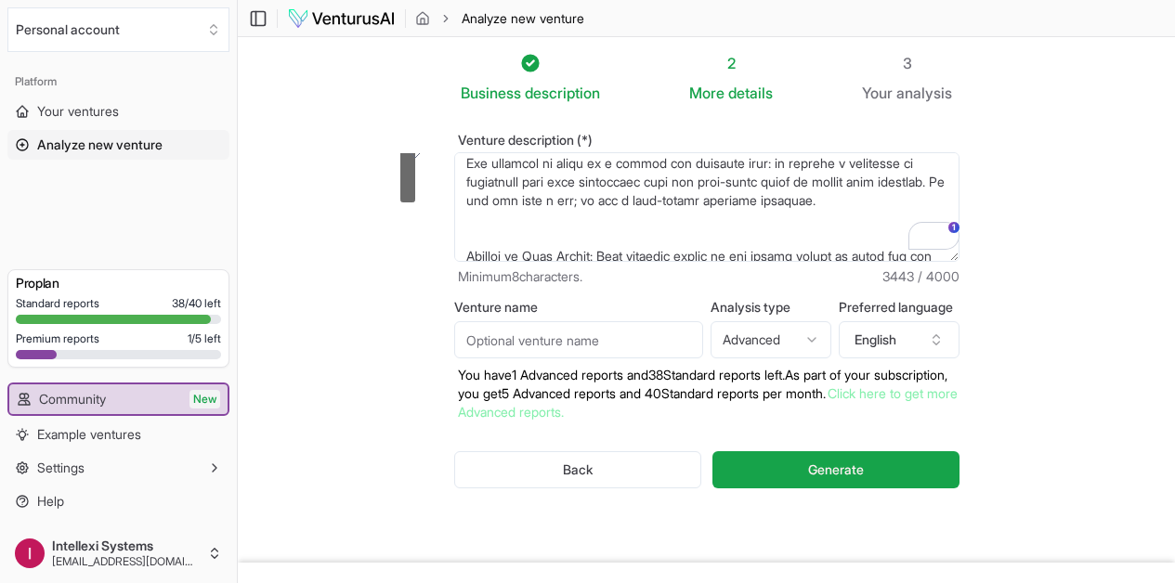
drag, startPoint x: 593, startPoint y: 228, endPoint x: 444, endPoint y: 235, distance: 148.8
click at [454, 235] on textarea "Venture description (*)" at bounding box center [706, 207] width 505 height 110
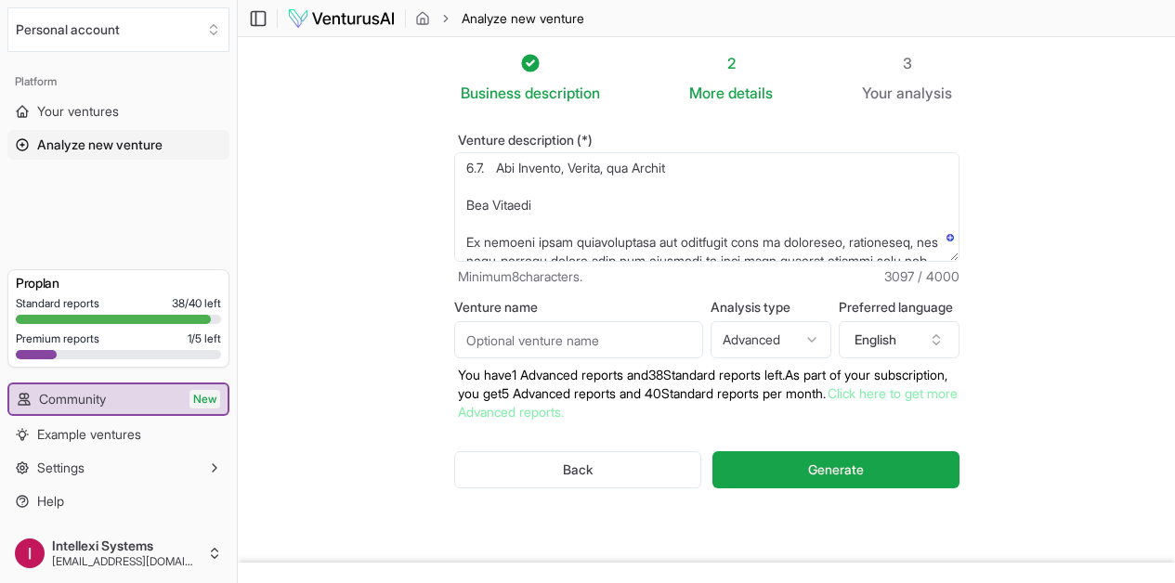
drag, startPoint x: 671, startPoint y: 169, endPoint x: 426, endPoint y: 163, distance: 244.3
click at [426, 163] on main "Toggle Sidebar Analyze new venture Analyze new venture Business description 2 M…" at bounding box center [706, 320] width 937 height 641
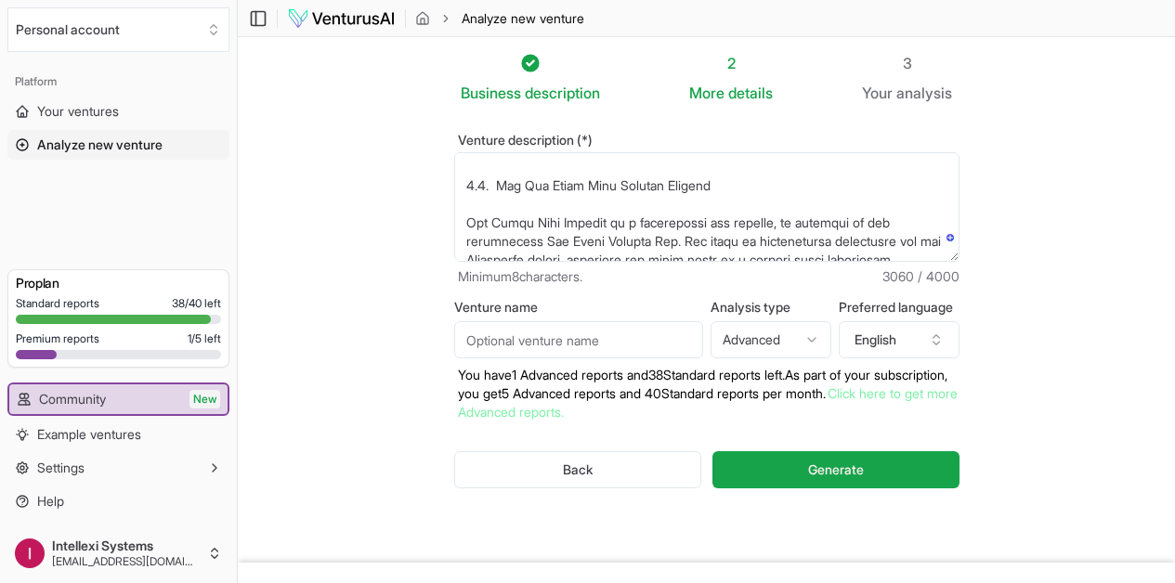
click at [459, 184] on textarea "Venture description (*)" at bounding box center [706, 207] width 505 height 110
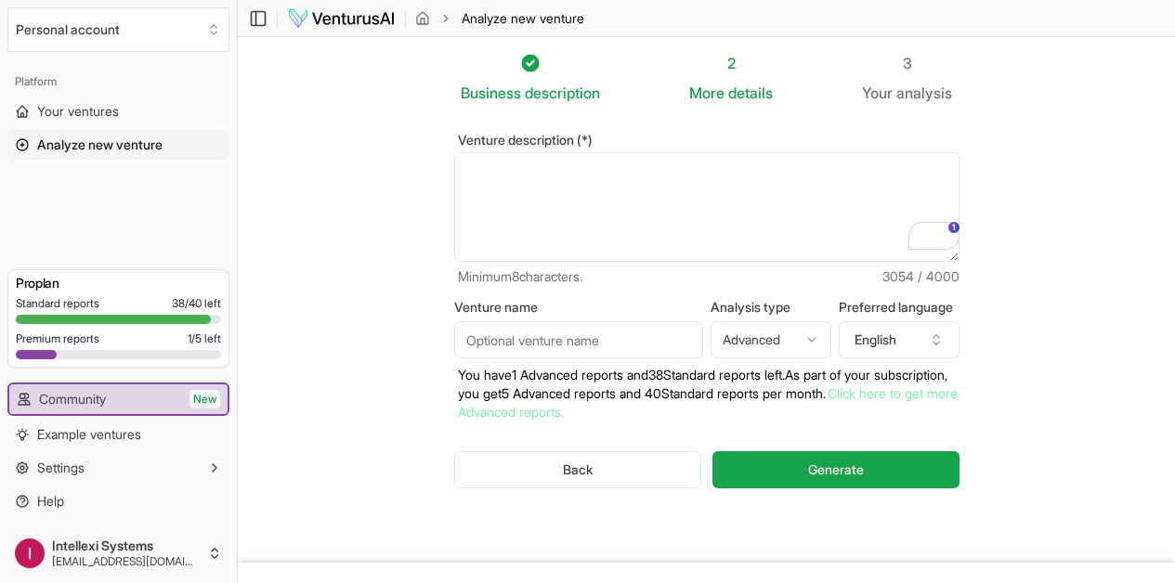
drag, startPoint x: 489, startPoint y: 247, endPoint x: 437, endPoint y: 176, distance: 87.7
click at [454, 176] on textarea "Venture description (*)" at bounding box center [706, 207] width 505 height 110
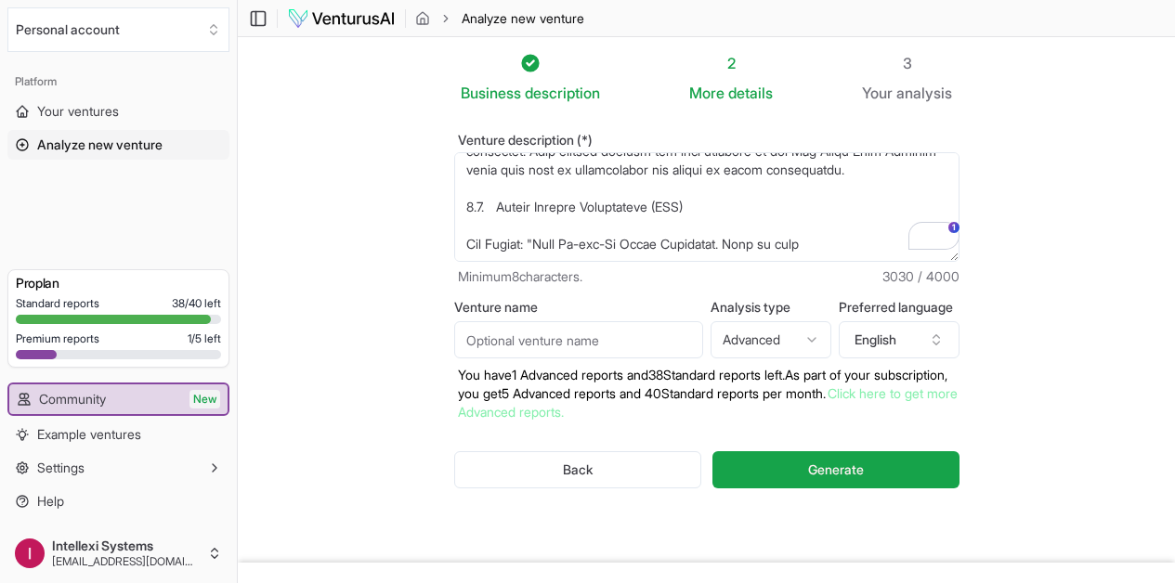
click at [823, 243] on textarea "Venture description (*)" at bounding box center [706, 207] width 505 height 110
paste textarea "Our Slogan: "Your On-the-Go Urban Sanctuary. Book in seconds, relax in minutes.…"
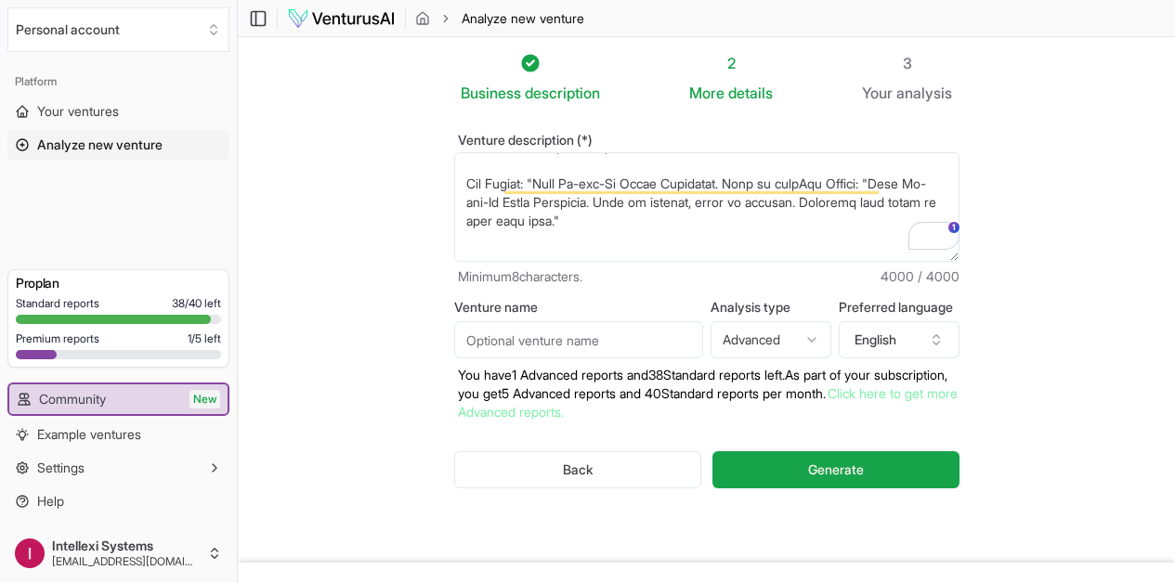
drag, startPoint x: 886, startPoint y: 177, endPoint x: 753, endPoint y: 217, distance: 138.7
click at [753, 217] on textarea "Venture description (*)" at bounding box center [706, 207] width 505 height 110
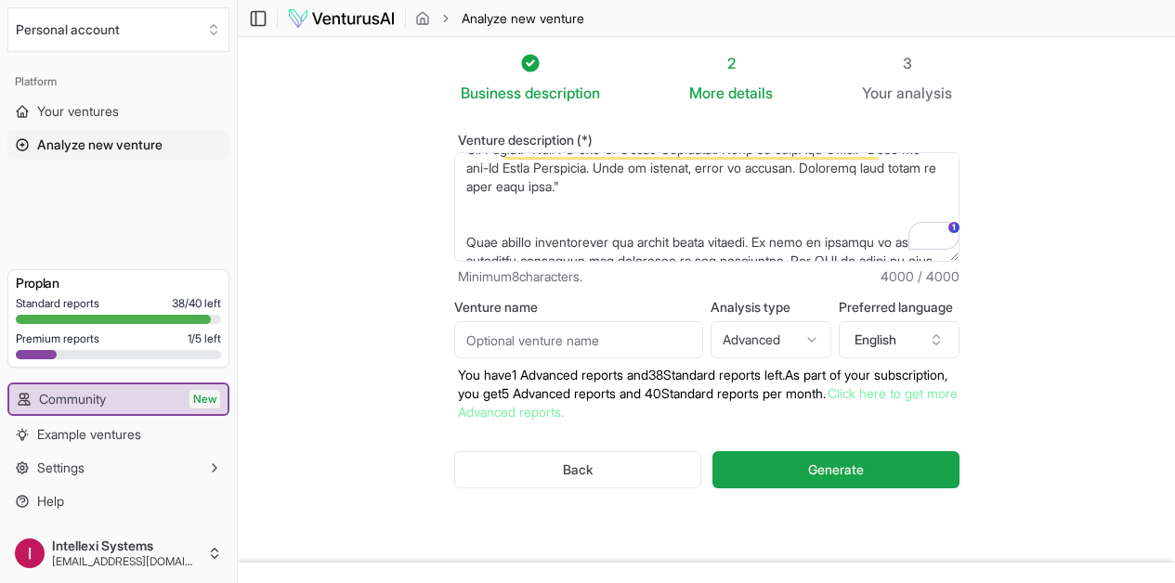
click at [604, 229] on textarea "Venture description (*)" at bounding box center [706, 207] width 505 height 110
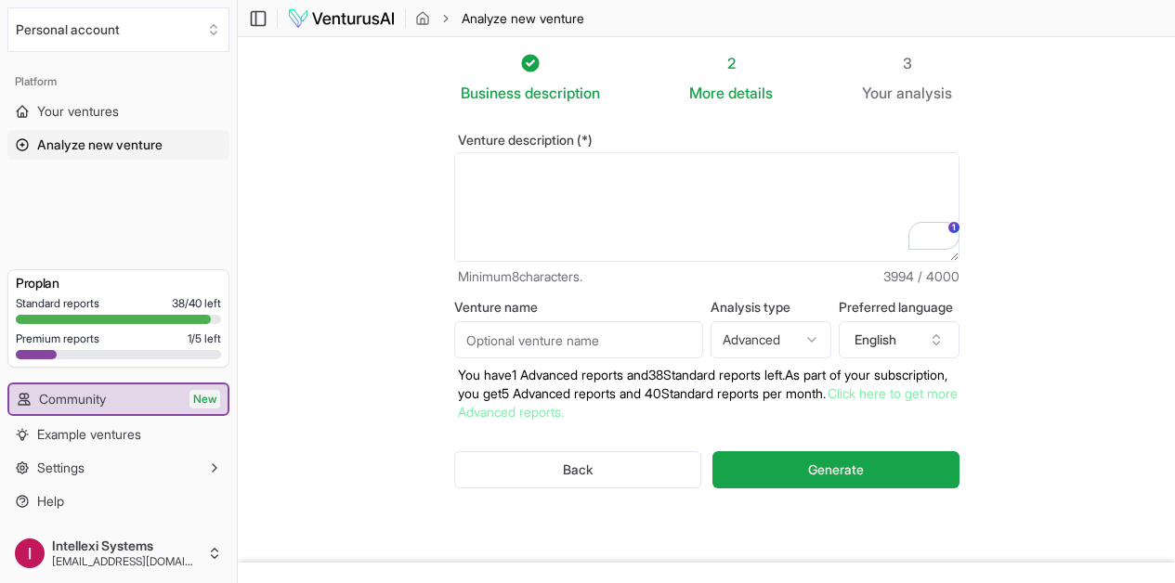
click at [510, 228] on textarea "Venture description (*)" at bounding box center [706, 207] width 505 height 110
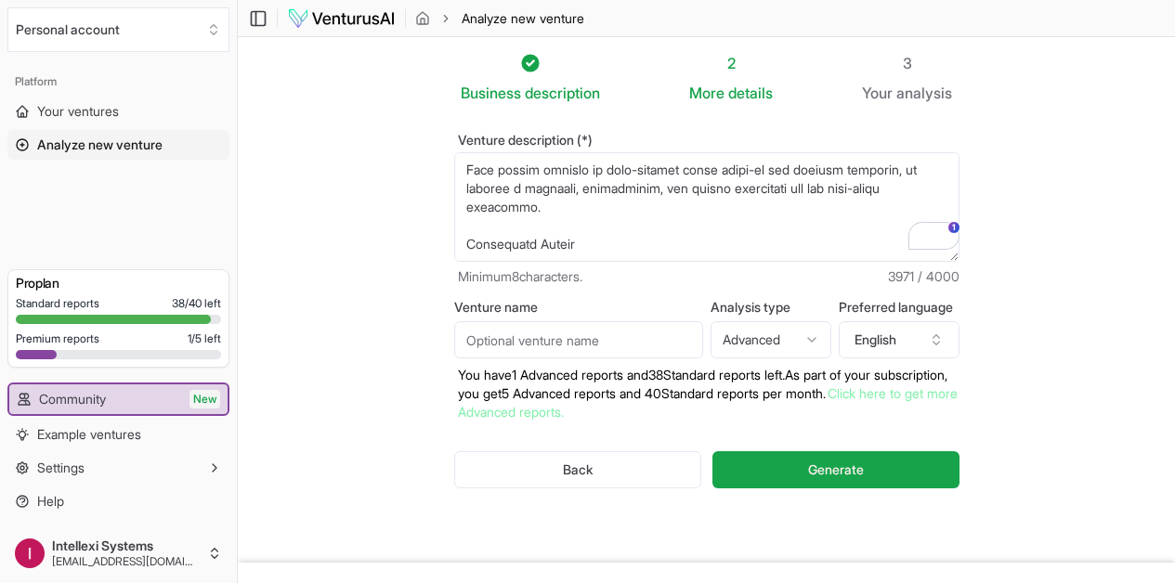
drag, startPoint x: 768, startPoint y: 241, endPoint x: 433, endPoint y: 208, distance: 336.9
click at [454, 208] on textarea "Venture description (*)" at bounding box center [706, 207] width 505 height 110
paste textarea "staff, we pass the savings t"
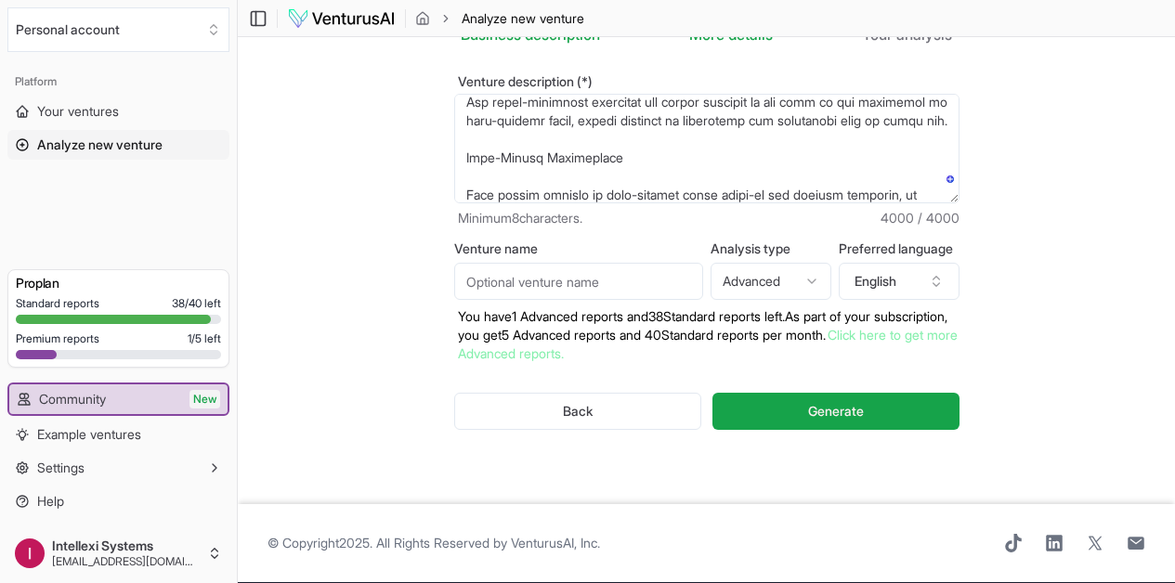
click at [657, 175] on textarea "Venture description (*)" at bounding box center [706, 149] width 505 height 110
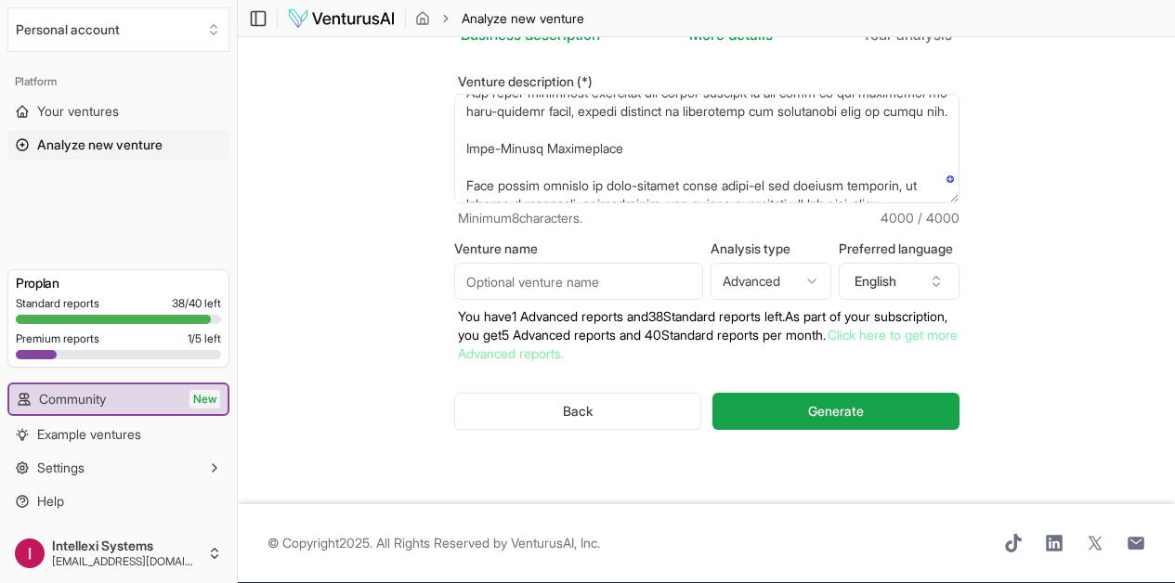
click at [573, 148] on textarea "Venture description (*)" at bounding box center [706, 149] width 505 height 110
click at [454, 152] on textarea "Venture description (*)" at bounding box center [706, 149] width 505 height 110
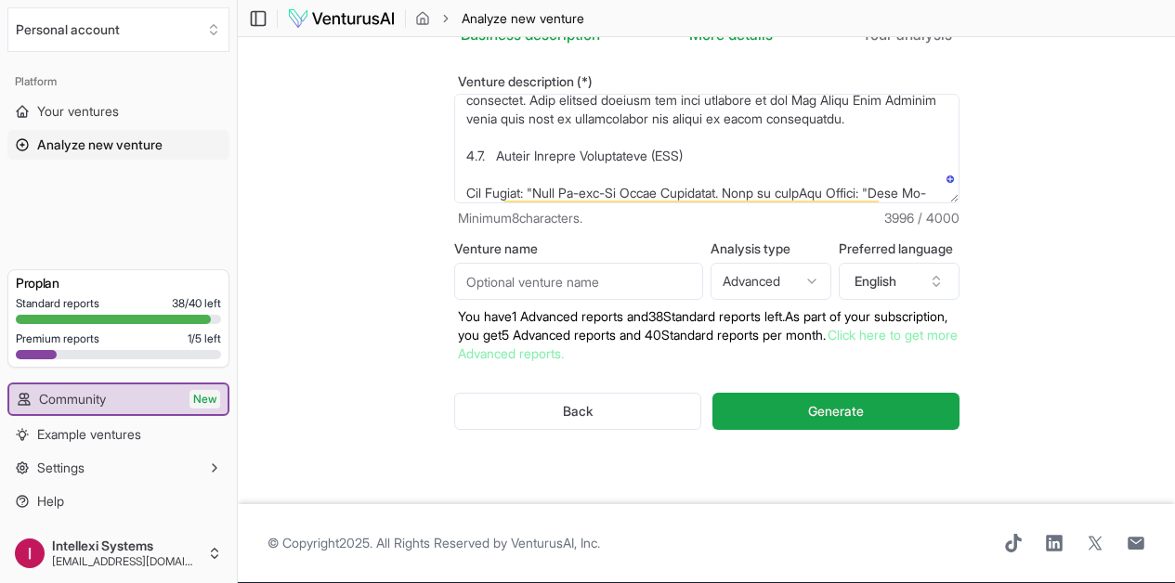
click at [471, 139] on textarea "Venture description (*)" at bounding box center [706, 149] width 505 height 110
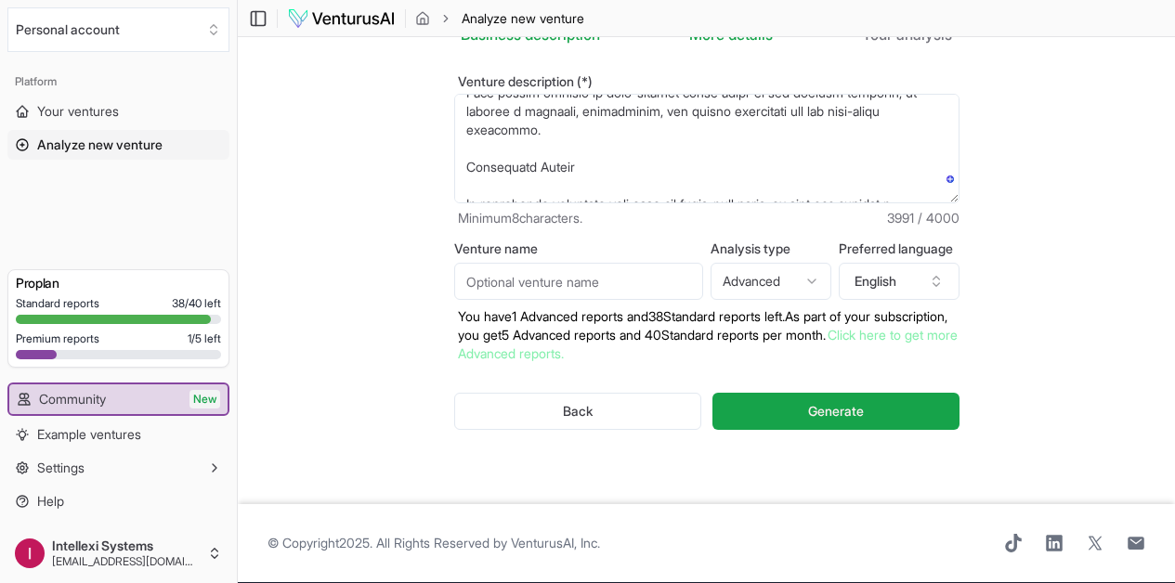
click at [454, 171] on textarea "Venture description (*)" at bounding box center [706, 149] width 505 height 110
drag, startPoint x: 436, startPoint y: 171, endPoint x: 777, endPoint y: 194, distance: 342.6
click at [777, 194] on div "Venture description (*) Minimum 8 characters. 3991 / 4000" at bounding box center [706, 151] width 505 height 152
drag, startPoint x: 910, startPoint y: 173, endPoint x: 436, endPoint y: 172, distance: 474.6
click at [454, 172] on textarea "Venture description (*)" at bounding box center [706, 149] width 505 height 110
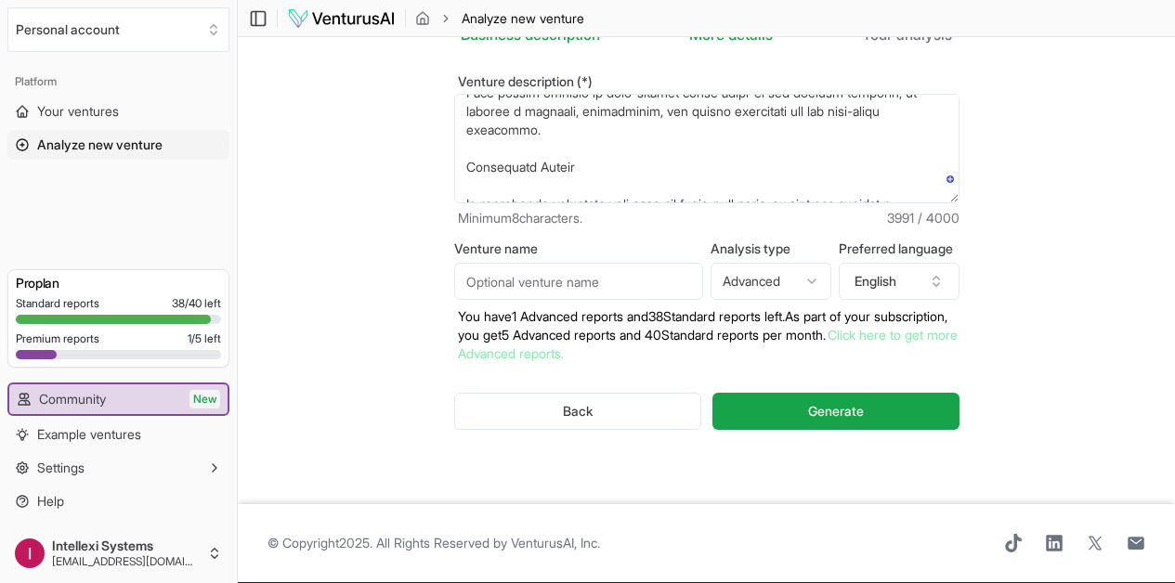
paste textarea "o our cus"
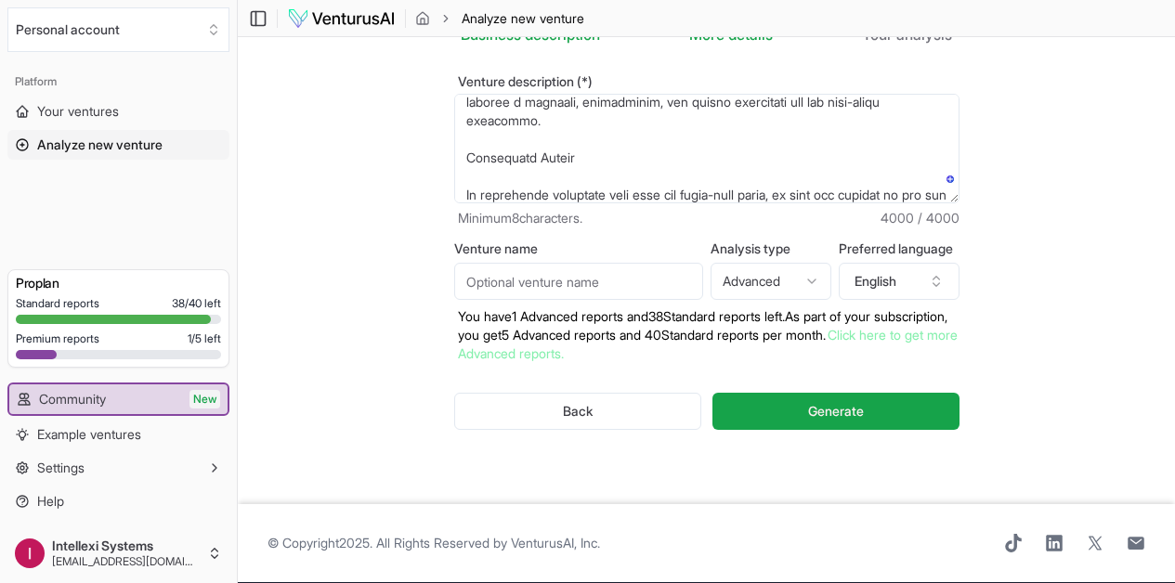
click at [737, 153] on textarea "Venture description (*)" at bounding box center [706, 149] width 505 height 110
type textarea "Big Apple Foot Express Big Apple Foot Express is an innovative leader in the ur…"
click at [532, 272] on input "Venture name" at bounding box center [578, 281] width 249 height 37
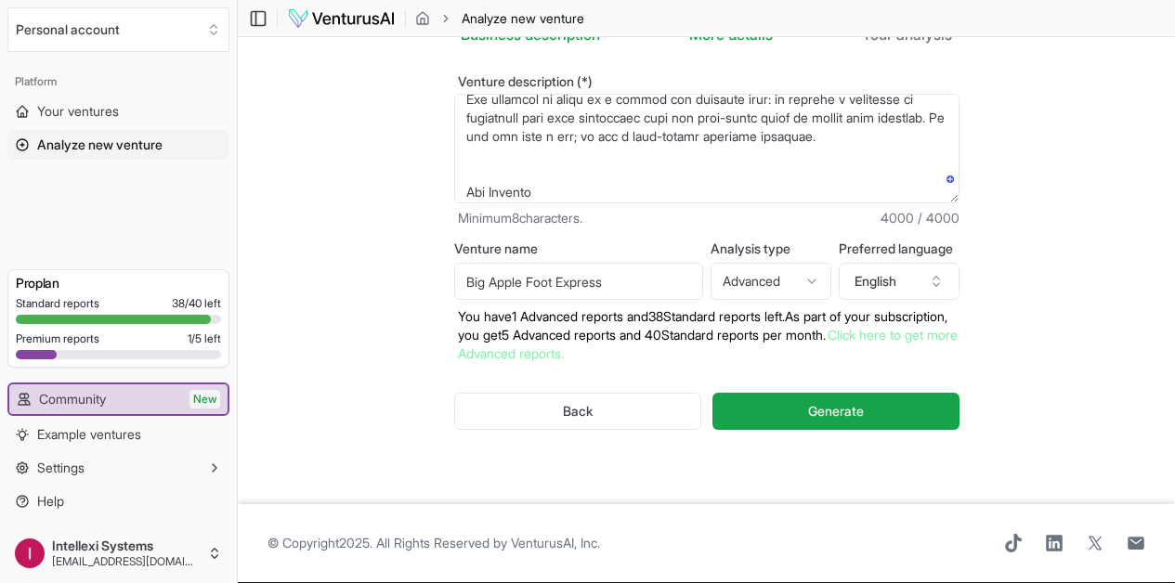
type input "Big Apple Foot Express"
click at [475, 149] on textarea "Venture description (*)" at bounding box center [706, 149] width 505 height 110
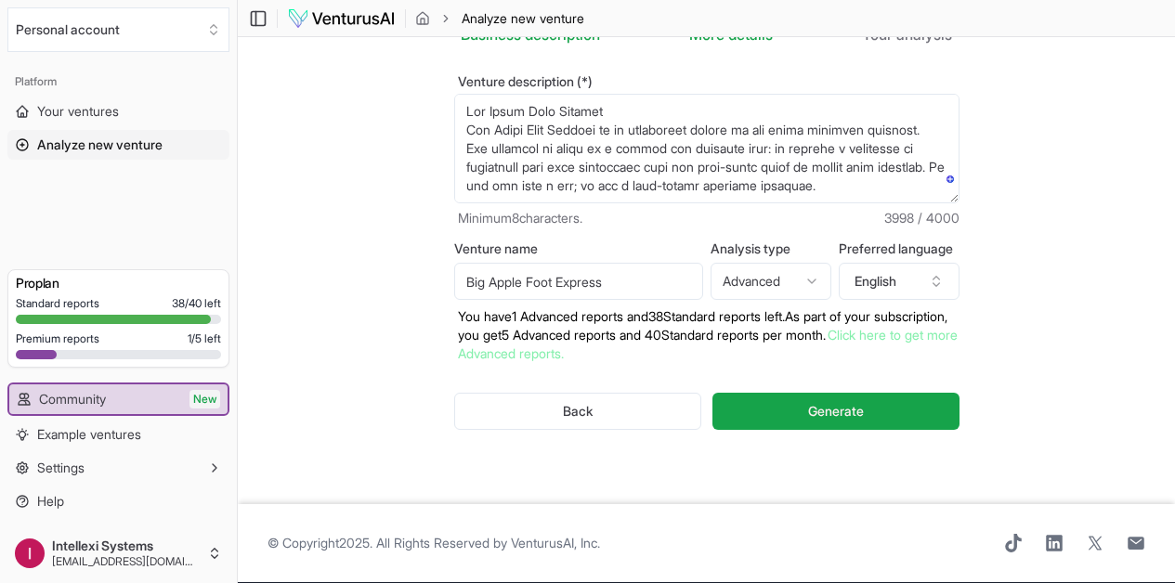
click at [908, 111] on textarea "Venture description (*)" at bounding box center [706, 149] width 505 height 110
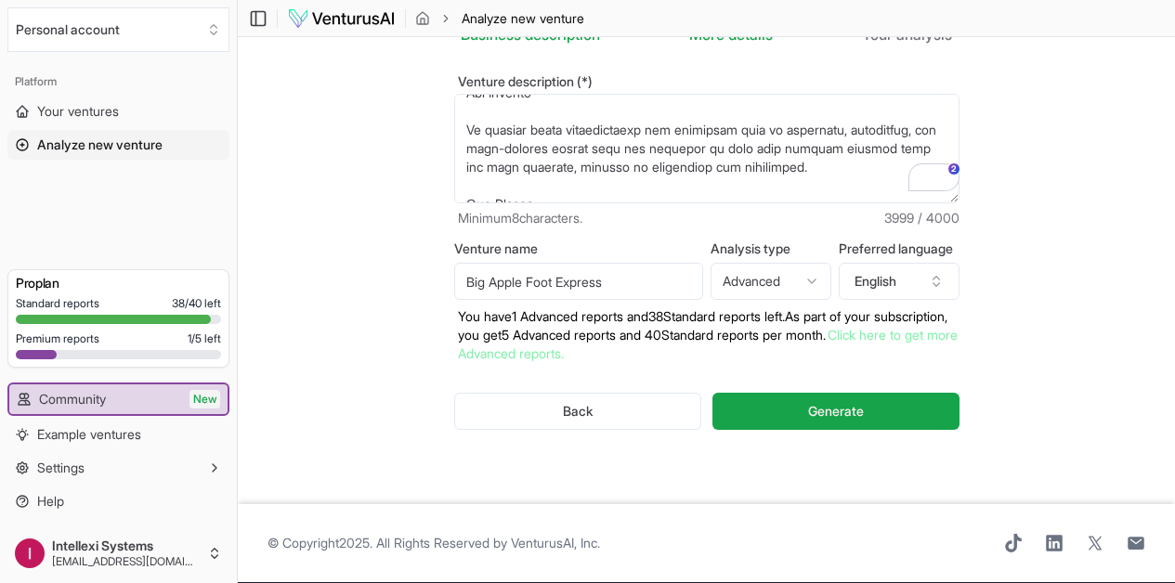
drag, startPoint x: 770, startPoint y: 152, endPoint x: 491, endPoint y: 101, distance: 283.3
click at [491, 101] on textarea "Venture description (*)" at bounding box center [706, 149] width 505 height 110
click at [622, 154] on textarea "Venture description (*)" at bounding box center [706, 149] width 505 height 110
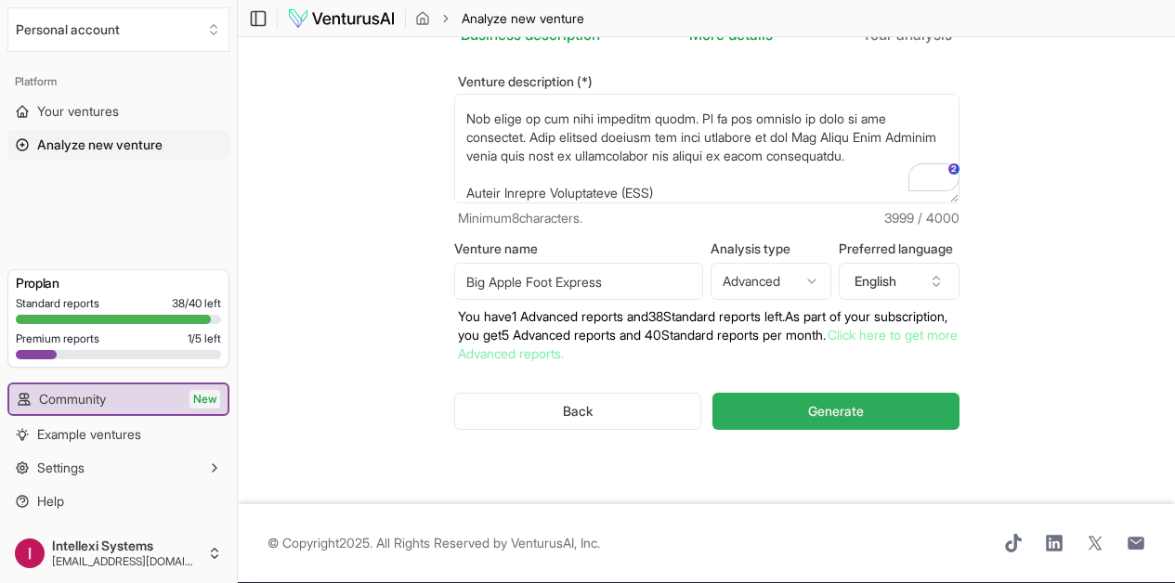
type textarea "Big Apple Foot Express Big Apple Foot Express is an innovative leader in the ur…"
click at [817, 395] on button "Generate" at bounding box center [835, 411] width 246 height 37
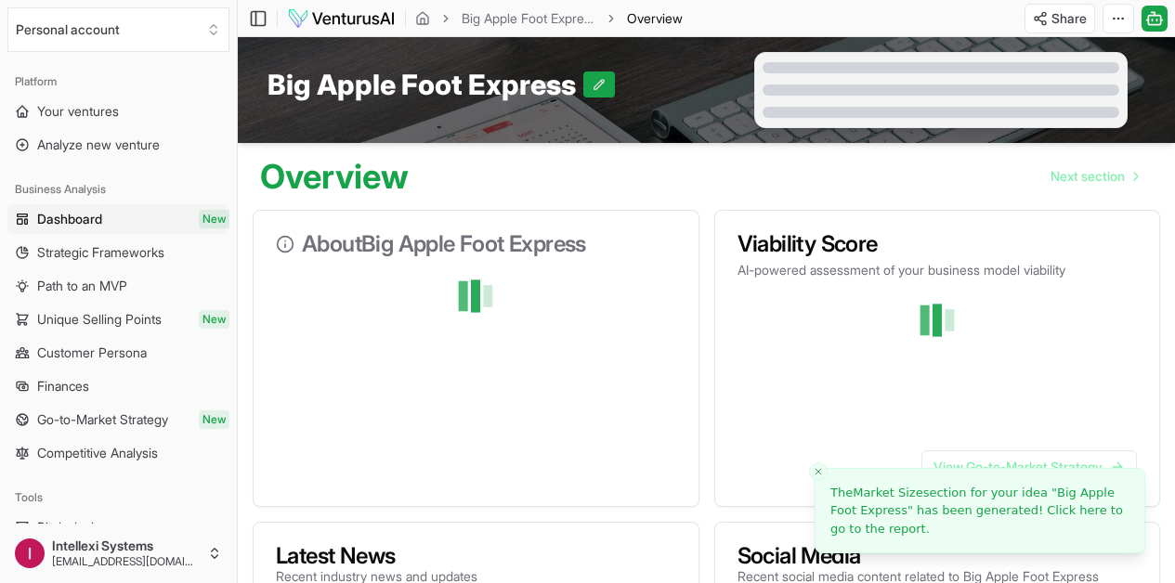
click at [817, 395] on div at bounding box center [937, 357] width 385 height 111
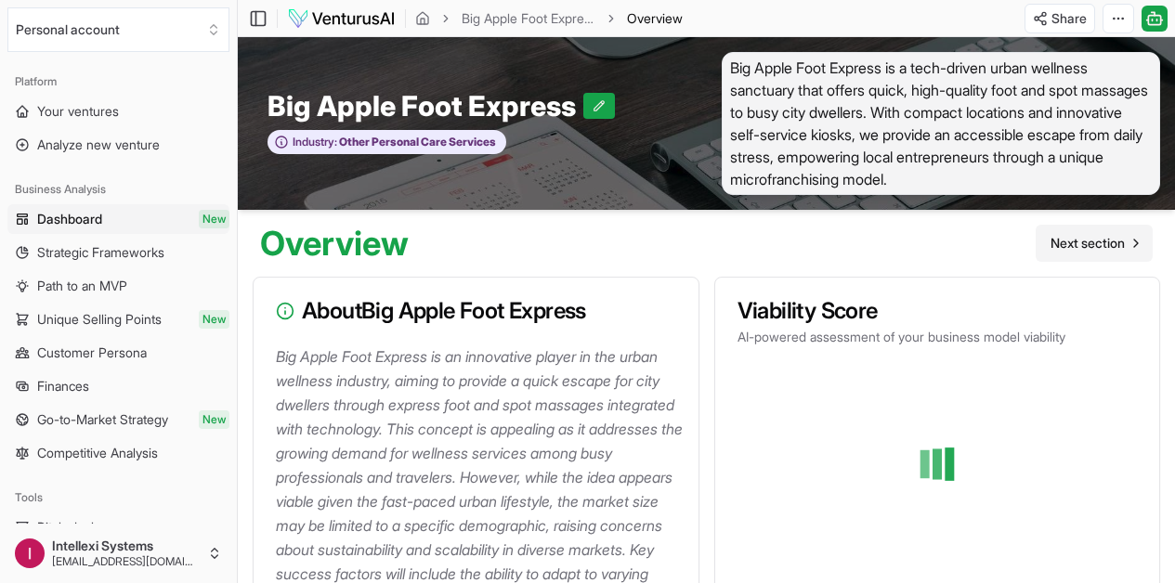
click at [1073, 250] on span "Next section" at bounding box center [1087, 243] width 74 height 19
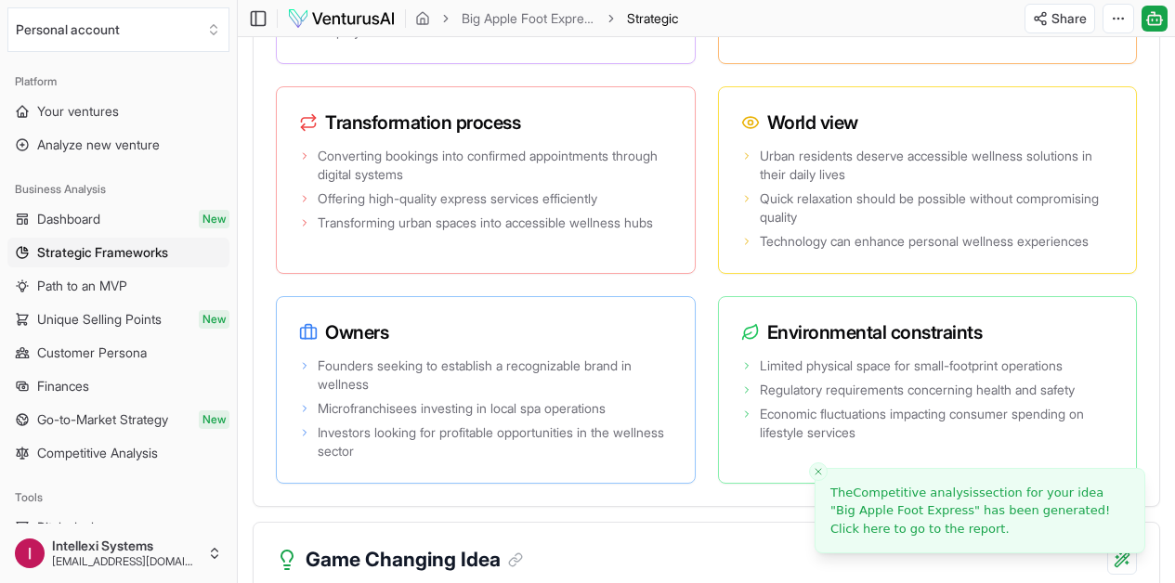
scroll to position [4493, 0]
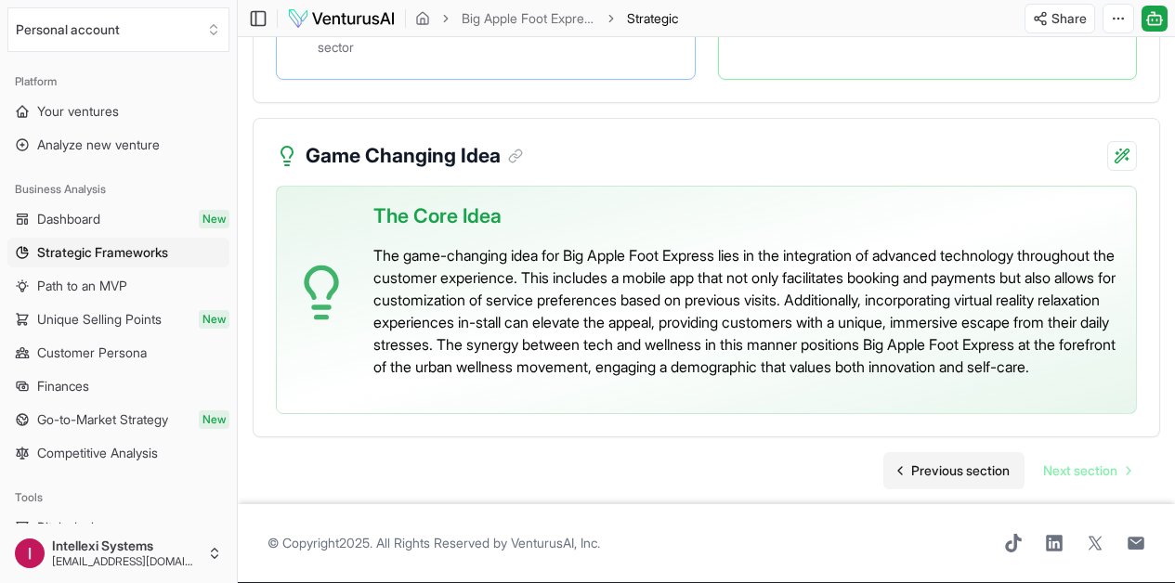
click at [987, 462] on span "Previous section" at bounding box center [960, 471] width 98 height 19
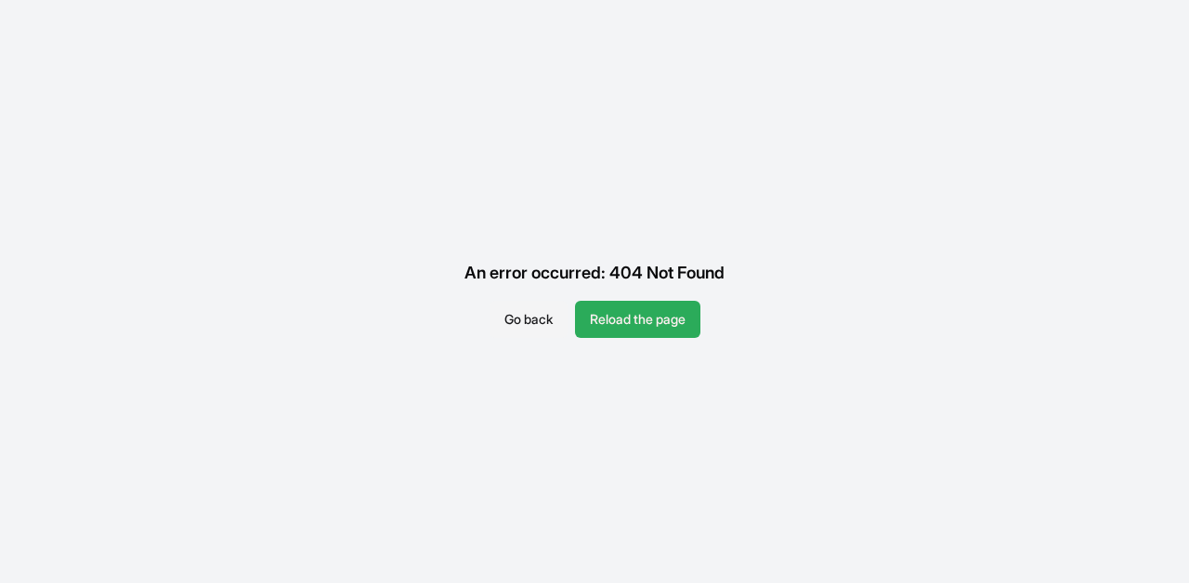
click at [657, 319] on button "Reload the page" at bounding box center [637, 319] width 125 height 37
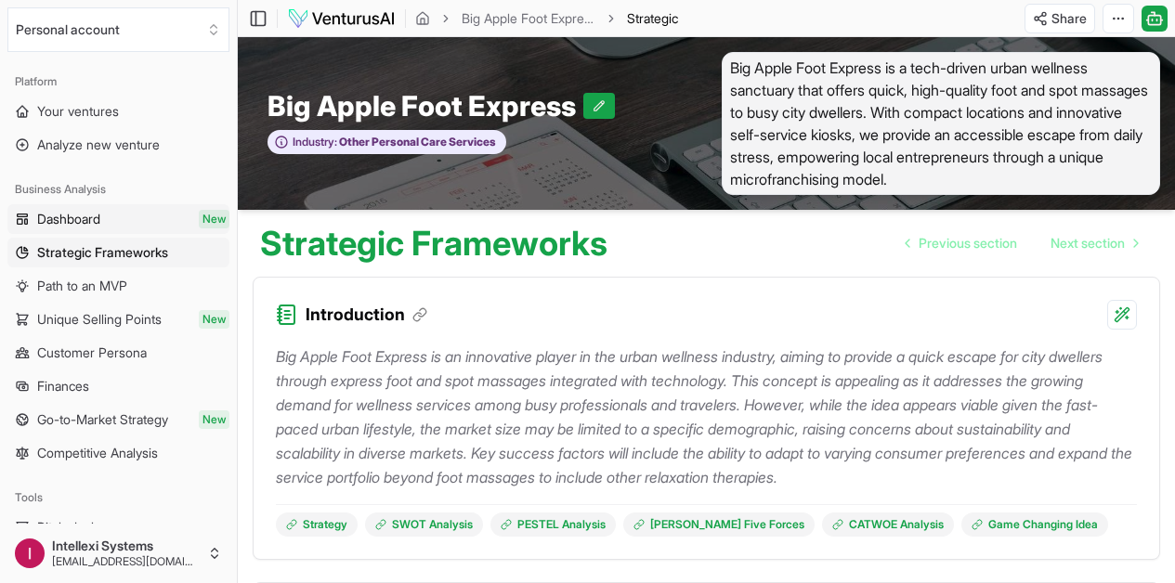
click at [100, 217] on span "Dashboard" at bounding box center [68, 219] width 63 height 19
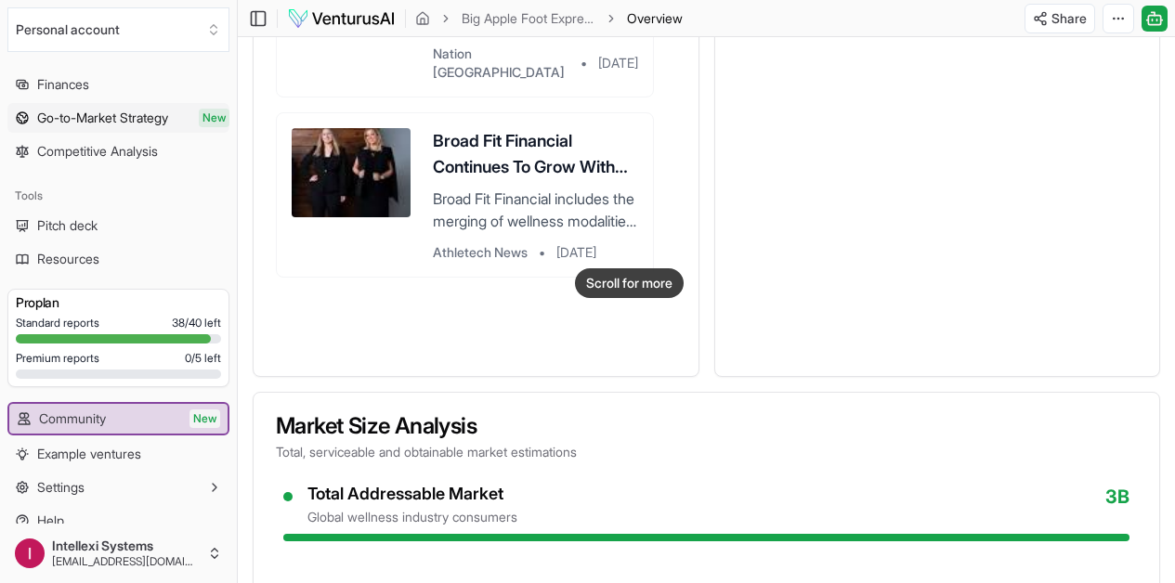
scroll to position [321, 0]
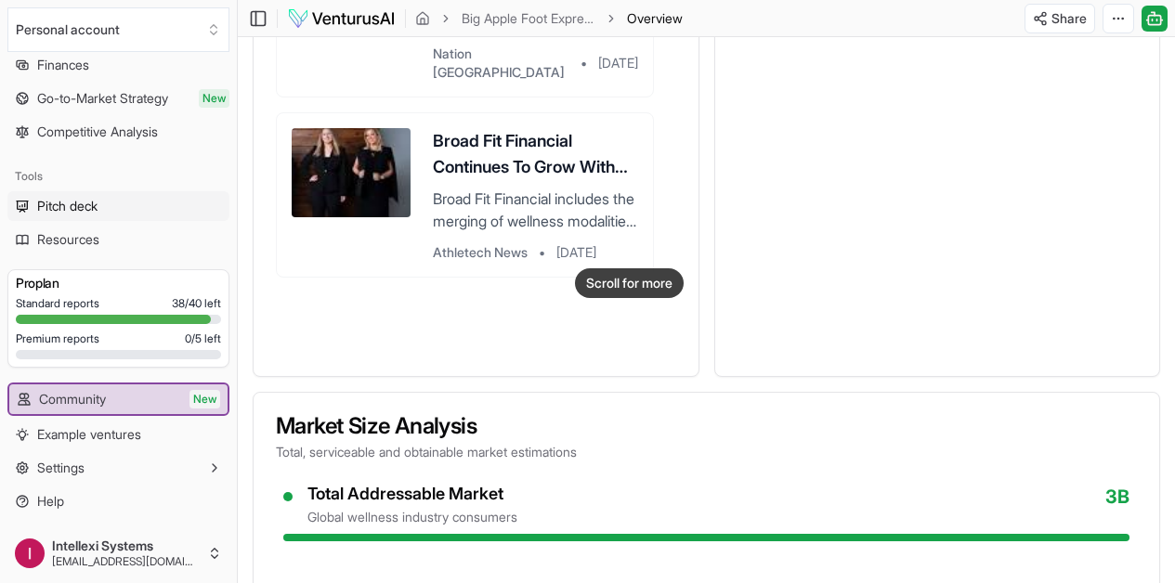
click at [83, 213] on span "Pitch deck" at bounding box center [67, 206] width 60 height 19
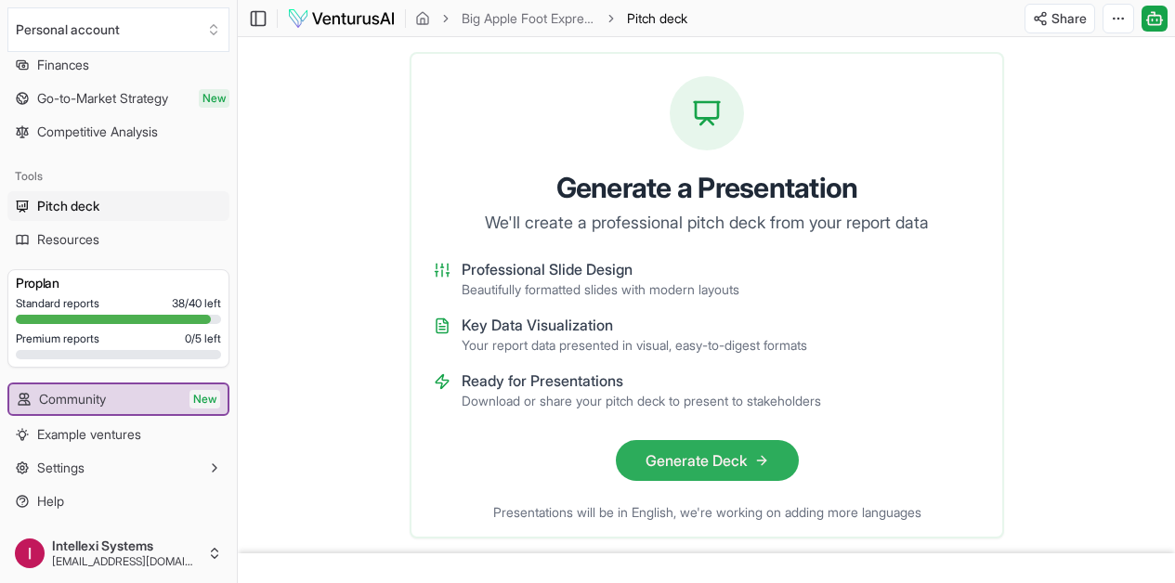
click at [707, 467] on button "Generate Deck" at bounding box center [706, 460] width 183 height 41
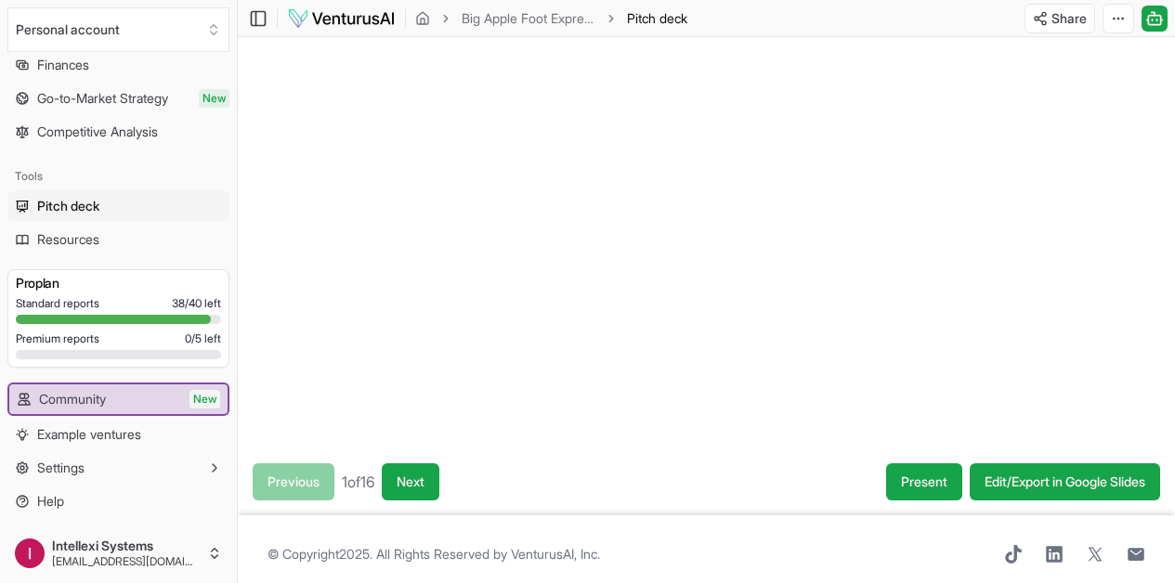
scroll to position [140, 0]
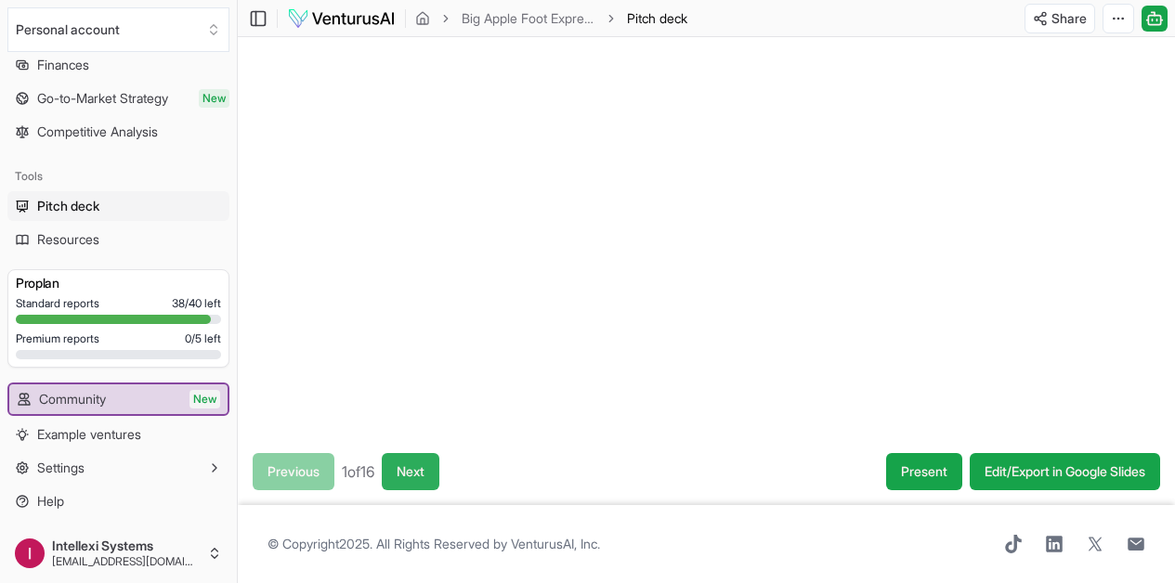
click at [439, 453] on button "Next" at bounding box center [411, 471] width 58 height 37
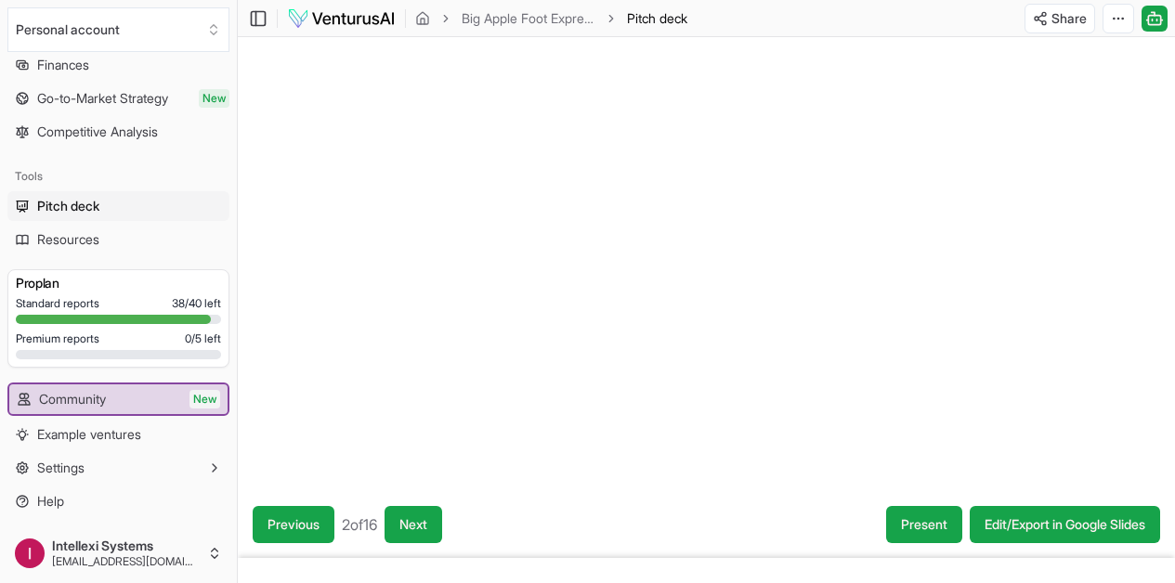
scroll to position [71, 0]
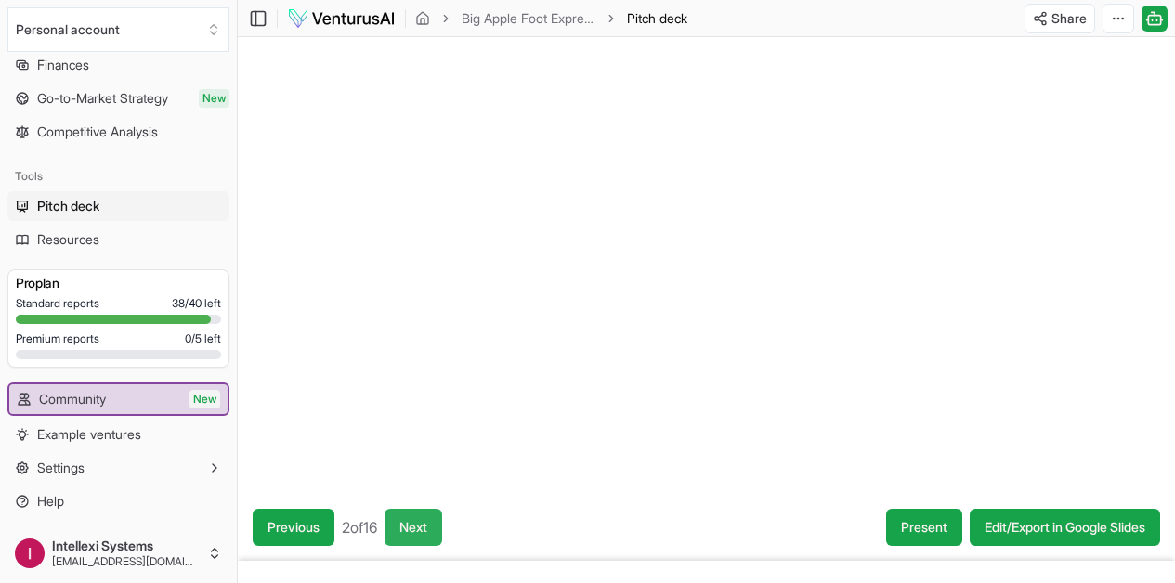
click at [442, 521] on button "Next" at bounding box center [414, 527] width 58 height 37
click at [443, 521] on button "Next" at bounding box center [414, 527] width 58 height 37
click at [442, 521] on button "Next" at bounding box center [414, 527] width 58 height 37
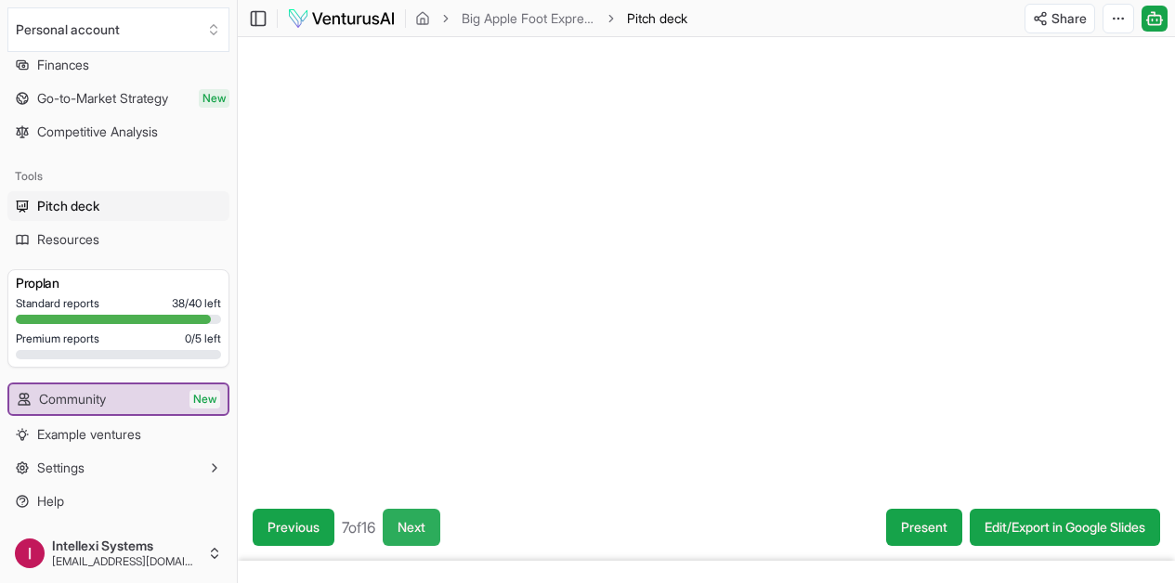
click at [440, 523] on button "Next" at bounding box center [412, 527] width 58 height 37
click at [442, 523] on button "Next" at bounding box center [414, 527] width 58 height 37
